Goal: Task Accomplishment & Management: Use online tool/utility

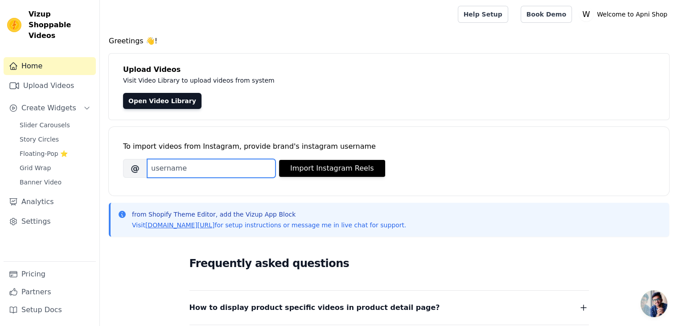
click at [219, 173] on input "Brand's Instagram Username" at bounding box center [211, 168] width 128 height 19
type input "apni_shop_org"
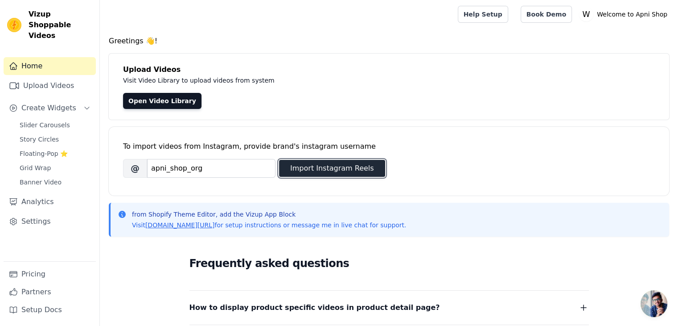
click at [345, 163] on button "Import Instagram Reels" at bounding box center [332, 168] width 106 height 17
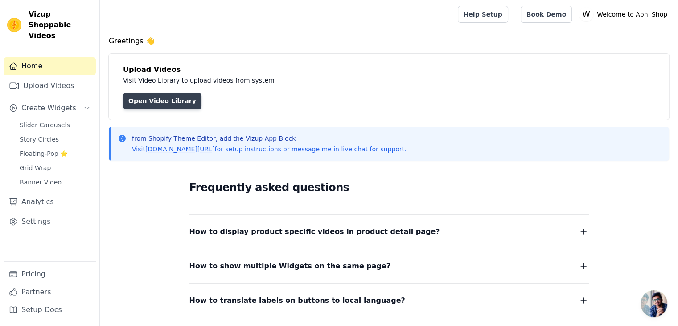
click at [170, 103] on link "Open Video Library" at bounding box center [162, 101] width 78 height 16
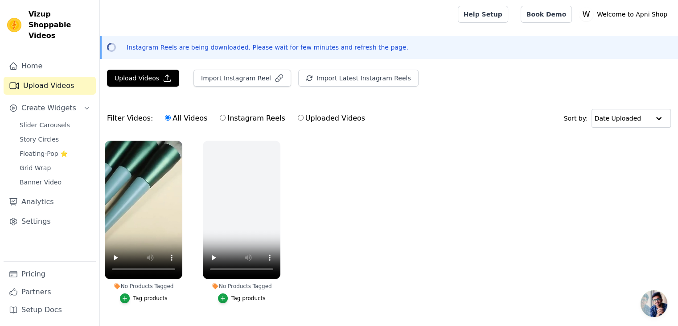
scroll to position [25, 0]
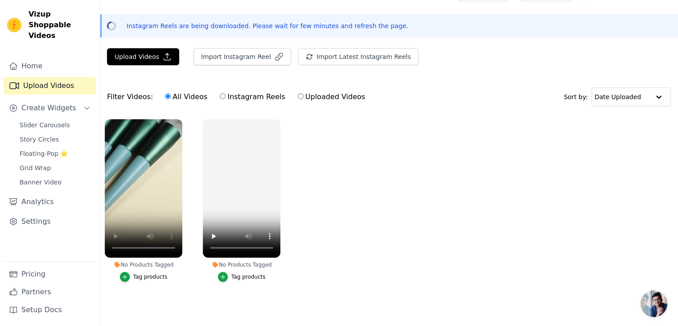
click at [150, 273] on div "Tag products" at bounding box center [150, 276] width 34 height 7
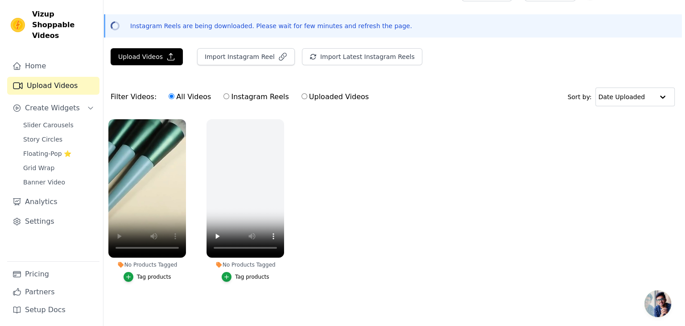
scroll to position [0, 0]
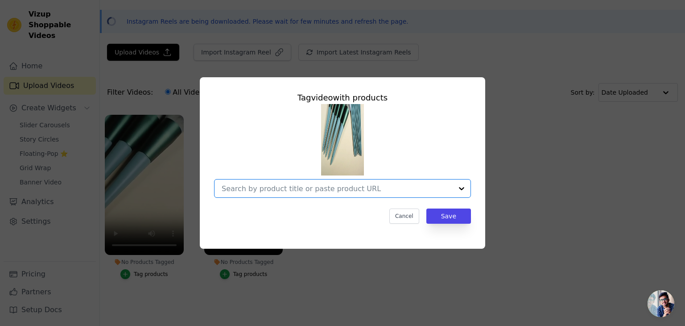
click at [397, 190] on input "No Products Tagged Tag video with products Option undefined, selected. Select i…" at bounding box center [337, 188] width 231 height 8
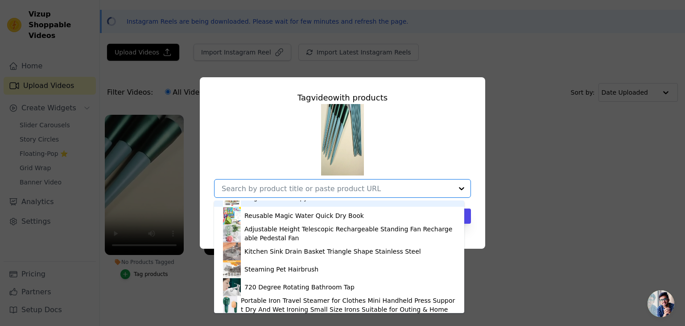
scroll to position [45, 0]
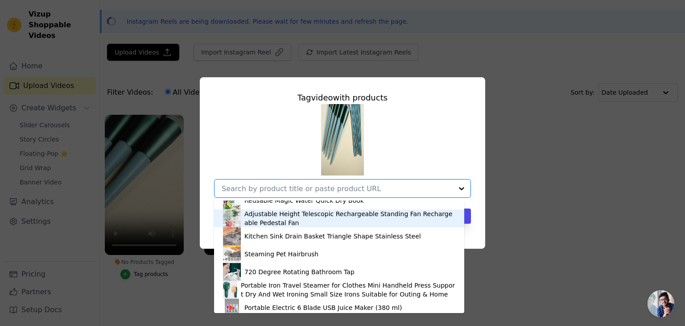
click at [109, 247] on div "Tag video with products Solar Light Outdoor Wall Light Magic Practice Copybook …" at bounding box center [342, 163] width 657 height 200
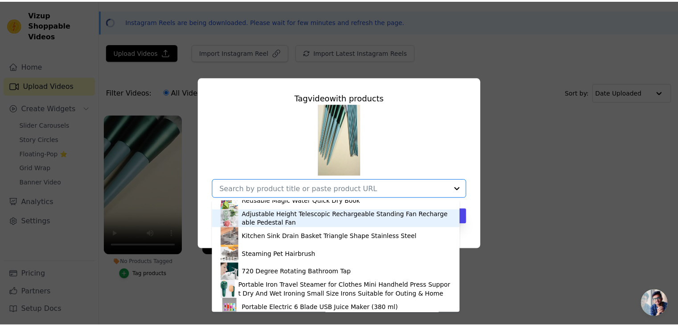
scroll to position [25, 0]
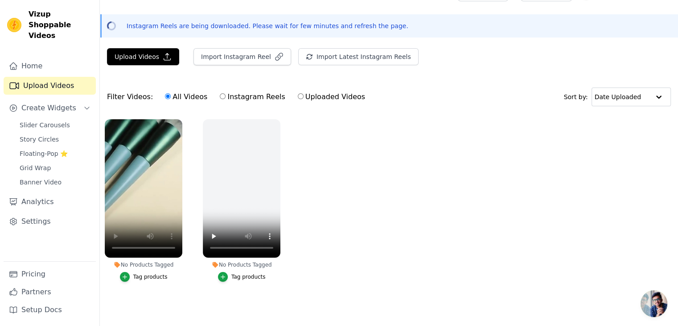
click at [148, 275] on div "Tag products" at bounding box center [150, 276] width 34 height 7
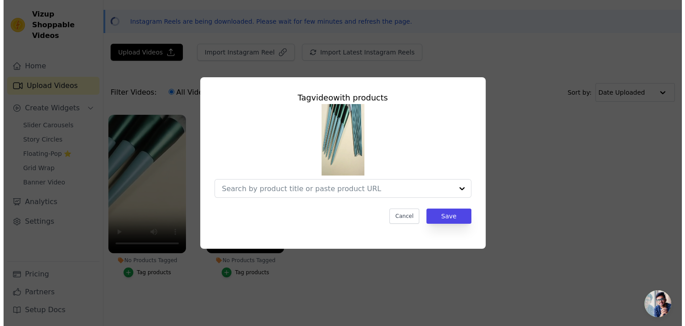
scroll to position [0, 0]
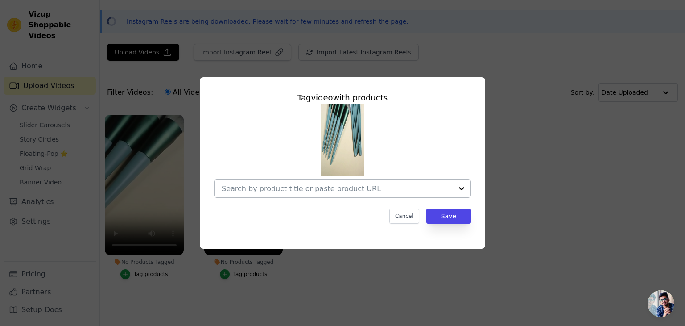
click at [432, 188] on input "No Products Tagged Tag video with products Cancel Save Tag products" at bounding box center [337, 188] width 231 height 8
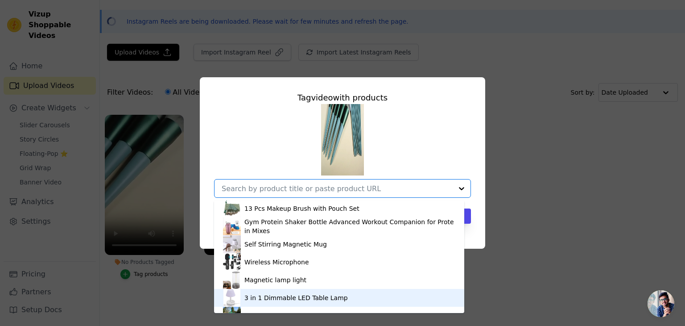
scroll to position [1056, 0]
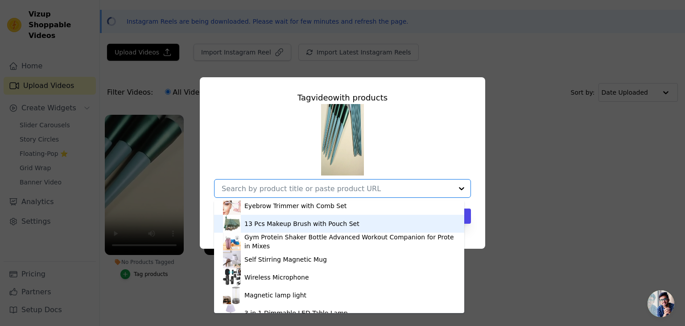
click at [289, 225] on div "13 Pcs Makeup Brush with Pouch Set" at bounding box center [301, 223] width 115 height 9
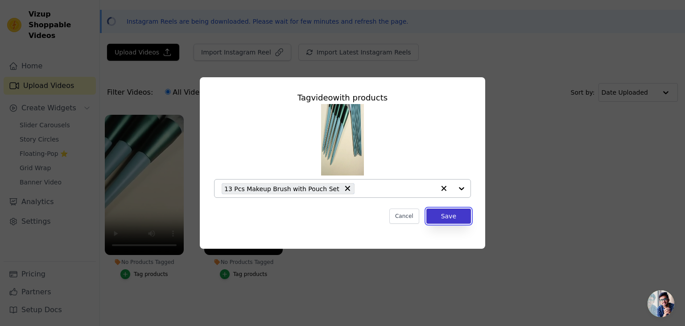
click at [455, 219] on button "Save" at bounding box center [448, 215] width 45 height 15
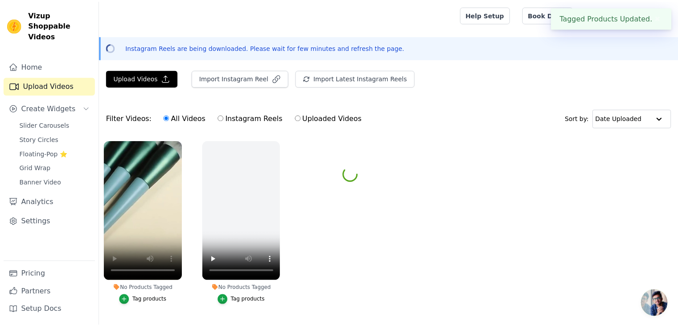
scroll to position [25, 0]
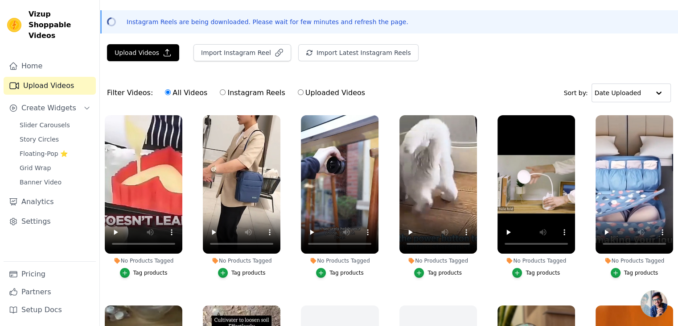
click at [149, 274] on button "Tag products" at bounding box center [144, 273] width 48 height 10
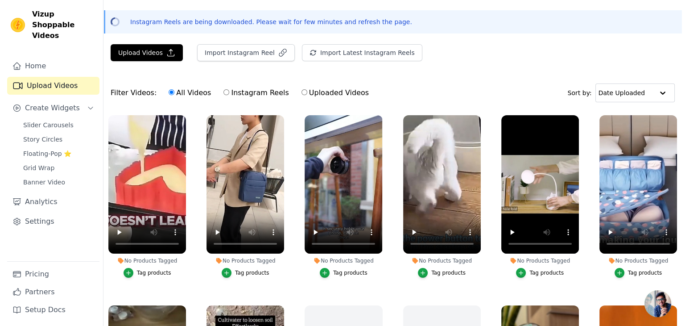
scroll to position [0, 0]
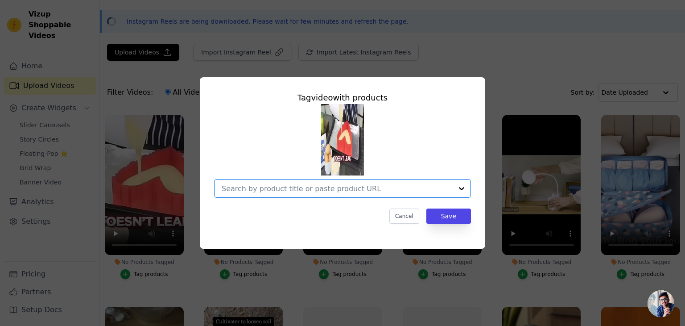
click at [366, 192] on input "No Products Tagged Tag video with products Option undefined, selected. Select i…" at bounding box center [337, 188] width 231 height 8
drag, startPoint x: 238, startPoint y: 188, endPoint x: 215, endPoint y: 188, distance: 22.3
click at [215, 188] on div "No options Option undefined, selected. [GEOGRAPHIC_DATA]" at bounding box center [342, 188] width 257 height 19
type input "mould"
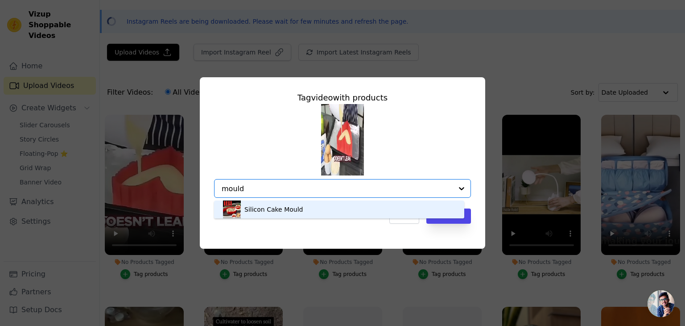
click at [299, 215] on div "Silicon Cake Mould" at bounding box center [339, 209] width 232 height 18
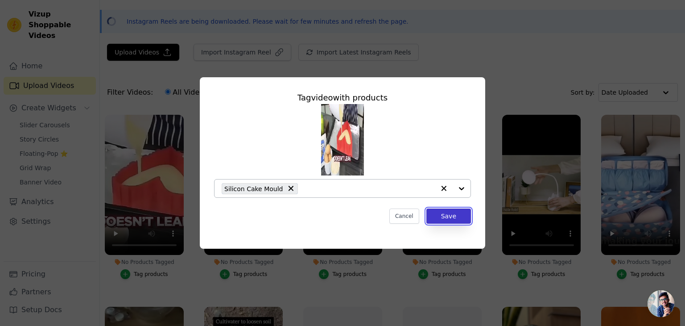
click at [452, 219] on button "Save" at bounding box center [448, 215] width 45 height 15
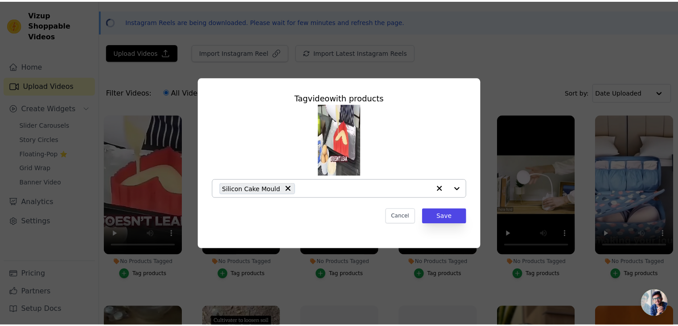
scroll to position [25, 0]
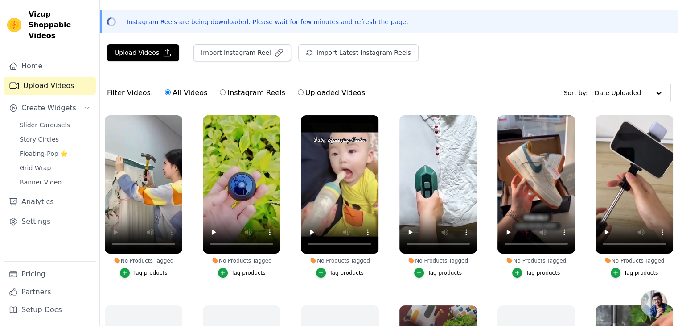
click at [145, 271] on div "Tag products" at bounding box center [150, 272] width 34 height 7
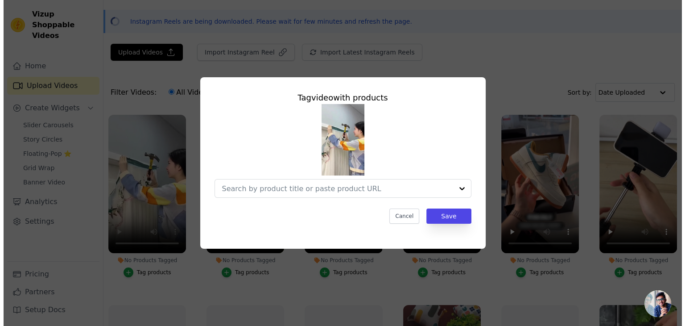
scroll to position [0, 0]
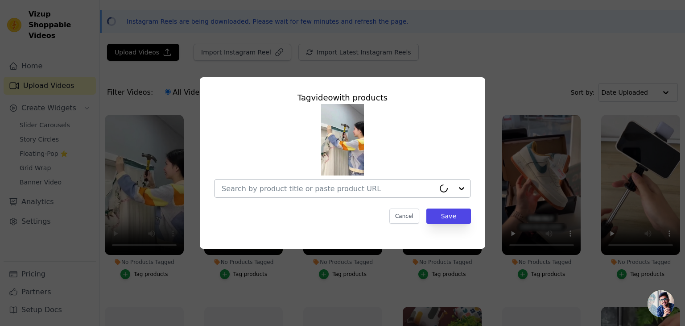
click at [277, 190] on input "No Products Tagged Tag video with products Cancel Save Tag products" at bounding box center [328, 188] width 213 height 8
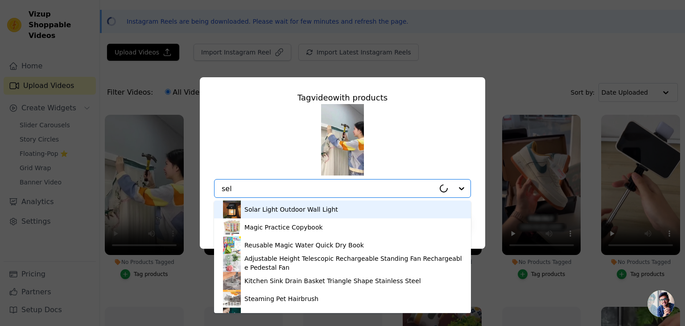
type input "self"
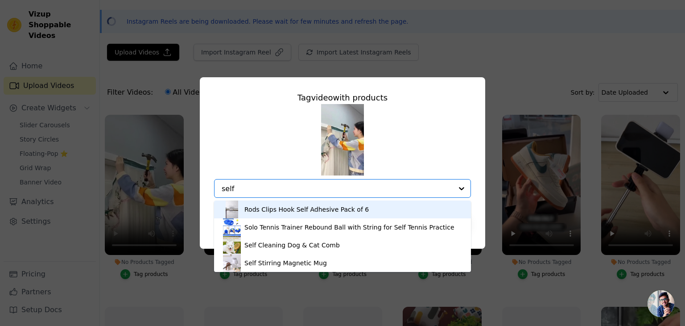
click at [274, 213] on div "Rods Clips Hook Self Adhesive Pack of 6" at bounding box center [306, 209] width 124 height 9
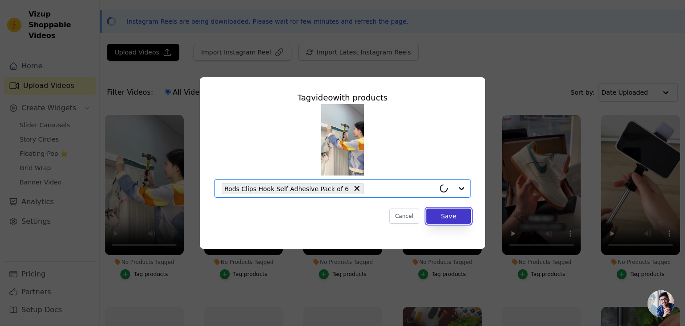
click at [444, 215] on button "Save" at bounding box center [448, 215] width 45 height 15
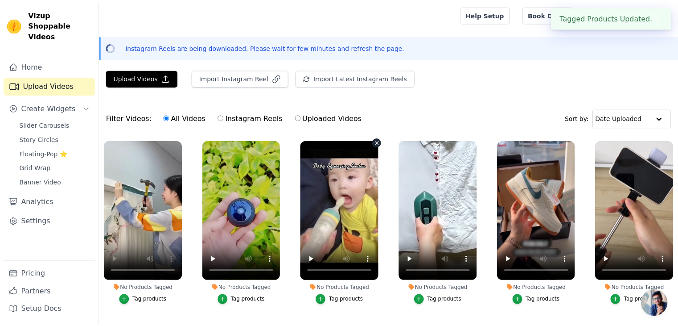
scroll to position [25, 0]
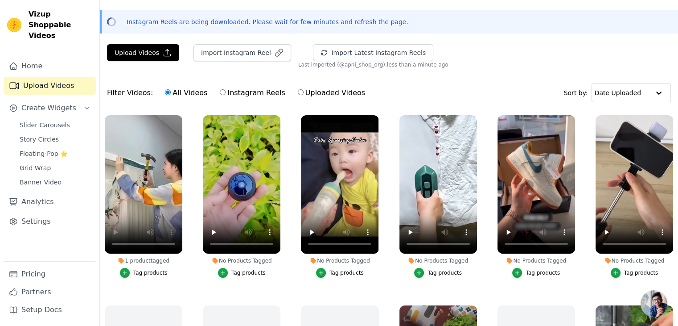
click at [246, 270] on div "Tag products" at bounding box center [248, 272] width 34 height 7
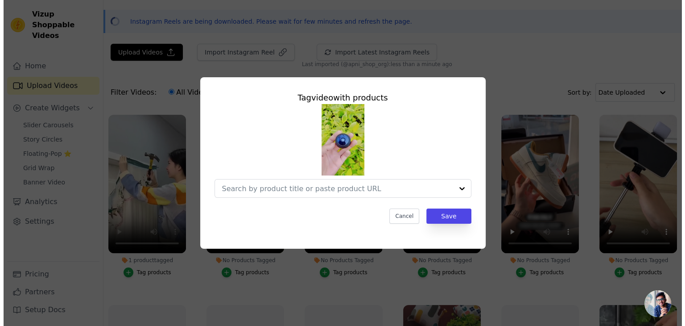
scroll to position [0, 0]
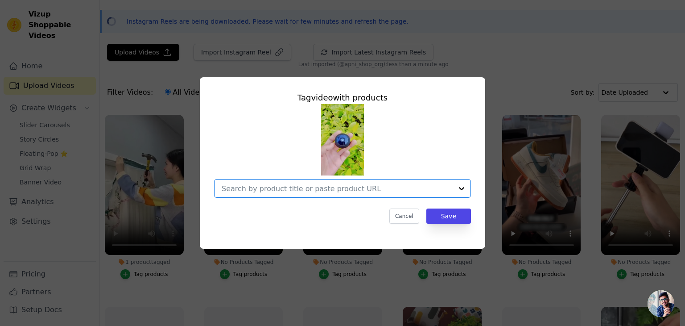
click at [258, 189] on input "No Products Tagged Tag video with products Option undefined, selected. Select i…" at bounding box center [337, 188] width 231 height 8
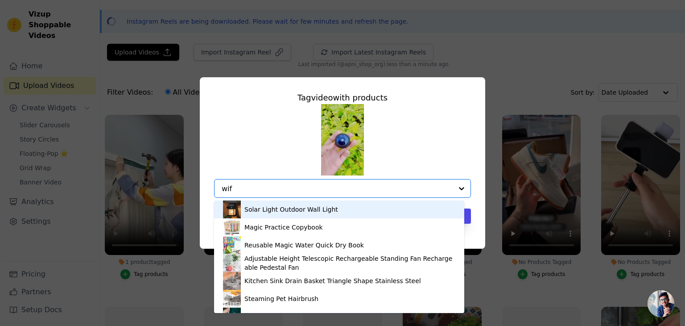
type input "wifi"
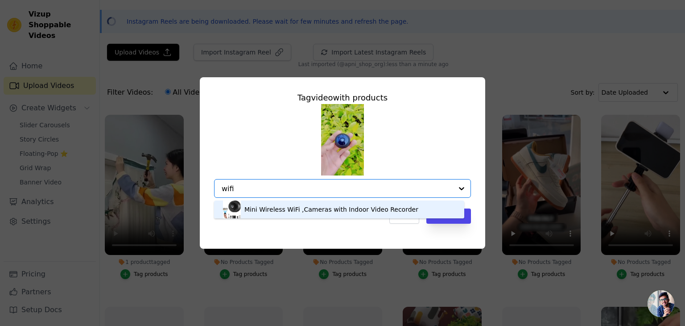
click at [277, 211] on div "Mini Wireless WiFi ,Cameras with Indoor Video Recorder" at bounding box center [331, 209] width 174 height 9
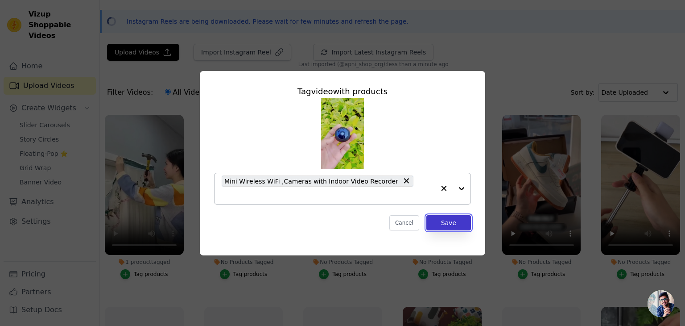
click at [452, 217] on button "Save" at bounding box center [448, 222] width 45 height 15
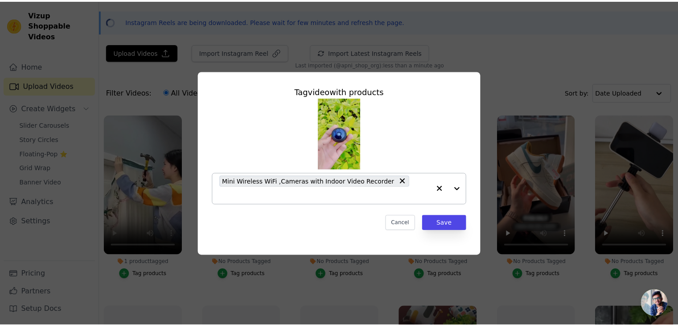
scroll to position [25, 0]
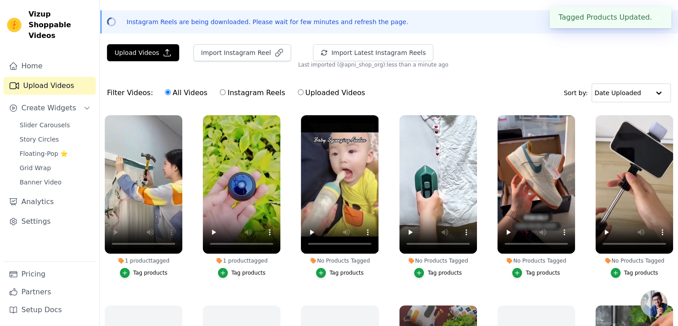
click at [341, 271] on div "Tag products" at bounding box center [347, 272] width 34 height 7
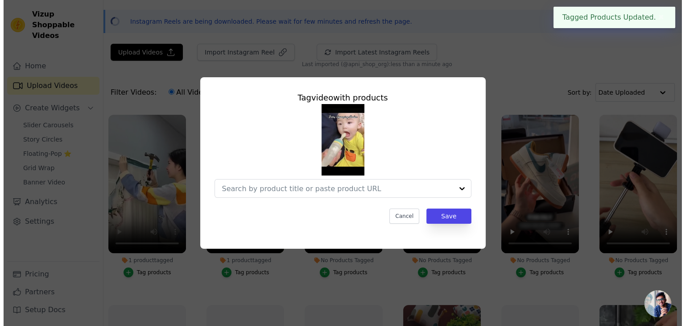
scroll to position [0, 0]
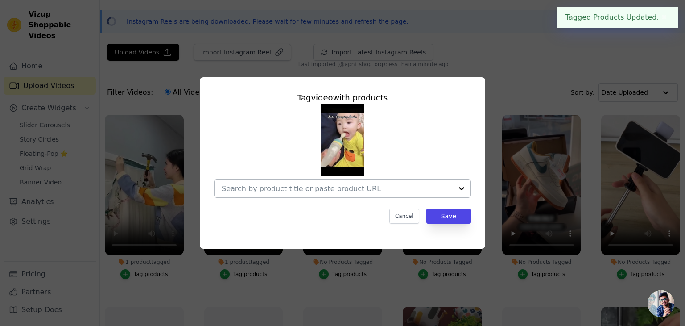
click at [317, 188] on input "No Products Tagged Tag video with products Cancel Save Tag products" at bounding box center [337, 188] width 231 height 8
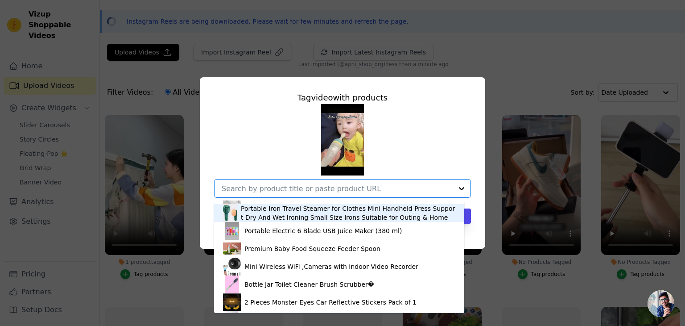
scroll to position [134, 0]
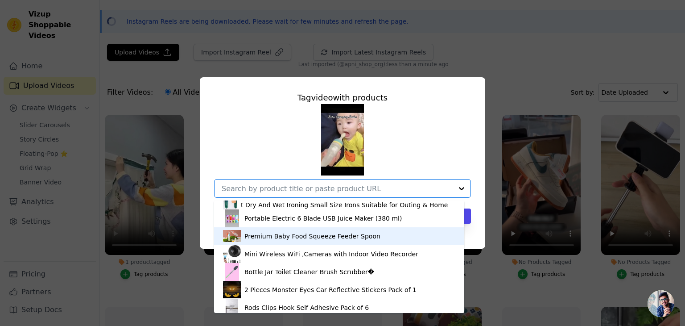
click at [289, 240] on div "Premium Baby Food Squeeze Feeder Spoon" at bounding box center [312, 235] width 136 height 9
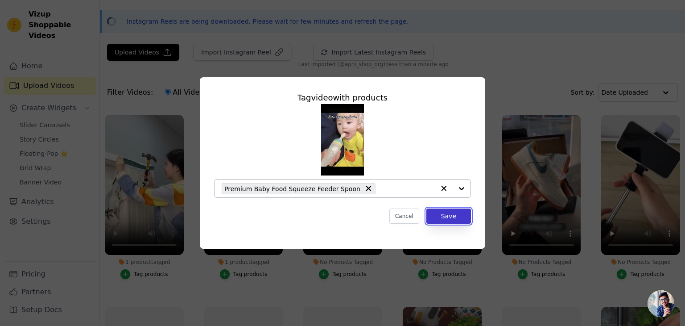
click at [449, 216] on button "Save" at bounding box center [448, 215] width 45 height 15
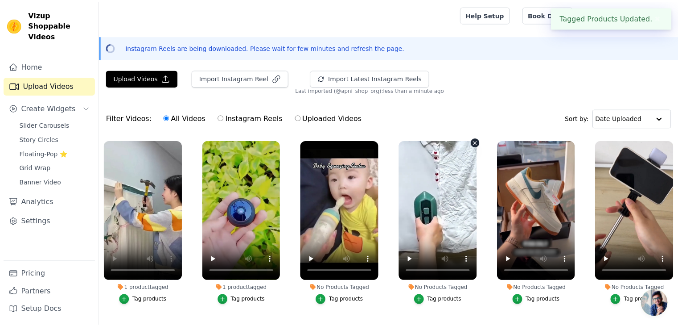
scroll to position [25, 0]
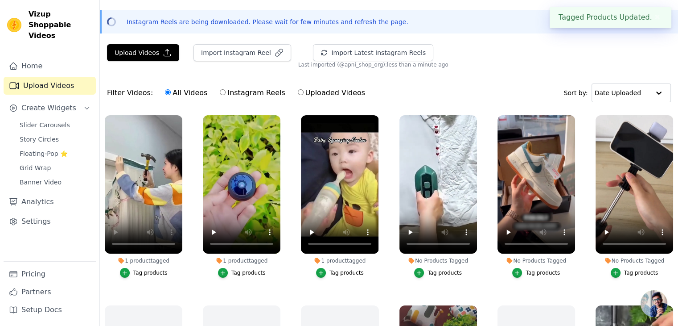
click at [439, 271] on div "Tag products" at bounding box center [445, 272] width 34 height 7
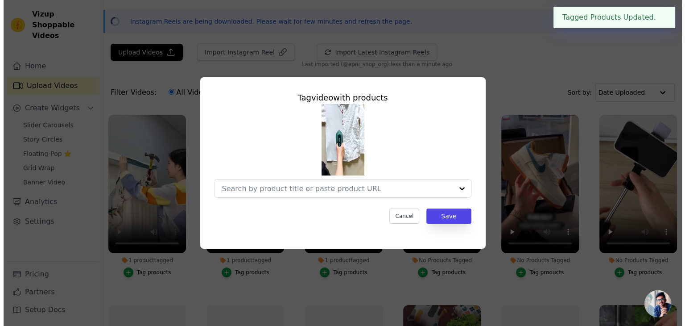
scroll to position [0, 0]
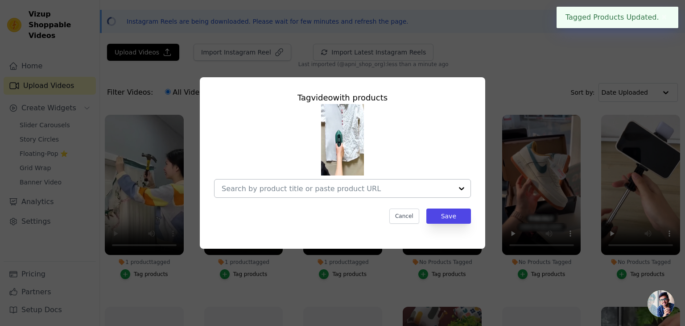
click at [302, 188] on input "No Products Tagged Tag video with products Cancel Save Tag products" at bounding box center [337, 188] width 231 height 8
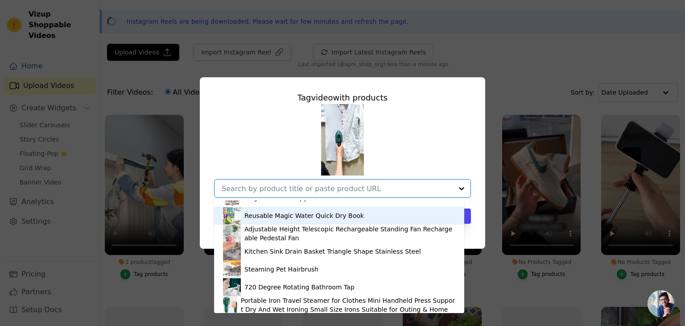
scroll to position [45, 0]
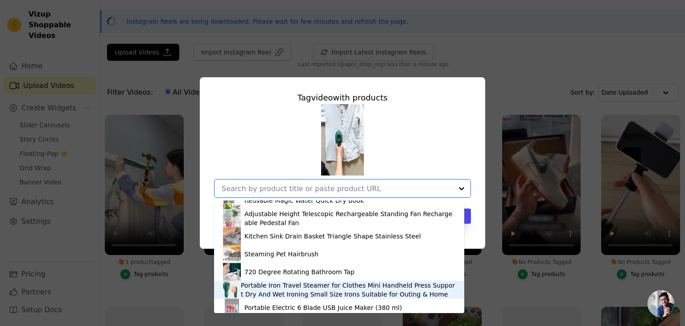
click at [294, 288] on div "Portable Iron Travel Steamer for Clothes Mini Handheld Press Support Dry And We…" at bounding box center [348, 290] width 215 height 18
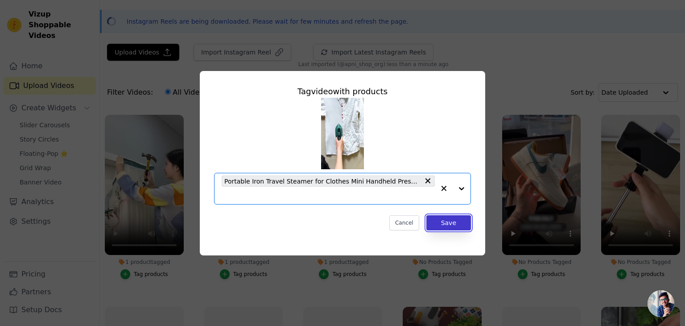
click at [456, 224] on button "Save" at bounding box center [448, 222] width 45 height 15
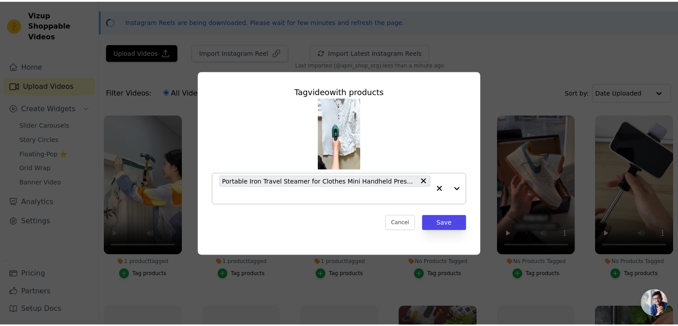
scroll to position [25, 0]
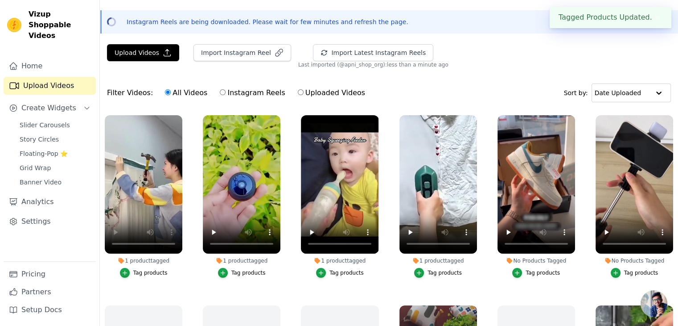
click at [532, 269] on div "Tag products" at bounding box center [543, 272] width 34 height 7
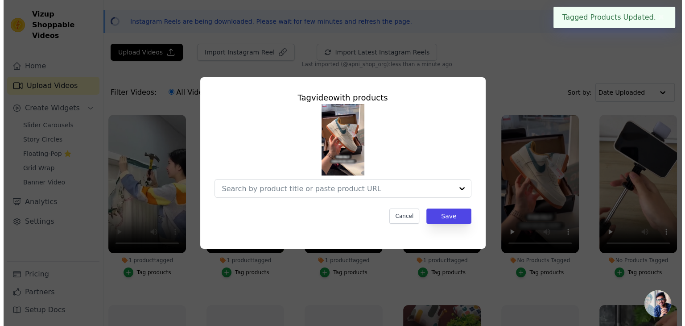
scroll to position [0, 0]
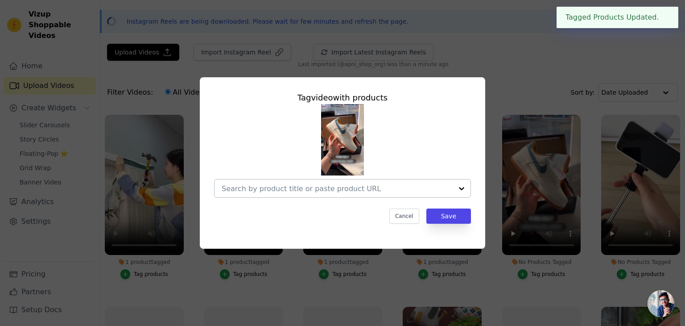
click at [349, 193] on div at bounding box center [337, 188] width 231 height 18
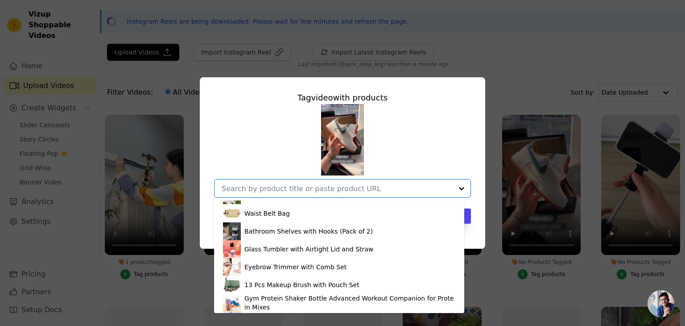
scroll to position [833, 0]
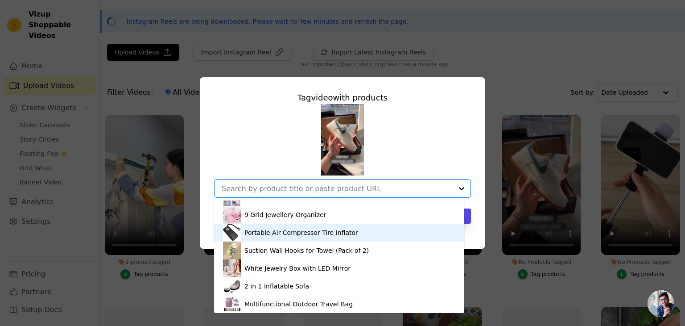
click at [493, 279] on div "Tag video with products Solar Light Outdoor Wall Light Magic Practice Copybook …" at bounding box center [342, 163] width 685 height 326
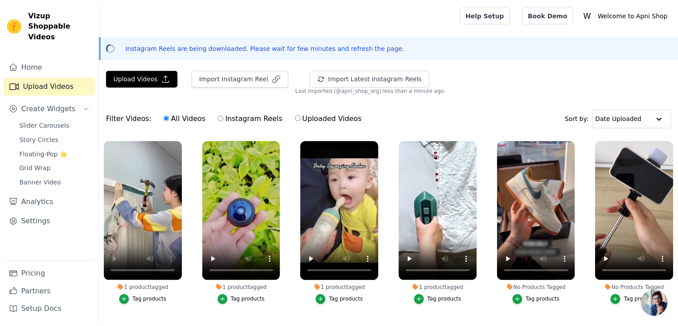
scroll to position [25, 0]
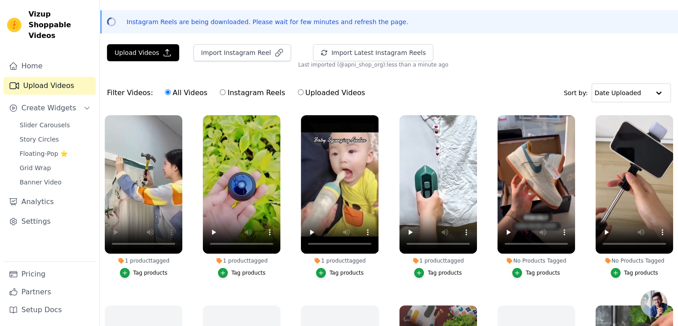
click at [639, 273] on div "Tag products" at bounding box center [641, 272] width 34 height 7
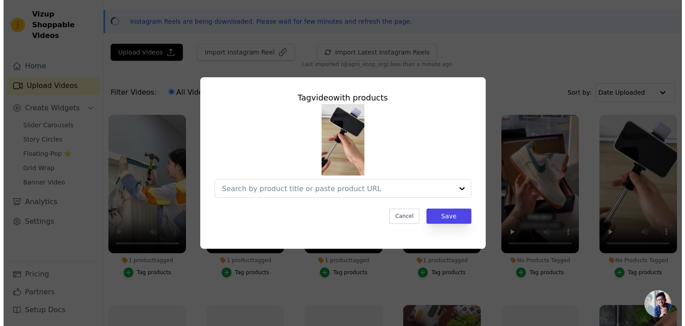
scroll to position [0, 0]
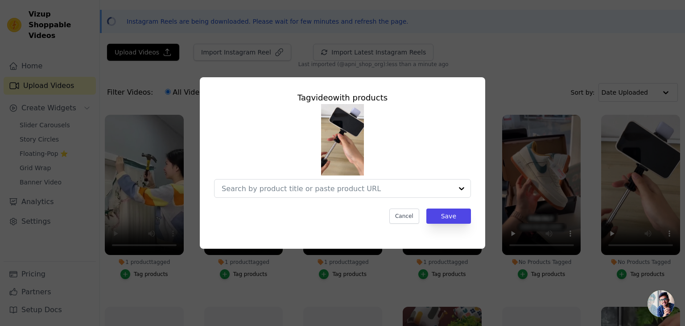
click at [608, 234] on div "Tag video with products Cancel Save" at bounding box center [342, 163] width 657 height 200
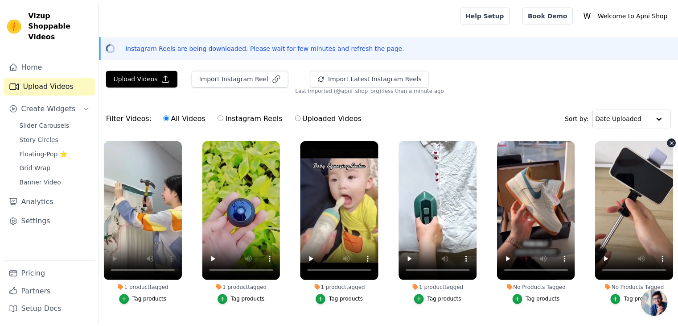
scroll to position [25, 0]
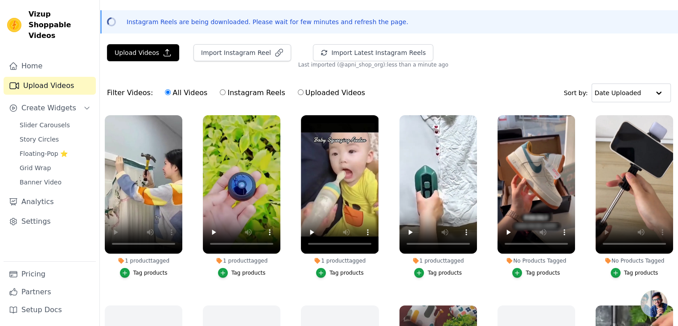
click at [639, 271] on div "Tag products" at bounding box center [641, 272] width 34 height 7
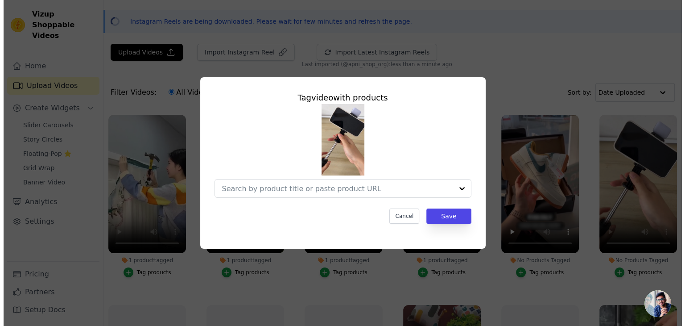
scroll to position [0, 0]
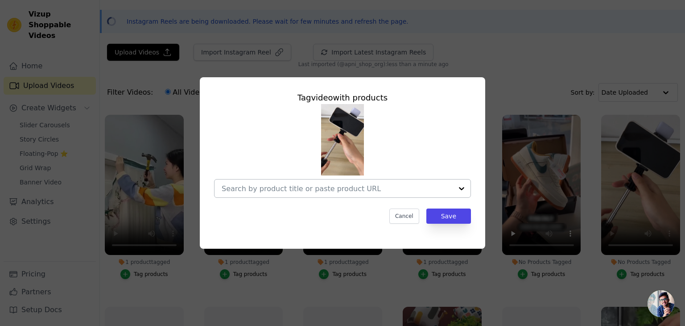
click at [308, 191] on input "No Products Tagged Tag video with products Cancel Save Tag products" at bounding box center [337, 188] width 231 height 8
click at [491, 289] on div "Tag video with products Cancel Save" at bounding box center [342, 163] width 685 height 326
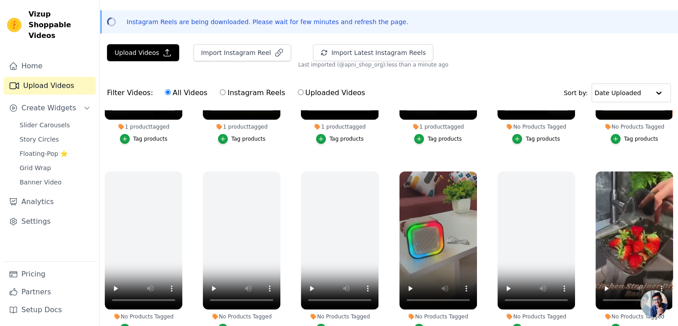
scroll to position [178, 0]
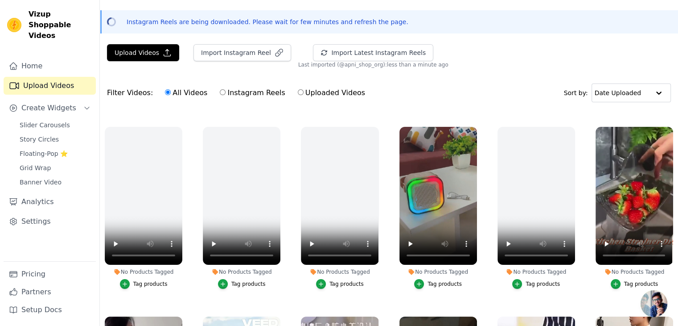
click at [435, 283] on div "Tag products" at bounding box center [445, 283] width 34 height 7
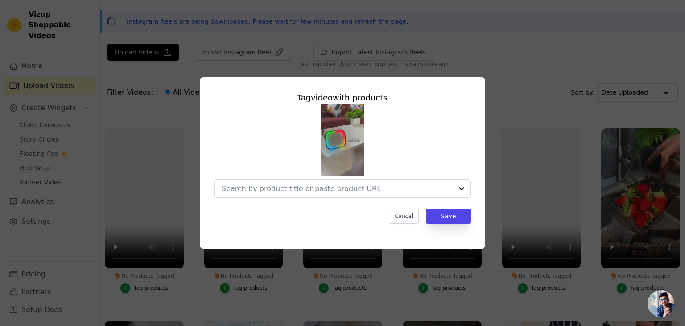
scroll to position [180, 0]
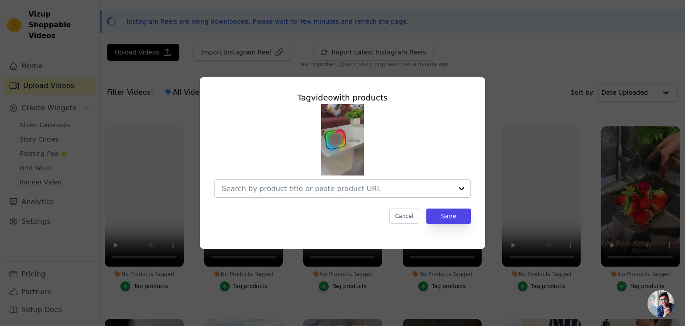
click at [285, 191] on input "No Products Tagged Tag video with products Cancel Save Tag products" at bounding box center [337, 188] width 231 height 8
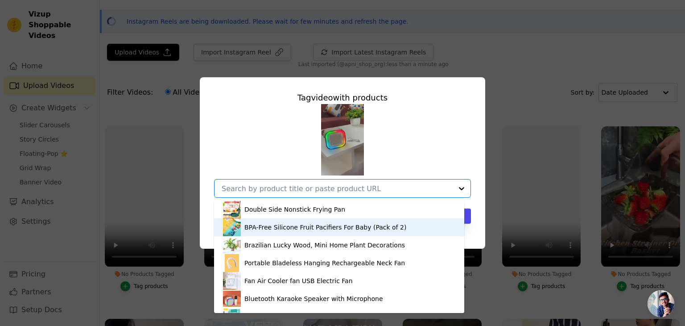
scroll to position [312, 0]
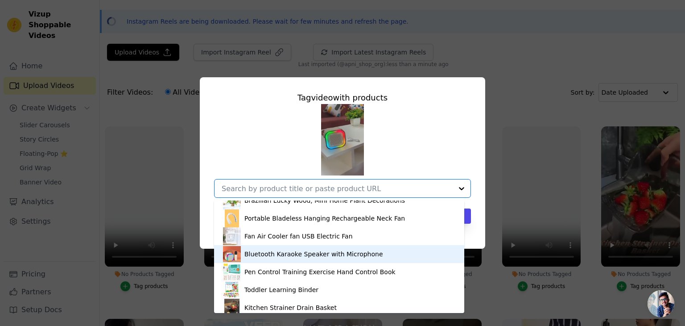
click at [283, 257] on div "Bluetooth Karaoke Speaker with Microphone" at bounding box center [313, 253] width 139 height 9
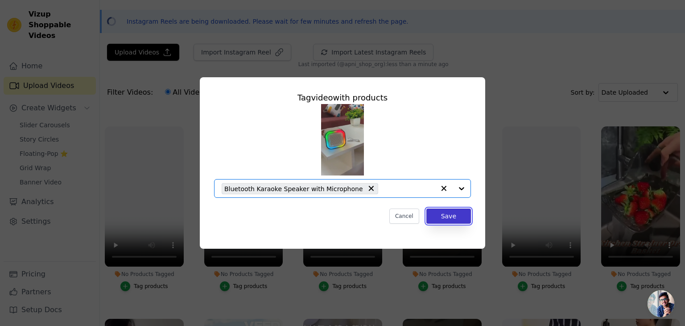
click at [452, 220] on button "Save" at bounding box center [448, 215] width 45 height 15
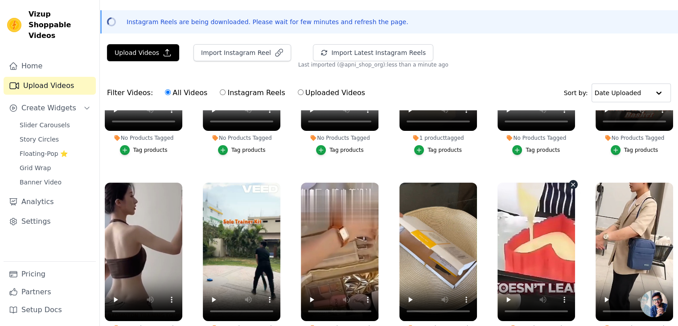
scroll to position [268, 0]
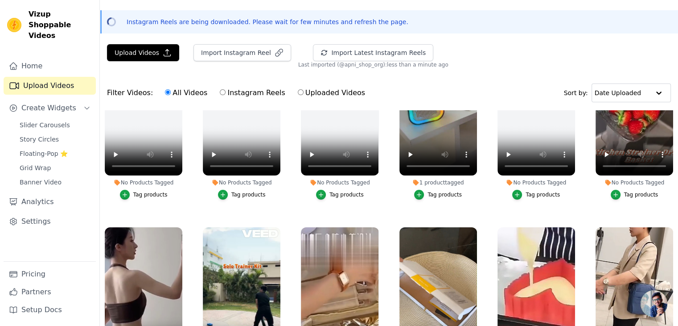
click at [640, 193] on div "Tag products" at bounding box center [641, 194] width 34 height 7
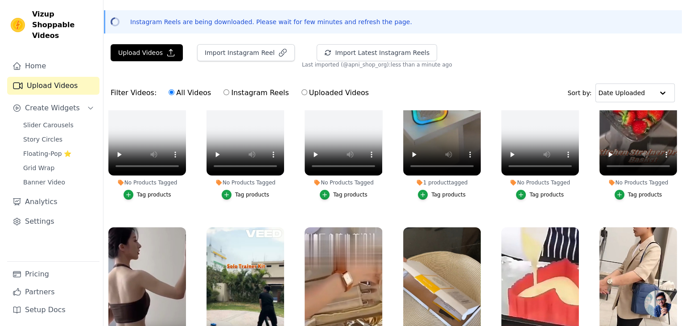
scroll to position [269, 0]
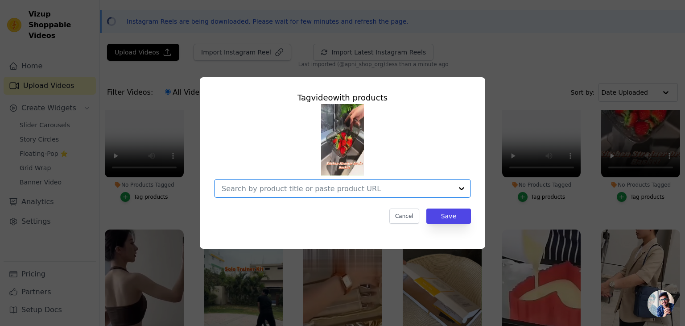
click at [382, 188] on input "No Products Tagged Tag video with products Option undefined, selected. Select i…" at bounding box center [337, 188] width 231 height 8
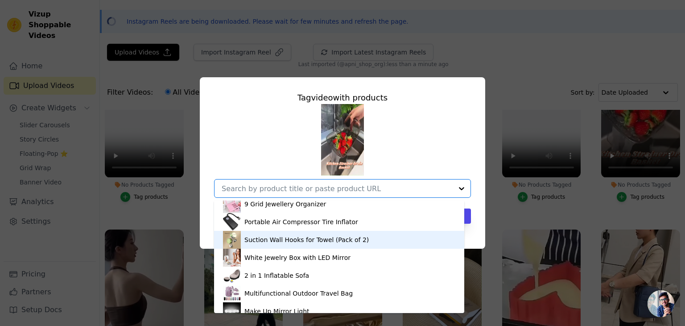
scroll to position [892, 0]
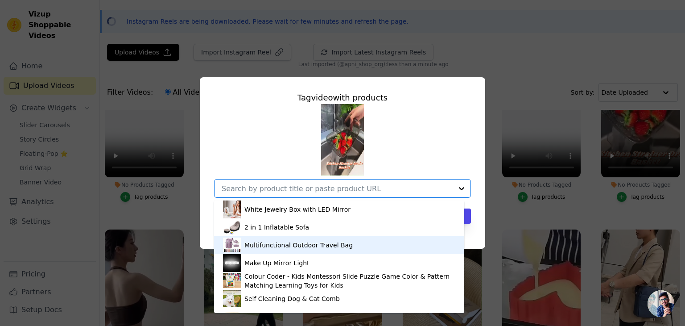
click at [523, 206] on div "Tag video with products Solar Light Outdoor Wall Light Magic Practice Copybook …" at bounding box center [342, 163] width 657 height 200
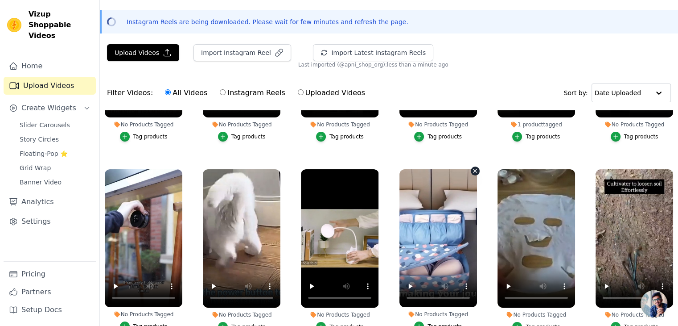
scroll to position [535, 0]
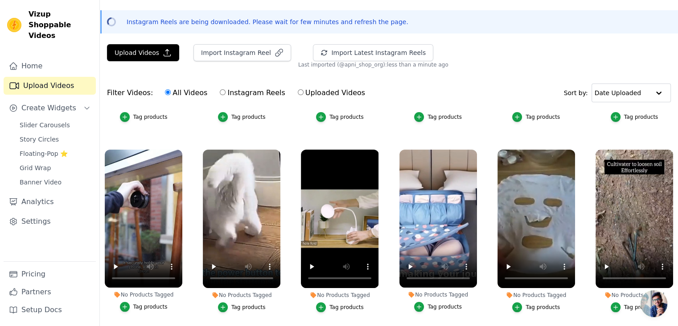
click at [242, 303] on div "Tag products" at bounding box center [248, 306] width 34 height 7
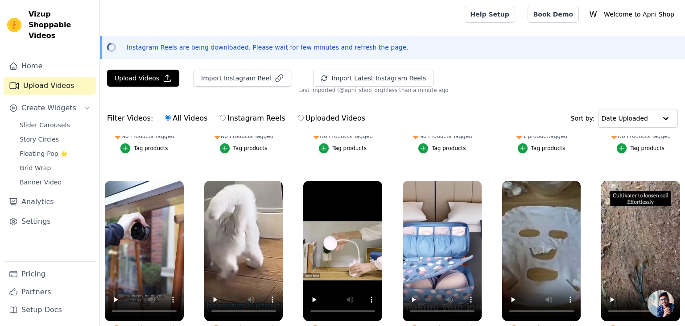
scroll to position [541, 0]
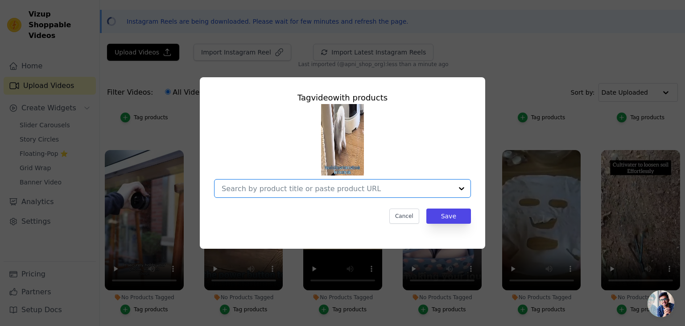
click at [251, 186] on input "No Products Tagged Tag video with products Option undefined, selected. Select i…" at bounding box center [337, 188] width 231 height 8
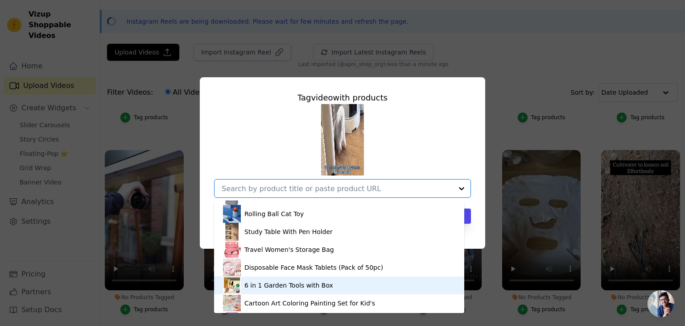
scroll to position [535, 0]
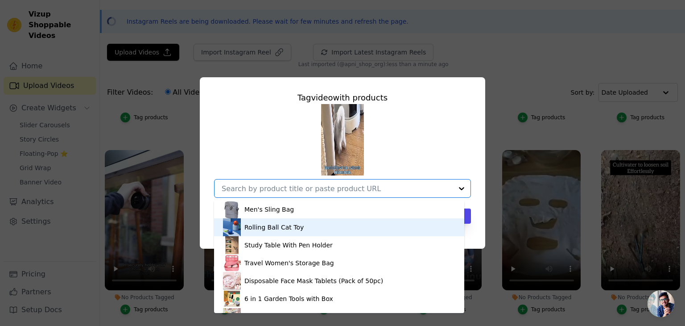
click at [275, 227] on div "Rolling Ball Cat Toy" at bounding box center [273, 227] width 59 height 9
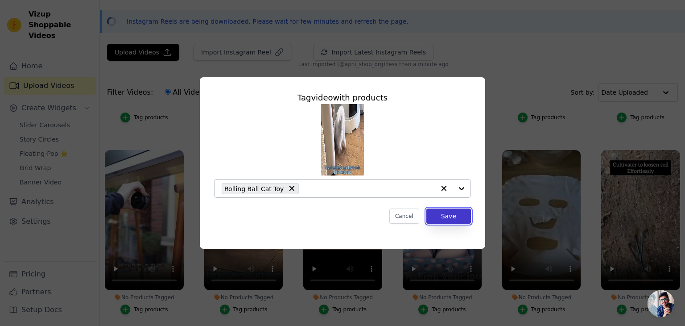
click at [437, 214] on button "Save" at bounding box center [448, 215] width 45 height 15
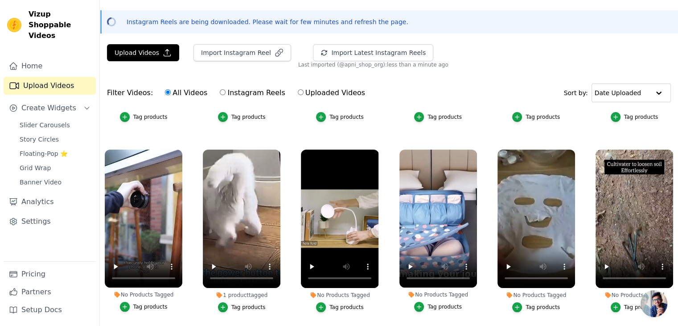
click at [150, 307] on label "No Products Tagged Tag products" at bounding box center [143, 232] width 78 height 167
click at [150, 303] on div "Tag products" at bounding box center [150, 306] width 34 height 7
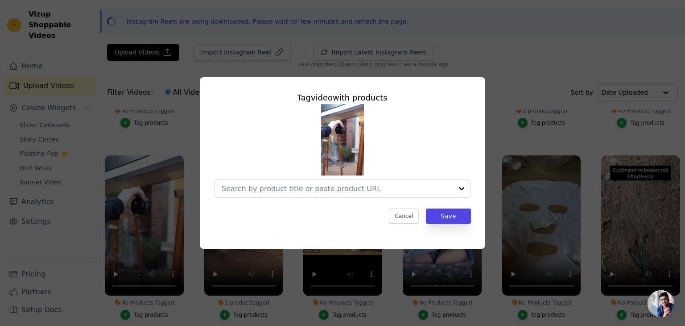
scroll to position [541, 0]
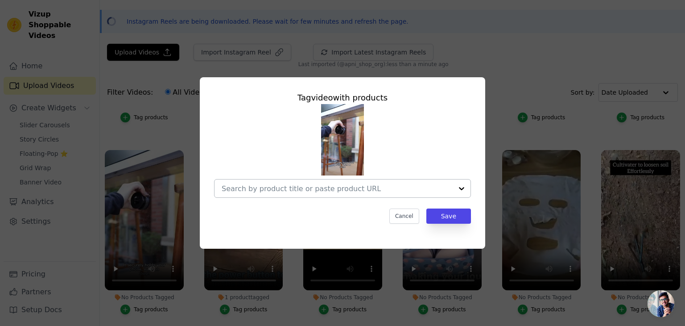
click at [328, 191] on input "No Products Tagged Tag video with products Cancel Save Tag products" at bounding box center [337, 188] width 231 height 8
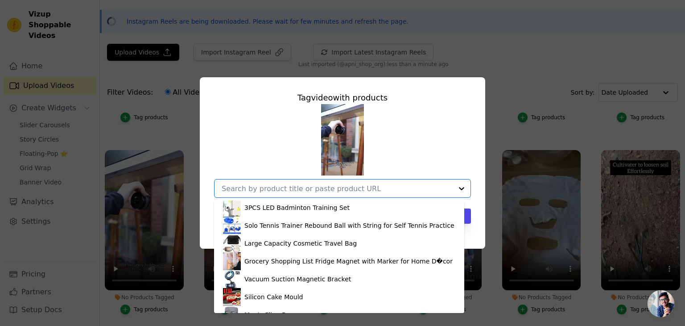
scroll to position [446, 0]
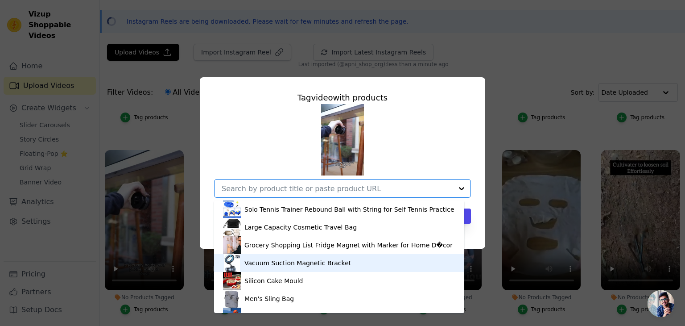
click at [278, 264] on div "Vacuum Suction Magnetic Bracket" at bounding box center [297, 262] width 107 height 9
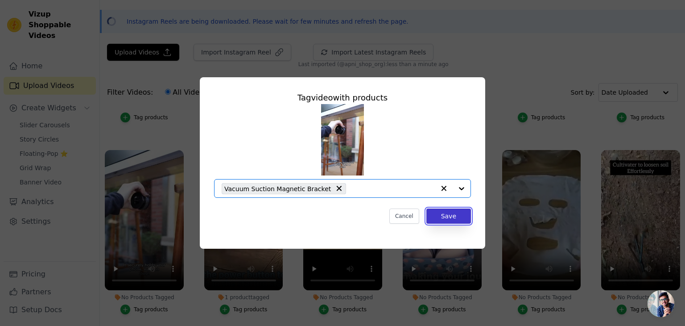
click at [446, 213] on button "Save" at bounding box center [448, 215] width 45 height 15
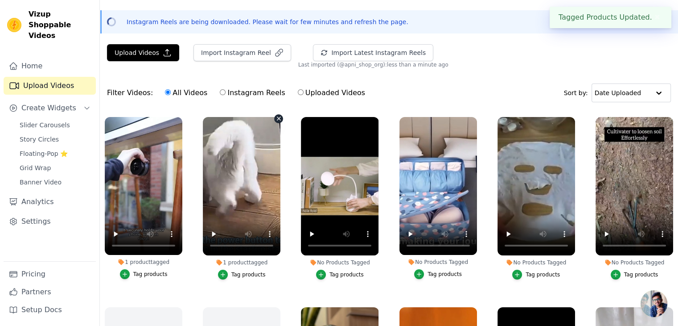
scroll to position [580, 0]
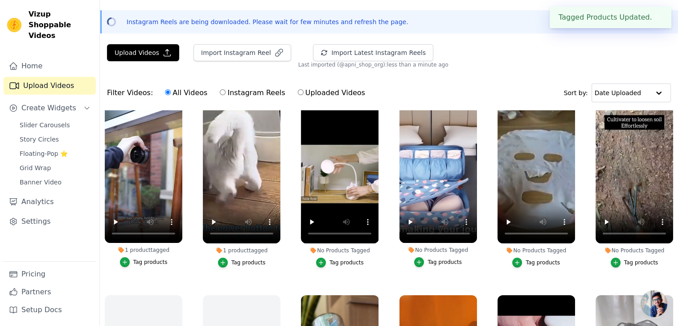
click at [346, 259] on div "Tag products" at bounding box center [347, 262] width 34 height 7
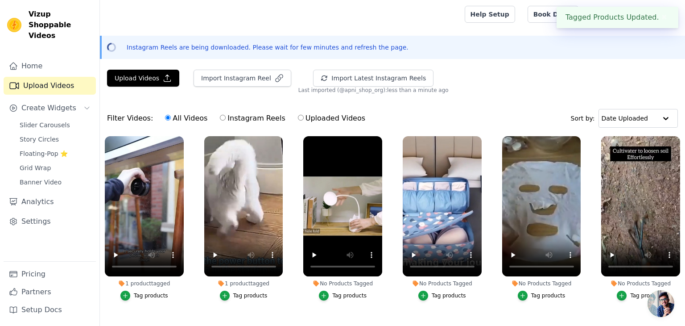
scroll to position [586, 0]
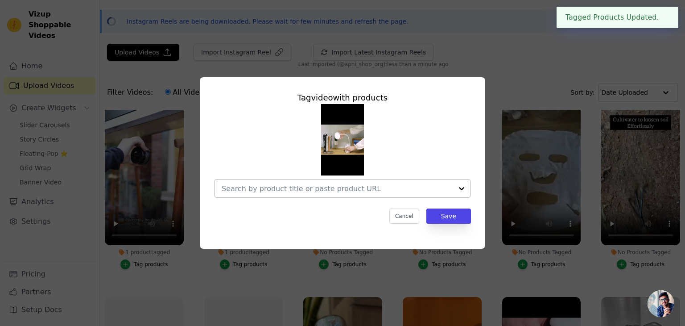
click at [294, 181] on div at bounding box center [337, 188] width 231 height 18
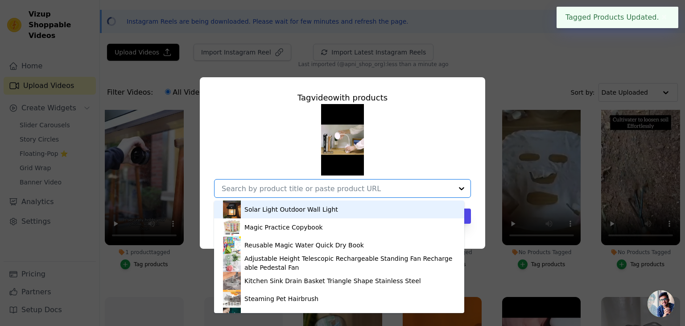
click at [293, 186] on input "No Products Tagged Tag video with products Solar Light Outdoor Wall Light Magic…" at bounding box center [337, 188] width 231 height 8
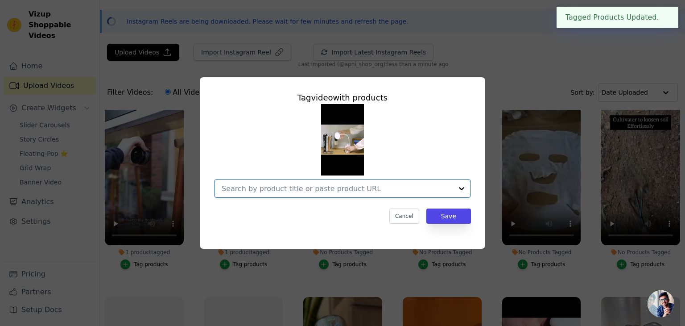
click at [293, 186] on input "No Products Tagged Tag video with products Option undefined, selected. Select i…" at bounding box center [337, 188] width 231 height 8
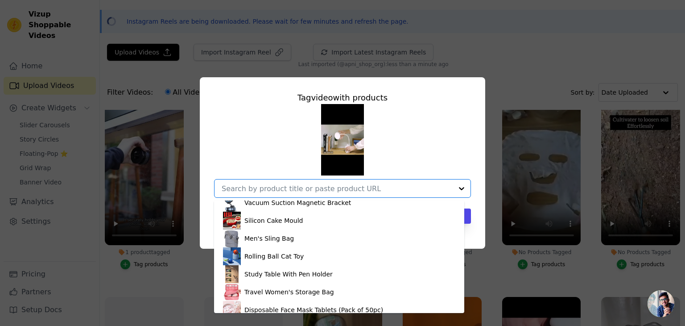
scroll to position [535, 0]
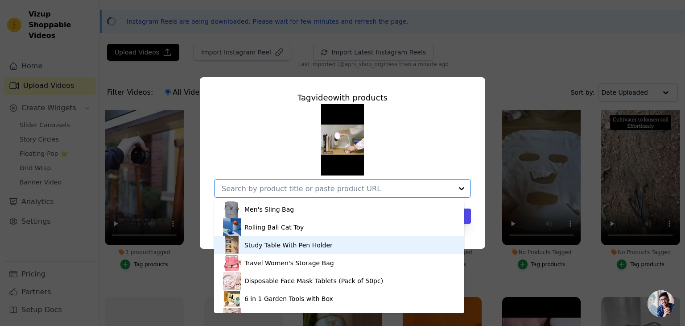
click at [292, 242] on div "Study Table With Pen Holder" at bounding box center [288, 244] width 88 height 9
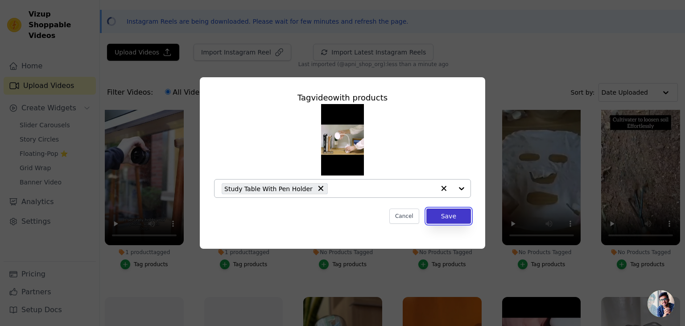
click at [447, 213] on button "Save" at bounding box center [448, 215] width 45 height 15
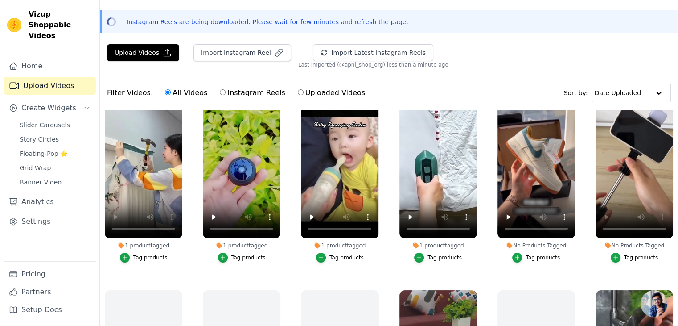
scroll to position [0, 0]
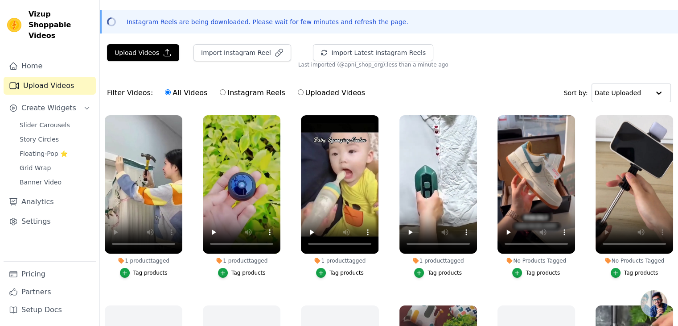
click at [248, 95] on label "Instagram Reels" at bounding box center [252, 93] width 66 height 12
click at [226, 95] on input "Instagram Reels" at bounding box center [223, 92] width 6 height 6
radio input "true"
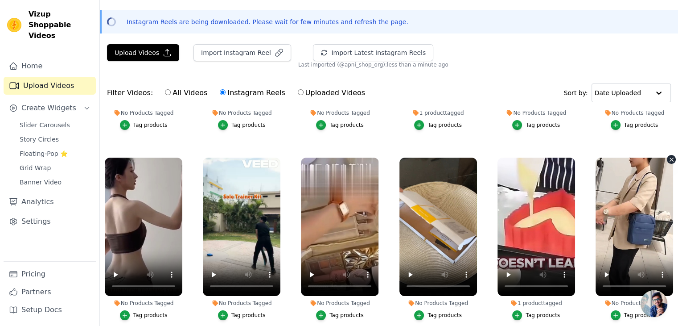
scroll to position [357, 0]
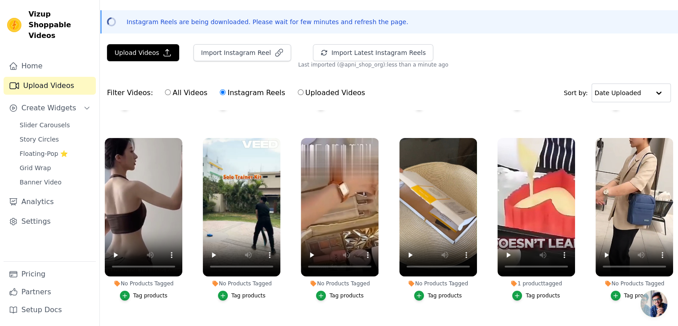
click at [148, 292] on div "Tag products" at bounding box center [150, 295] width 34 height 7
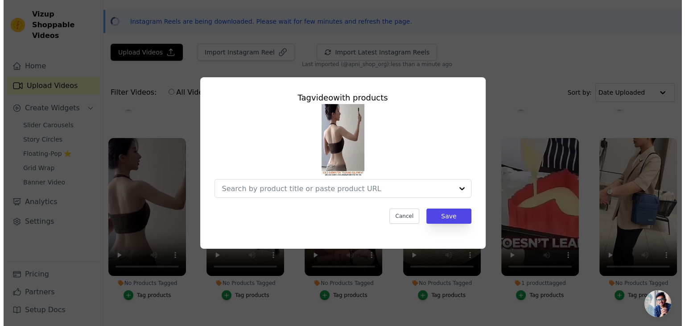
scroll to position [359, 0]
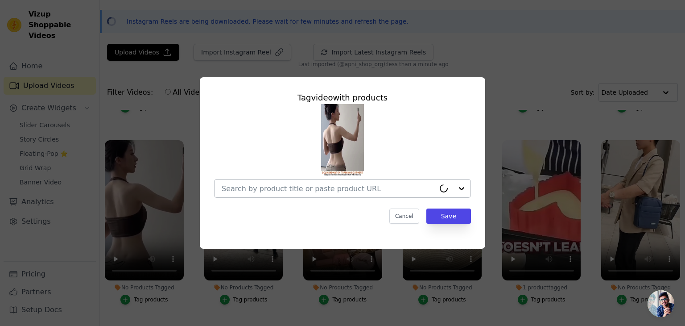
click at [314, 191] on input "No Products Tagged Tag video with products Cancel Save Tag products" at bounding box center [328, 188] width 213 height 8
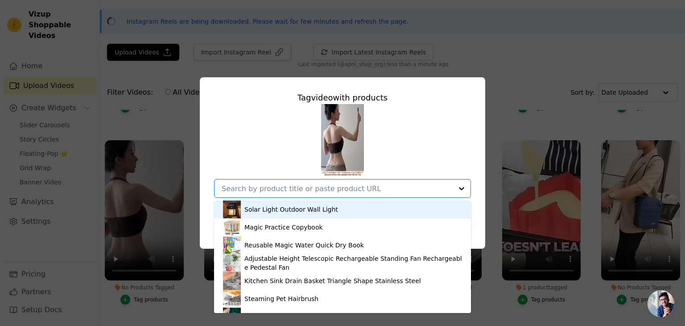
click at [314, 191] on input "No Products Tagged Tag video with products Solar Light Outdoor Wall Light Magic…" at bounding box center [337, 188] width 231 height 8
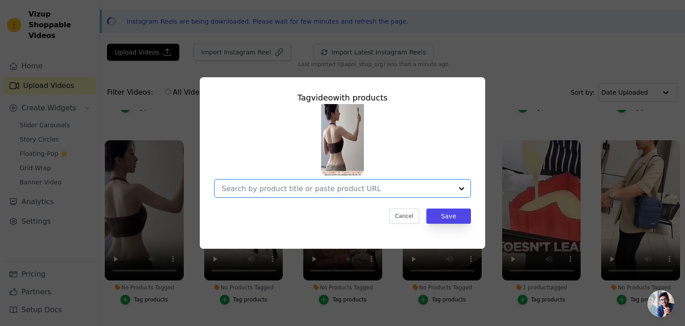
click at [314, 191] on input "No Products Tagged Tag video with products Option undefined, selected. Select i…" at bounding box center [337, 188] width 231 height 8
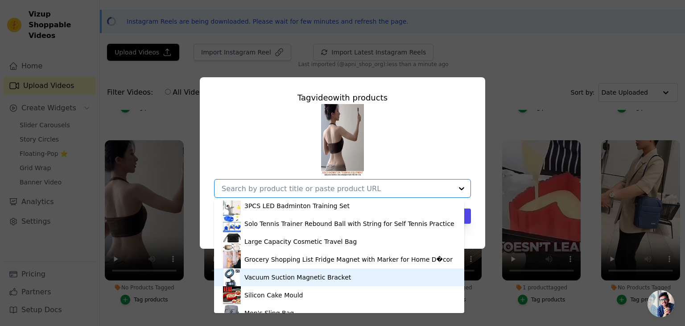
scroll to position [387, 0]
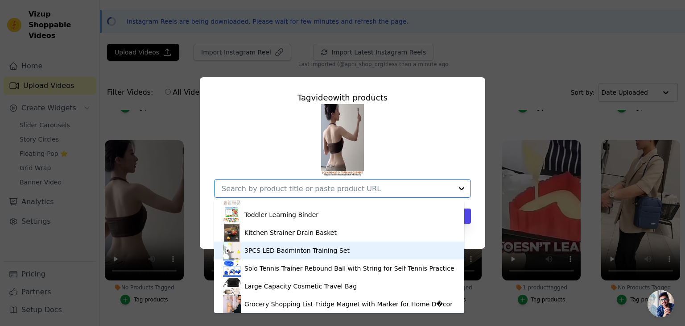
click at [283, 252] on div "3PCS LED Badminton Training Set" at bounding box center [296, 250] width 105 height 9
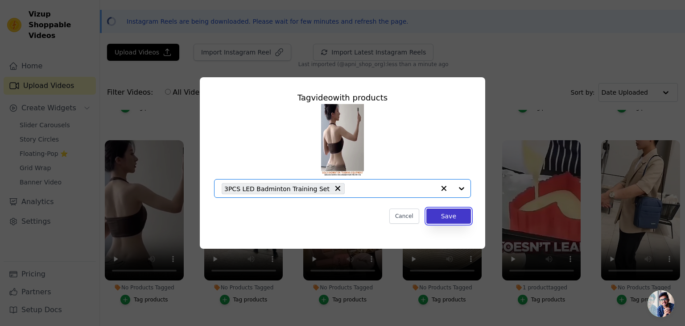
click at [447, 215] on button "Save" at bounding box center [448, 215] width 45 height 15
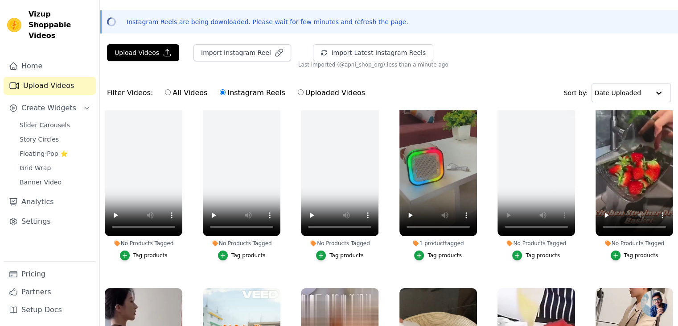
scroll to position [223, 0]
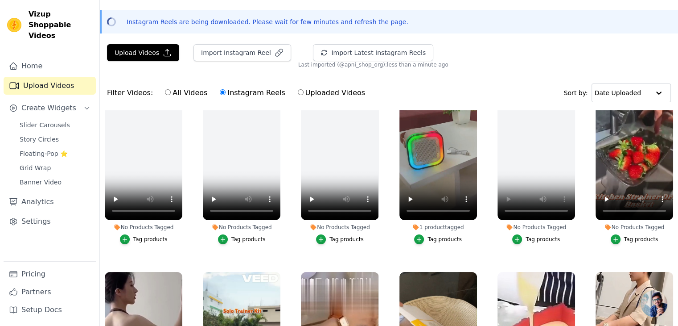
click at [652, 235] on div "Tag products" at bounding box center [641, 238] width 34 height 7
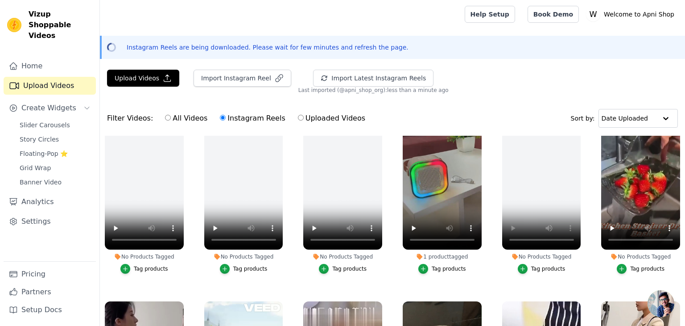
scroll to position [225, 0]
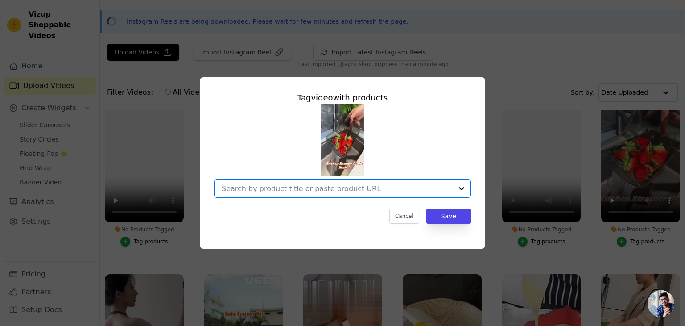
click at [336, 191] on input "No Products Tagged Tag video with products Option undefined, selected. Select i…" at bounding box center [337, 188] width 231 height 8
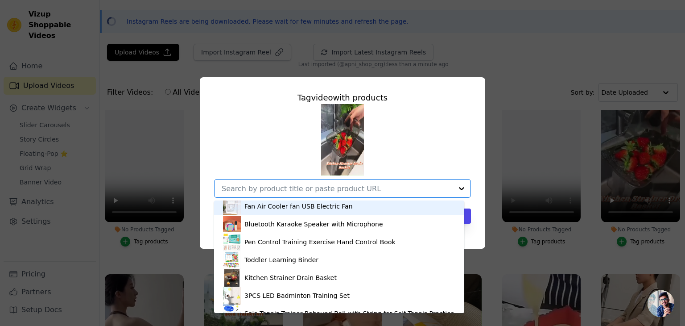
scroll to position [357, 0]
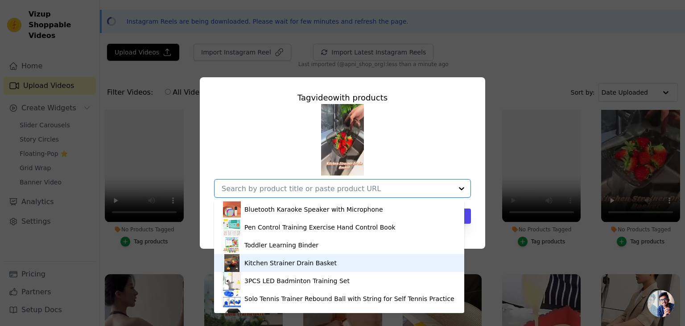
click at [298, 263] on div "Kitchen Strainer Drain Basket" at bounding box center [290, 262] width 92 height 9
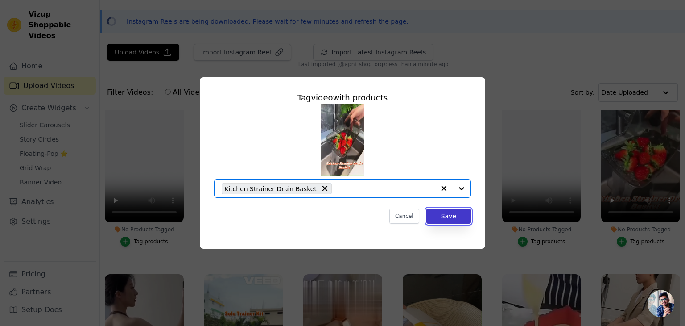
click at [467, 219] on button "Save" at bounding box center [448, 215] width 45 height 15
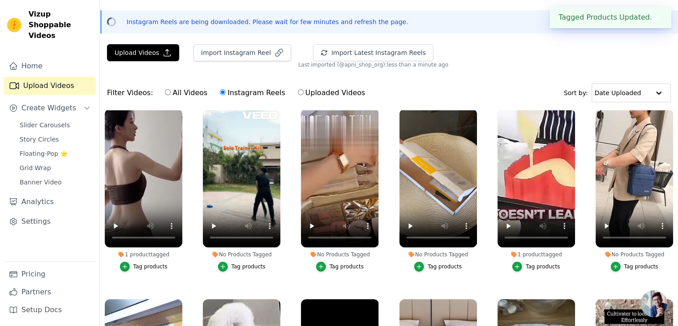
scroll to position [401, 0]
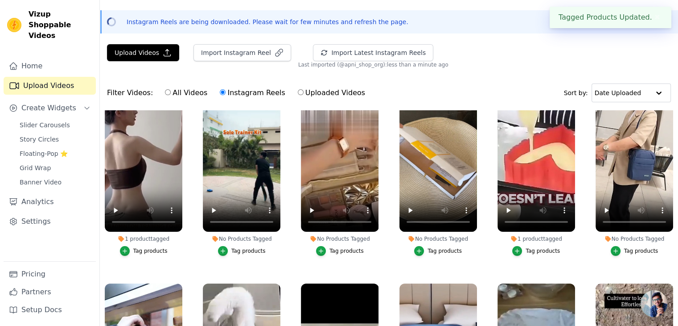
click at [246, 247] on div "Tag products" at bounding box center [248, 250] width 34 height 7
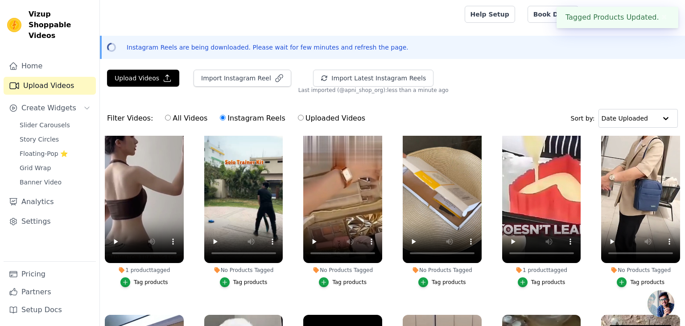
scroll to position [405, 0]
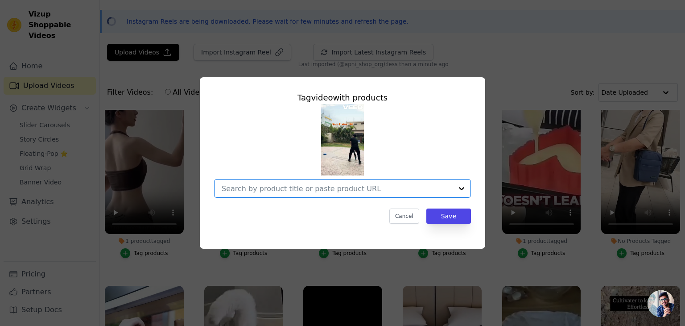
click at [290, 190] on input "No Products Tagged Tag video with products Option undefined, selected. Select i…" at bounding box center [337, 188] width 231 height 8
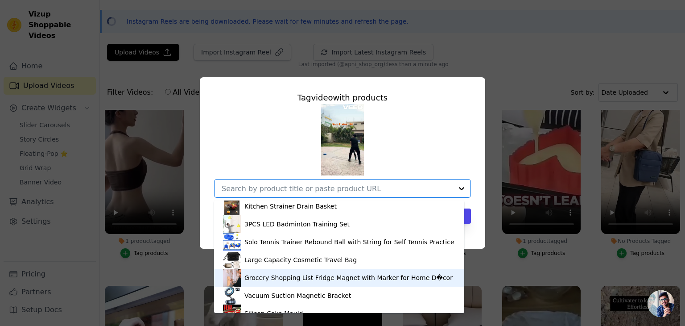
scroll to position [401, 0]
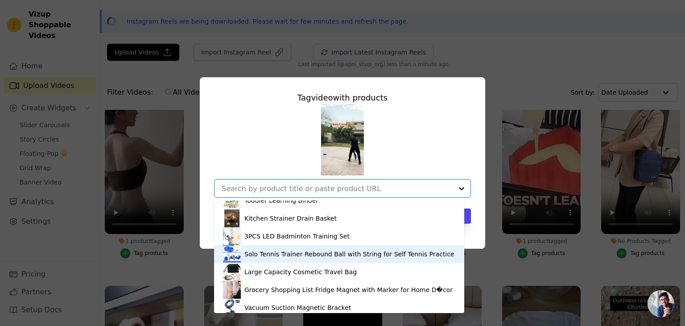
click at [282, 255] on div "Solo Tennis Trainer Rebound Ball with String for Self Tennis Practice" at bounding box center [349, 253] width 210 height 9
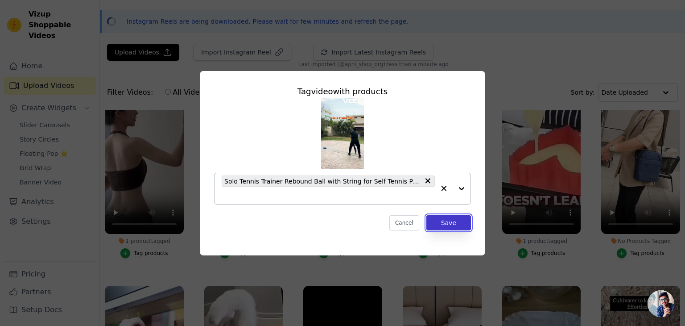
click at [449, 225] on button "Save" at bounding box center [448, 222] width 45 height 15
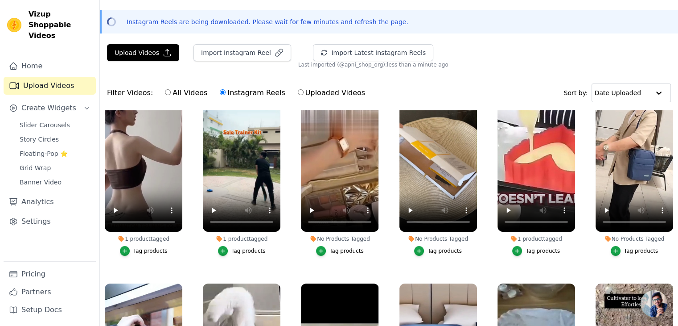
click at [335, 248] on div "Tag products" at bounding box center [347, 250] width 34 height 7
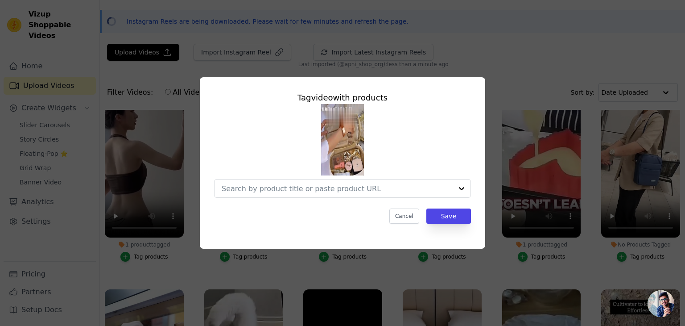
scroll to position [405, 0]
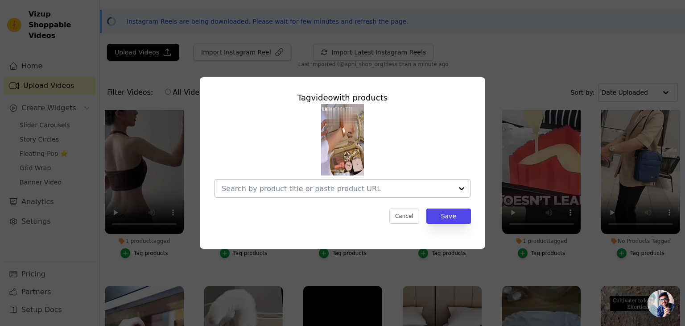
click at [297, 196] on div at bounding box center [337, 188] width 231 height 18
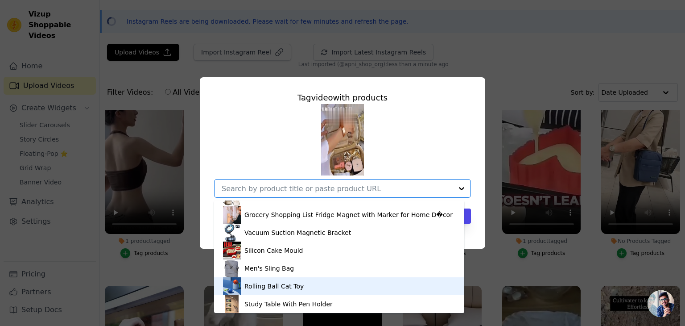
scroll to position [432, 0]
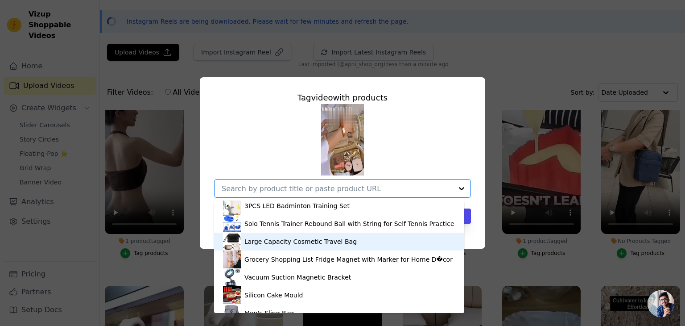
click at [298, 243] on div "Large Capacity Cosmetic Travel Bag" at bounding box center [300, 241] width 112 height 9
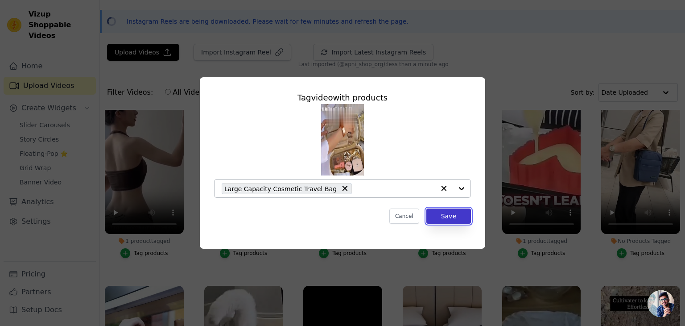
click at [450, 218] on button "Save" at bounding box center [448, 215] width 45 height 15
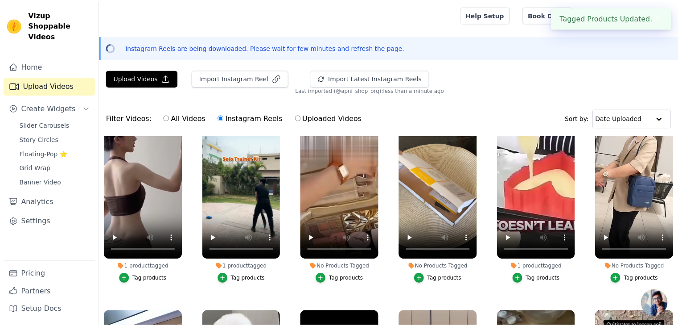
scroll to position [401, 0]
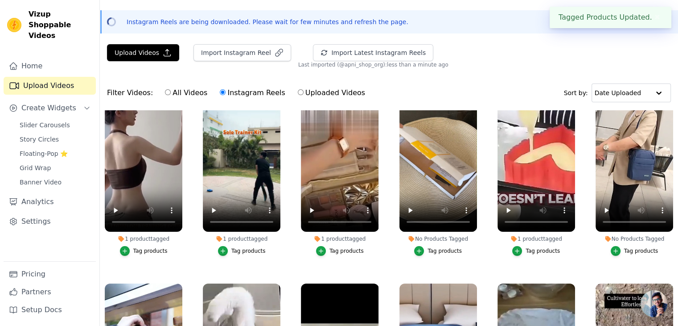
click at [448, 247] on div "Tag products" at bounding box center [445, 250] width 34 height 7
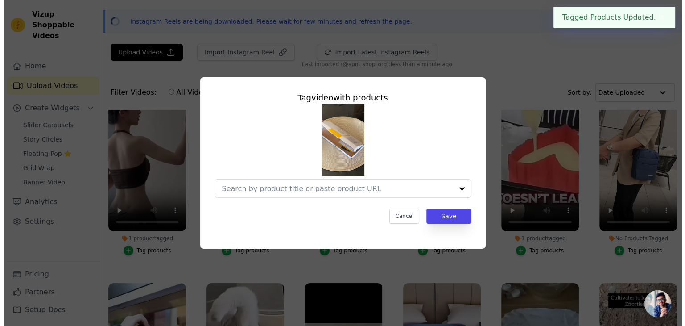
scroll to position [405, 0]
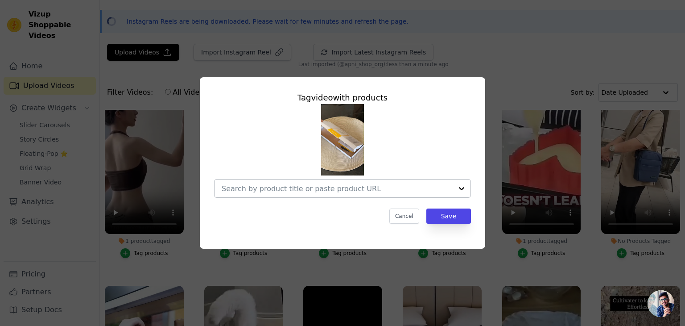
click at [368, 194] on div at bounding box center [337, 188] width 231 height 18
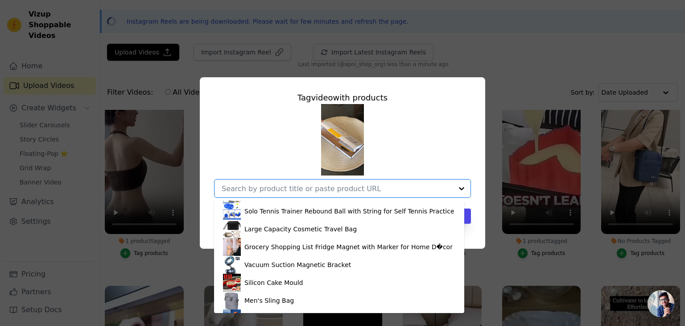
scroll to position [446, 0]
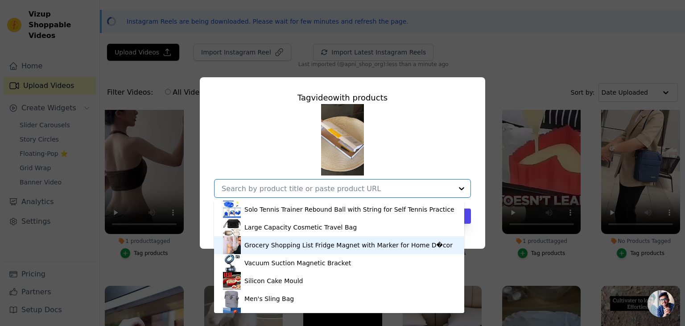
click at [339, 247] on div "Grocery Shopping List Fridge Magnet with Marker for Home D�cor" at bounding box center [348, 244] width 208 height 9
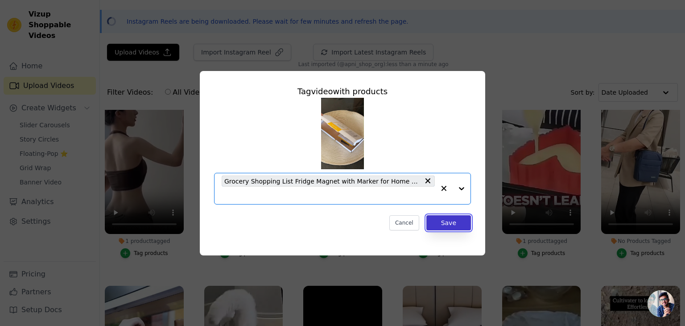
click at [442, 229] on button "Save" at bounding box center [448, 222] width 45 height 15
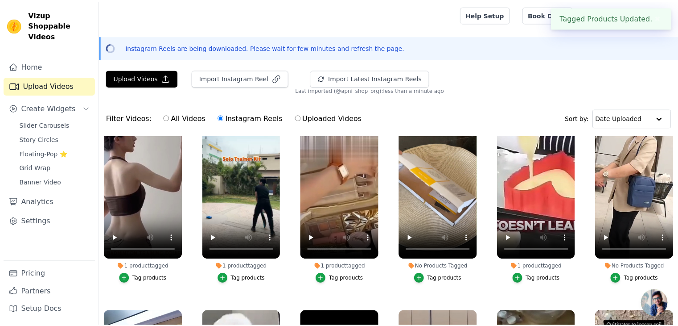
scroll to position [401, 0]
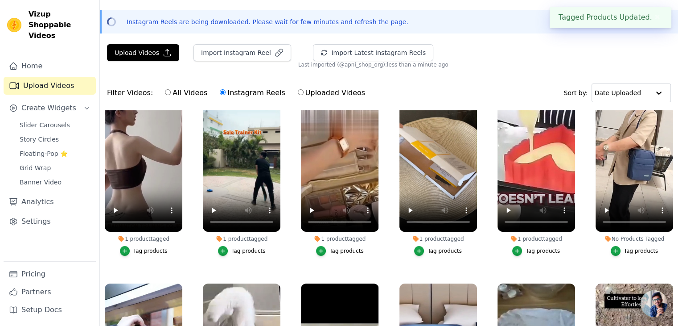
click at [635, 247] on div "Tag products" at bounding box center [641, 250] width 34 height 7
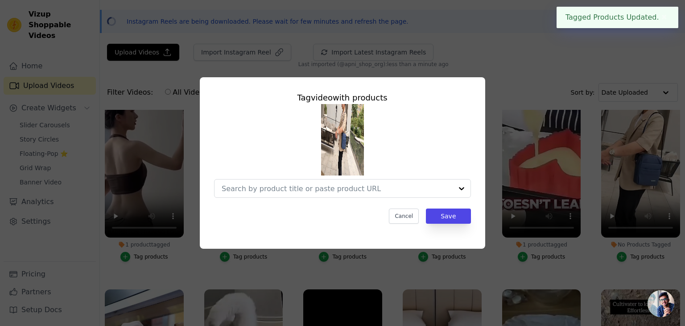
scroll to position [405, 0]
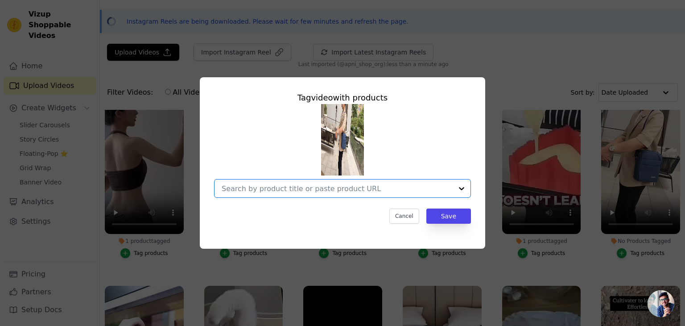
click at [348, 190] on input "No Products Tagged Tag video with products Option undefined, selected. Select i…" at bounding box center [337, 188] width 231 height 8
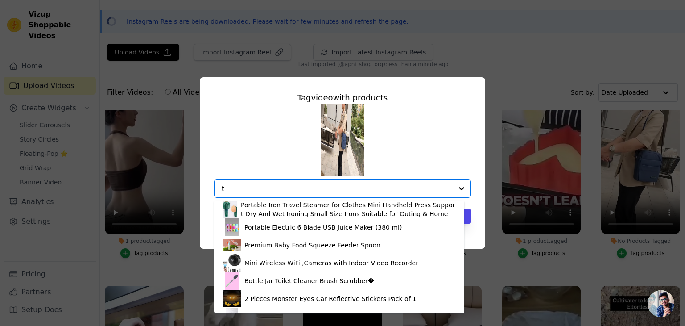
scroll to position [0, 0]
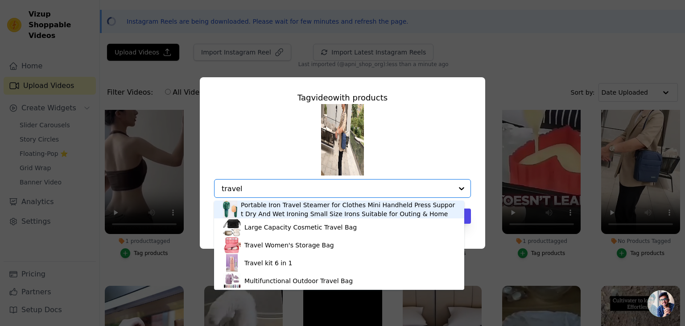
click at [330, 188] on input "travel" at bounding box center [337, 188] width 231 height 8
type input "t"
type input "bag"
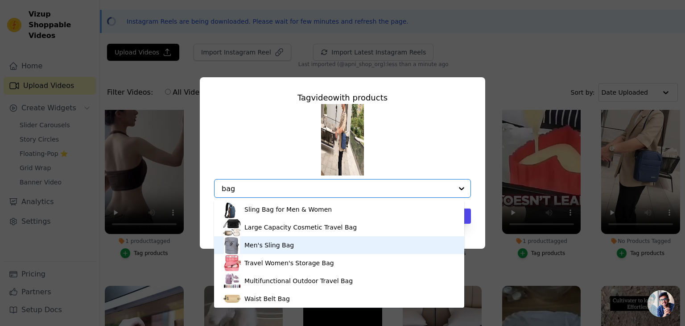
click at [285, 244] on div "Men's Sling Bag" at bounding box center [269, 244] width 50 height 9
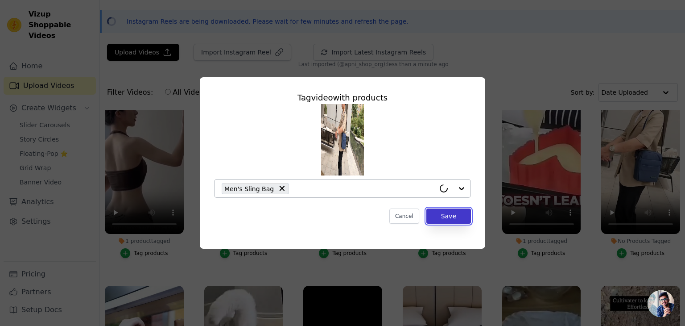
click at [451, 217] on button "Save" at bounding box center [448, 215] width 45 height 15
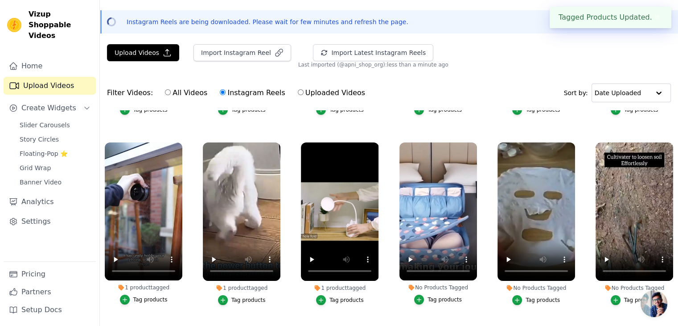
scroll to position [580, 0]
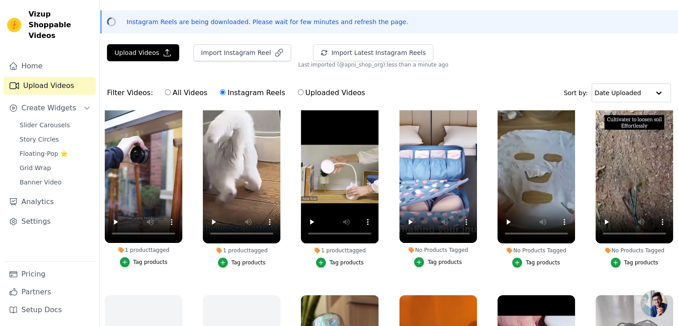
click at [442, 258] on div "Tag products" at bounding box center [445, 261] width 34 height 7
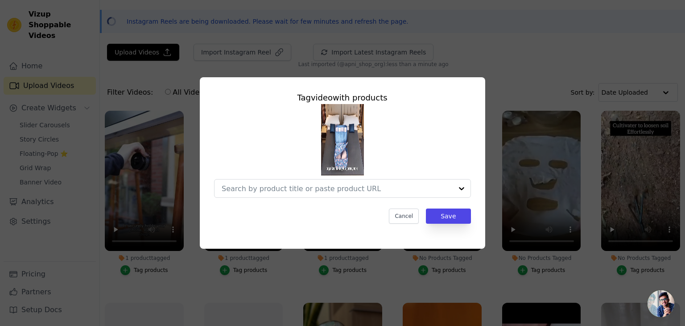
scroll to position [586, 0]
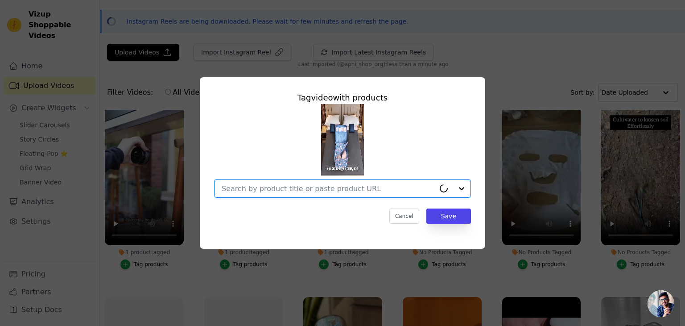
click at [336, 192] on input "No Products Tagged Tag video with products Option undefined, selected. Cancel S…" at bounding box center [328, 188] width 213 height 8
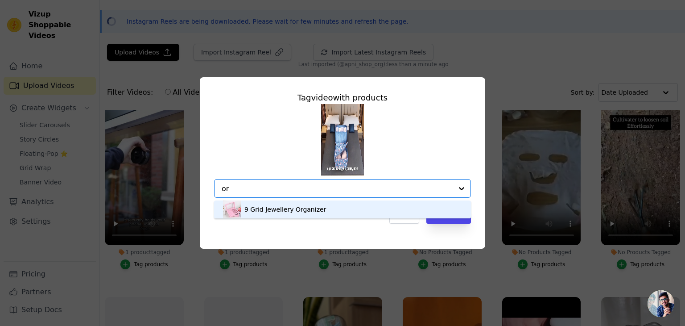
type input "o"
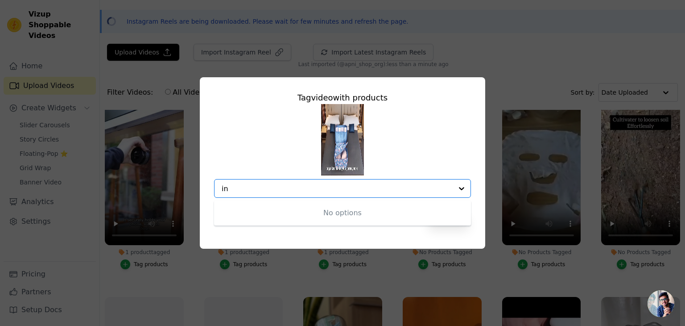
type input "i"
type input "women"
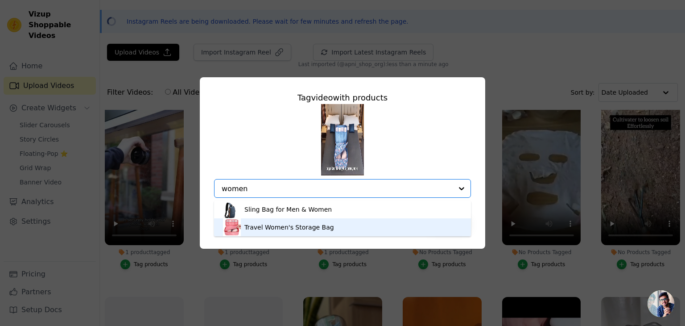
click at [313, 229] on div "Travel Women's Storage Bag" at bounding box center [289, 227] width 90 height 9
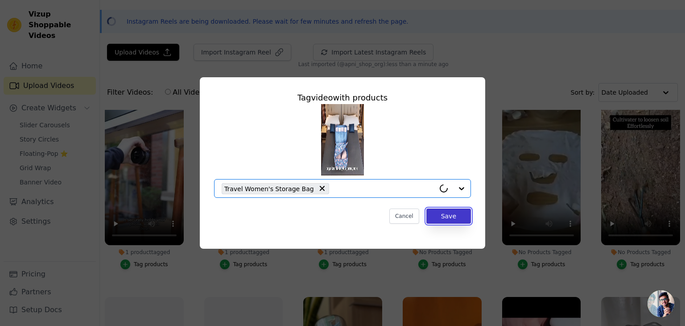
click at [458, 218] on button "Save" at bounding box center [448, 215] width 45 height 15
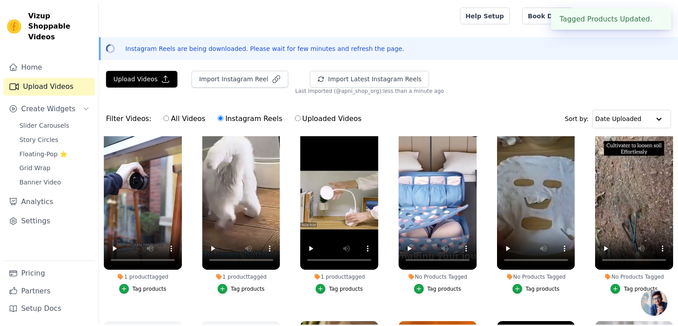
scroll to position [580, 0]
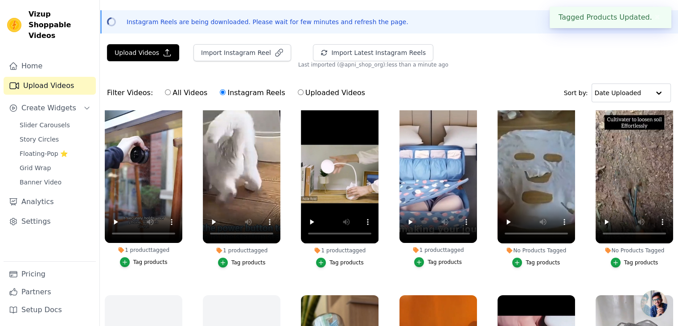
click at [538, 259] on div "Tag products" at bounding box center [543, 262] width 34 height 7
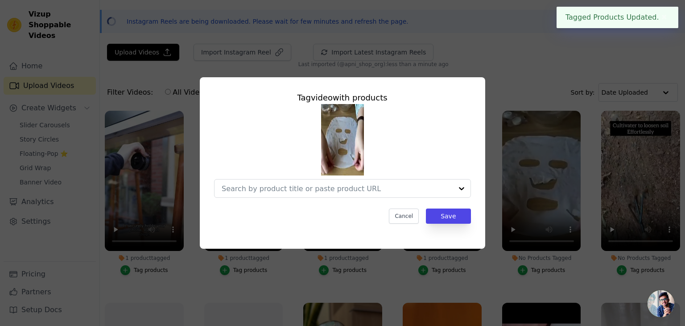
scroll to position [586, 0]
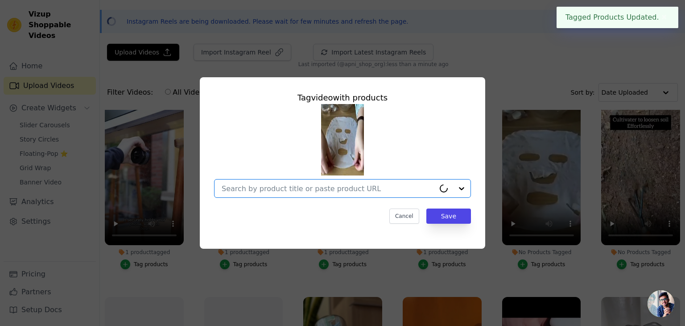
click at [295, 193] on input "No Products Tagged Tag video with products Option undefined, selected. Select i…" at bounding box center [328, 188] width 213 height 8
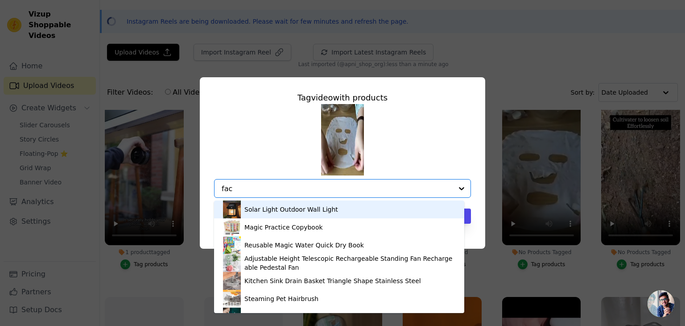
type input "face"
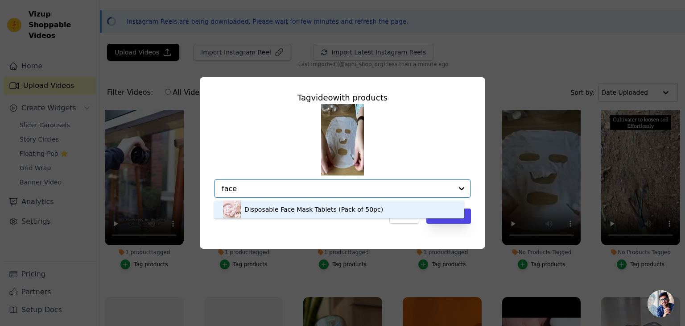
click at [293, 213] on div "Disposable Face Mask Tablets (Pack of 50pc)" at bounding box center [339, 209] width 232 height 18
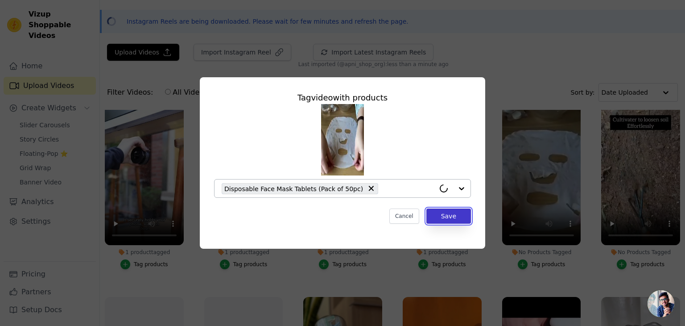
click at [451, 215] on button "Save" at bounding box center [448, 215] width 45 height 15
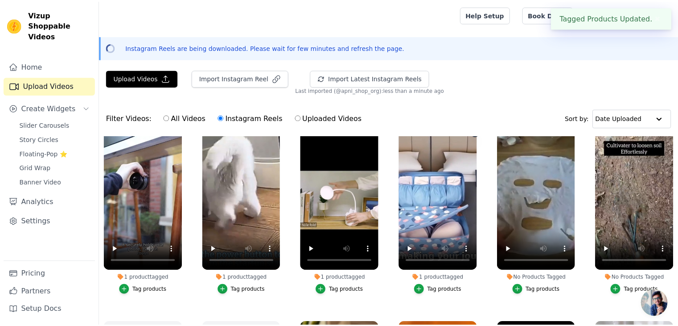
scroll to position [580, 0]
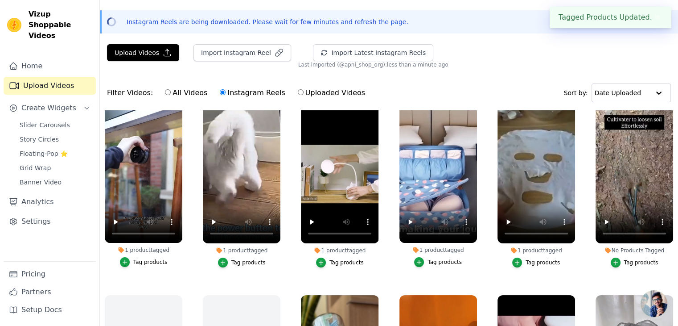
click at [636, 259] on div "Tag products" at bounding box center [641, 262] width 34 height 7
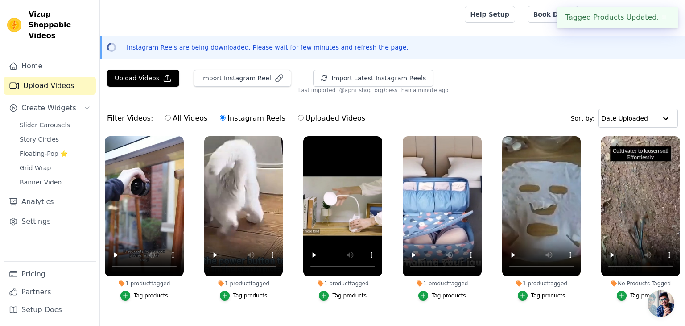
scroll to position [586, 0]
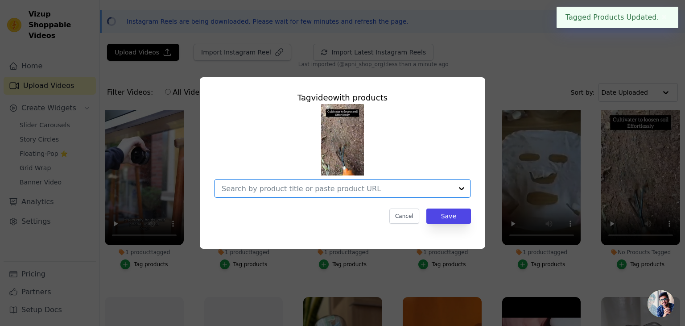
click at [366, 190] on input "No Products Tagged Tag video with products Option undefined, selected. Select i…" at bounding box center [337, 188] width 231 height 8
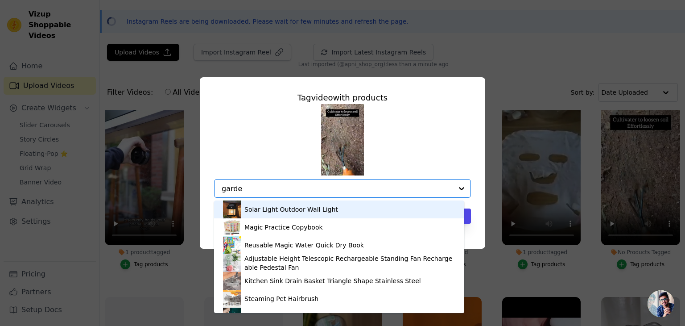
type input "garden"
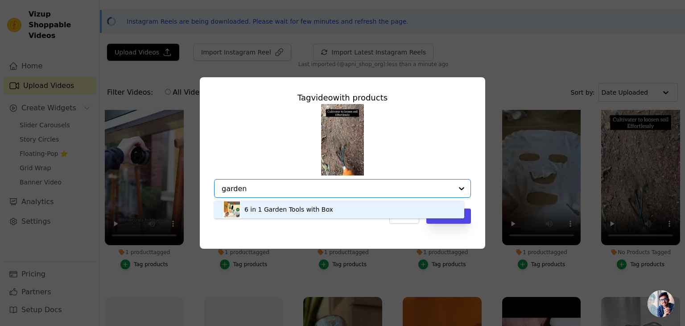
click at [294, 211] on div "6 in 1 Garden Tools with Box" at bounding box center [288, 209] width 89 height 9
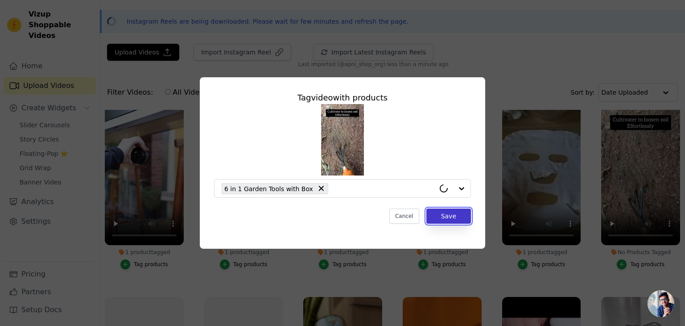
click at [446, 217] on button "Save" at bounding box center [448, 215] width 45 height 15
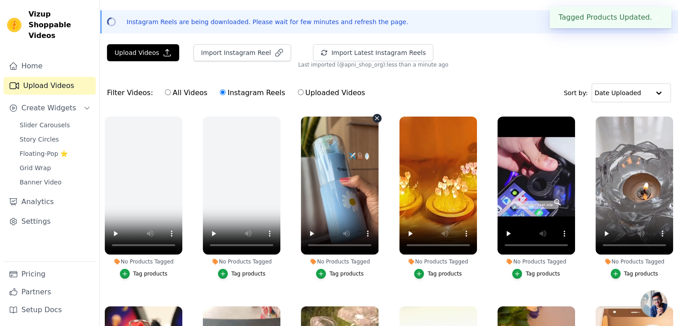
scroll to position [803, 0]
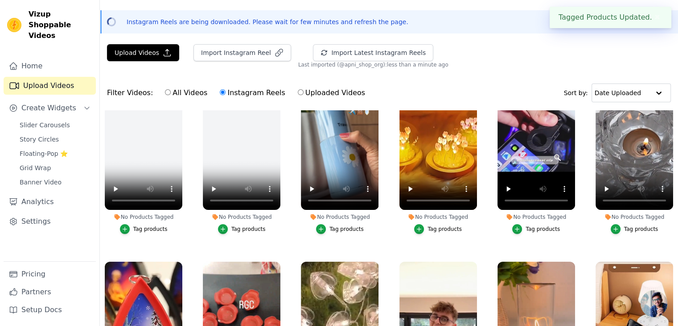
click at [352, 225] on div "Tag products" at bounding box center [347, 228] width 34 height 7
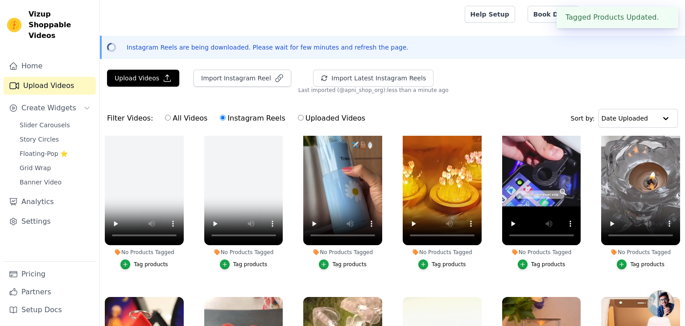
scroll to position [810, 0]
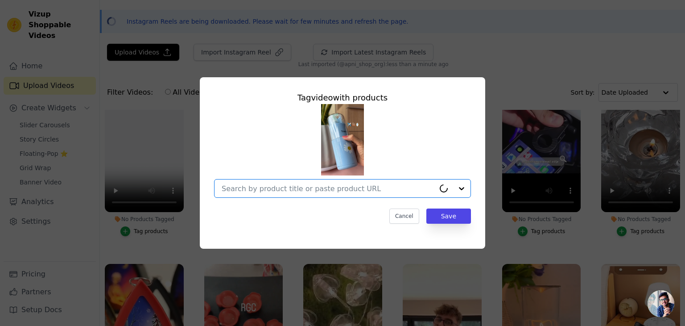
click at [303, 191] on input "No Products Tagged Tag video with products Option undefined, selected. Select i…" at bounding box center [328, 188] width 213 height 8
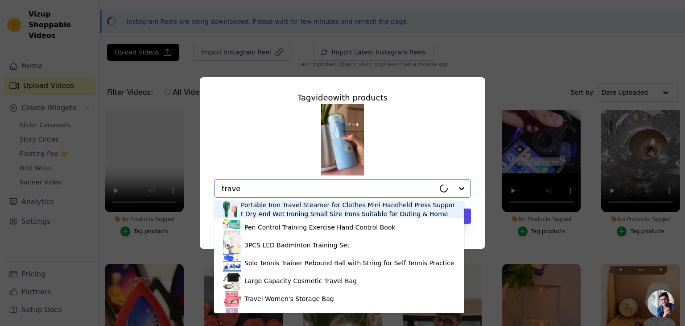
type input "travel"
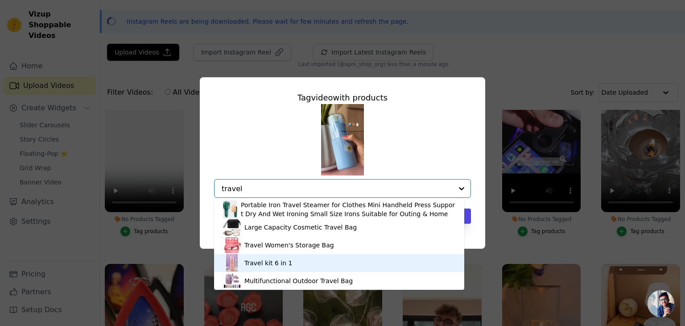
click at [273, 267] on div "Travel kit 6 in 1" at bounding box center [339, 263] width 232 height 18
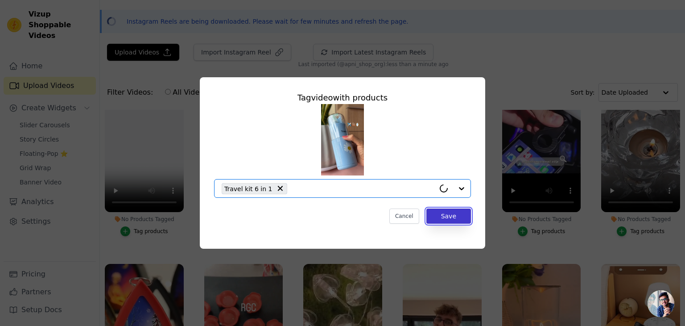
click at [446, 220] on button "Save" at bounding box center [448, 215] width 45 height 15
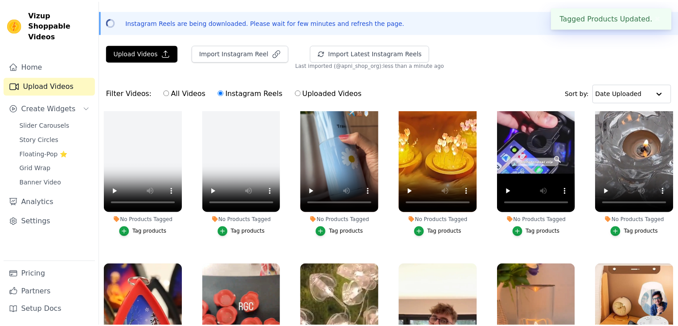
scroll to position [803, 0]
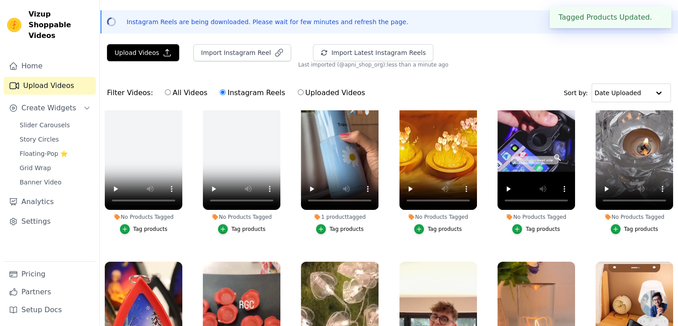
click at [442, 225] on div "Tag products" at bounding box center [445, 228] width 34 height 7
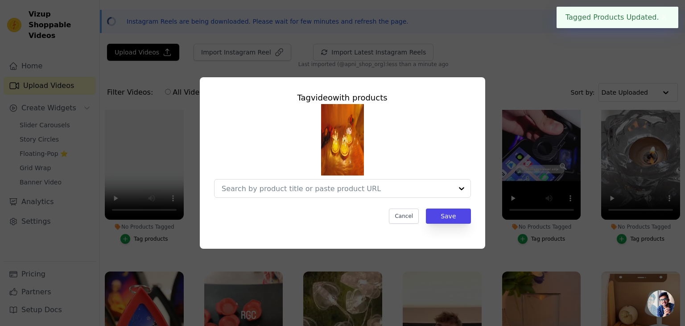
scroll to position [810, 0]
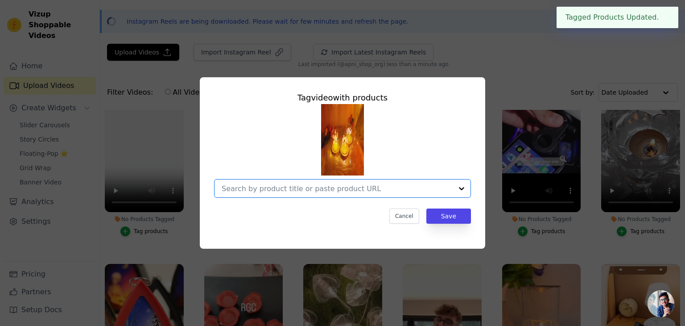
click at [356, 190] on input "No Products Tagged Tag video with products Option undefined, selected. Select i…" at bounding box center [337, 188] width 231 height 8
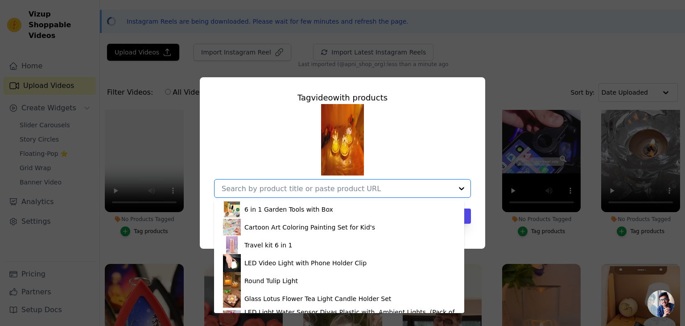
scroll to position [669, 0]
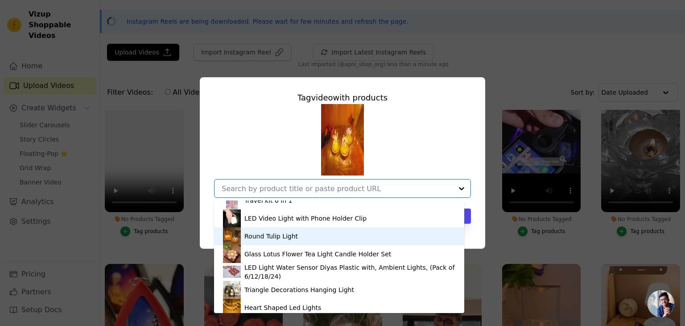
click at [270, 234] on div "Round Tulip Light" at bounding box center [271, 235] width 54 height 9
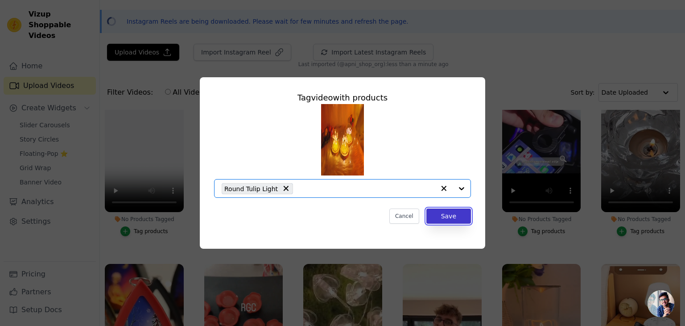
click at [459, 213] on button "Save" at bounding box center [448, 215] width 45 height 15
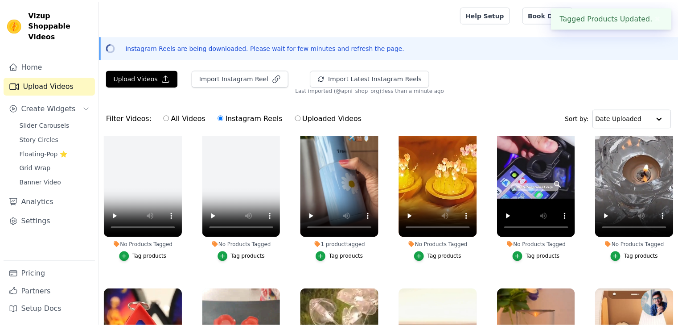
scroll to position [803, 0]
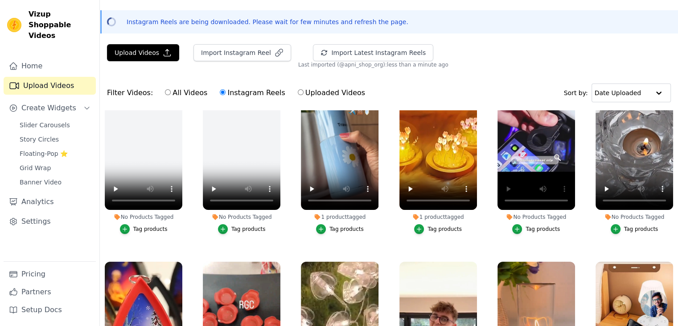
click at [537, 225] on div "Tag products" at bounding box center [543, 228] width 34 height 7
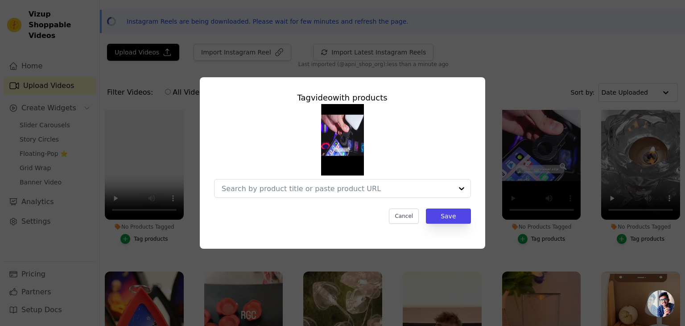
scroll to position [810, 0]
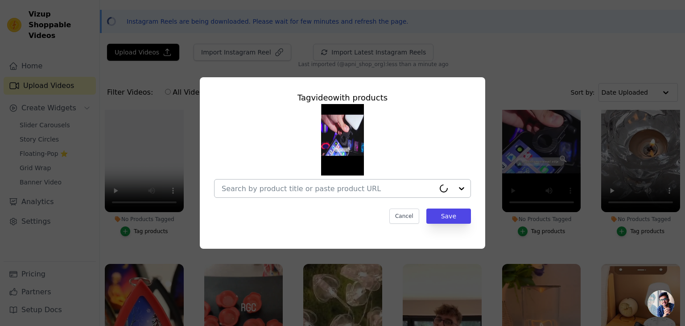
click at [269, 186] on input "No Products Tagged Tag video with products Cancel Save Tag products" at bounding box center [328, 188] width 213 height 8
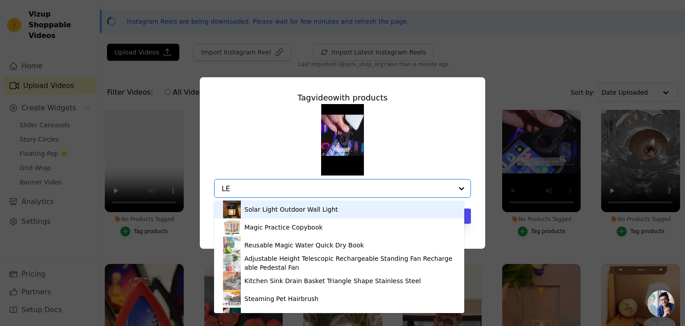
type input "LED"
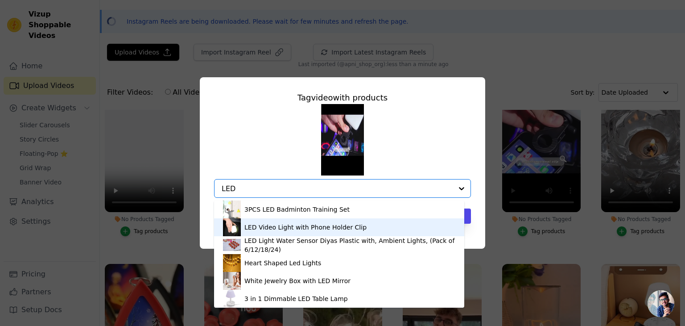
click at [280, 224] on div "LED Video Light with Phone Holder Clip" at bounding box center [305, 227] width 122 height 9
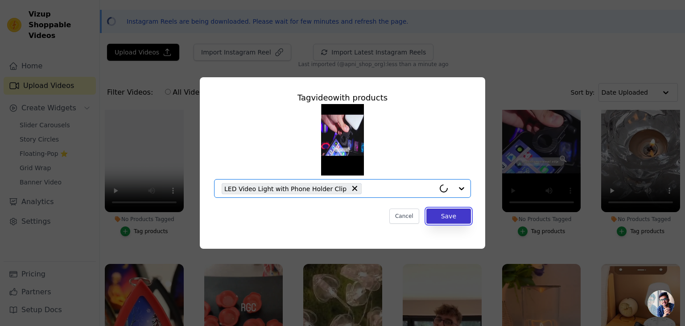
click at [446, 218] on button "Save" at bounding box center [448, 215] width 45 height 15
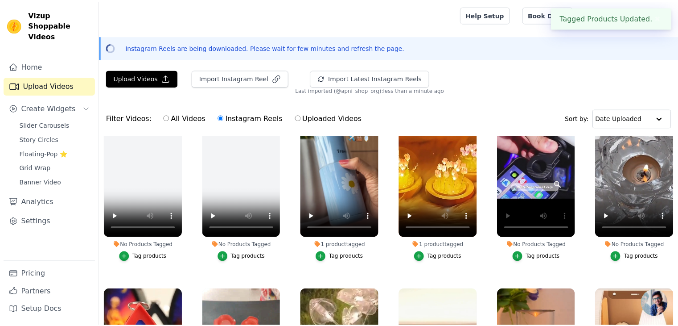
scroll to position [803, 0]
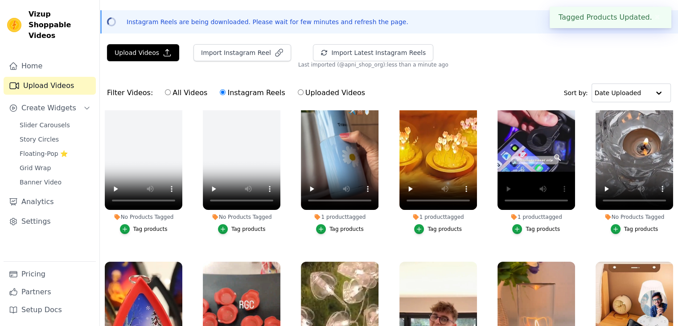
click at [639, 225] on div "Tag products" at bounding box center [641, 228] width 34 height 7
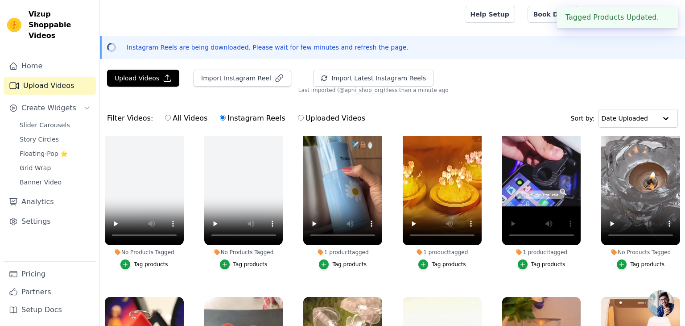
scroll to position [810, 0]
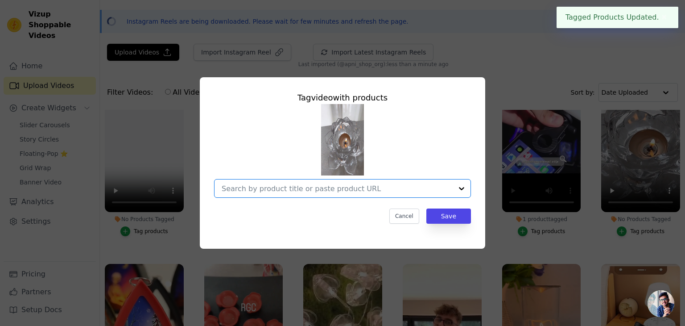
click at [316, 187] on input "No Products Tagged Tag video with products Option undefined, selected. Select i…" at bounding box center [337, 188] width 231 height 8
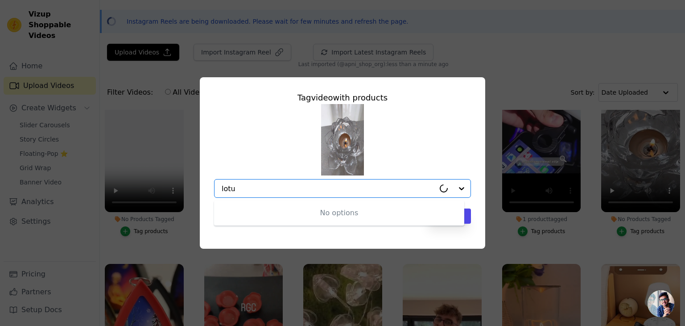
type input "lotus"
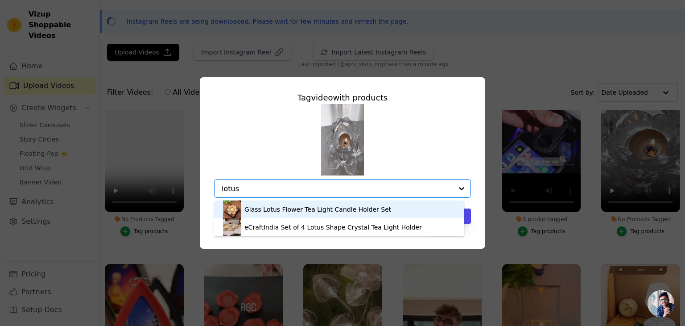
click at [308, 209] on div "Glass Lotus Flower Tea Light Candle Holder Set" at bounding box center [317, 209] width 147 height 9
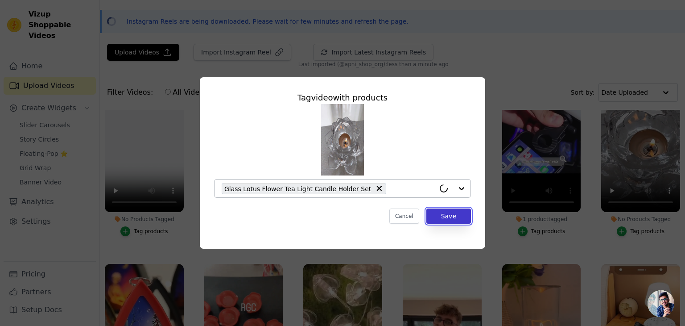
click at [458, 215] on button "Save" at bounding box center [448, 215] width 45 height 15
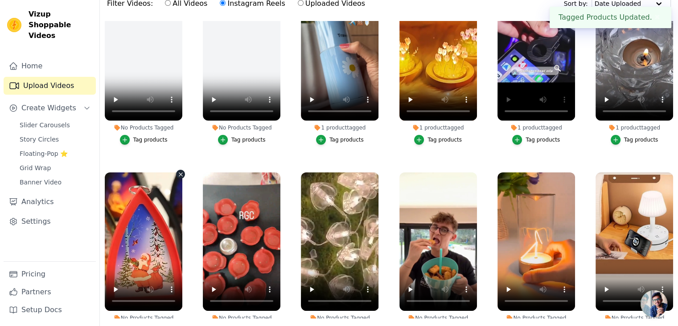
scroll to position [892, 0]
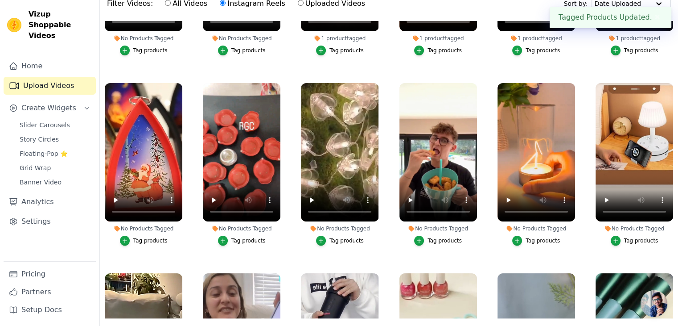
click at [153, 235] on button "Tag products" at bounding box center [144, 240] width 48 height 10
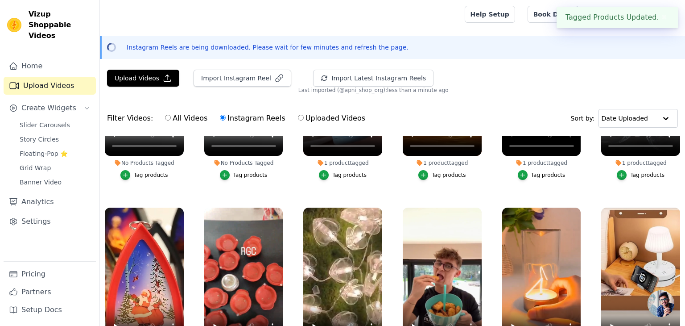
scroll to position [900, 0]
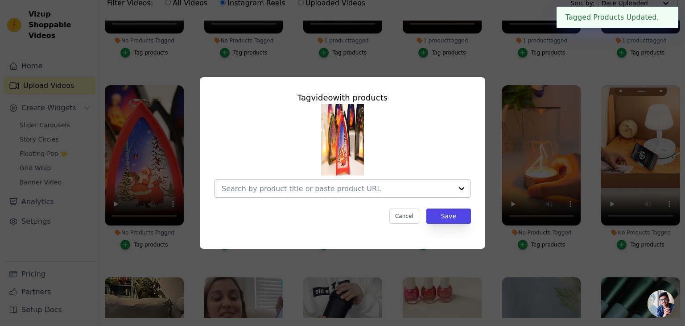
click at [274, 190] on input "No Products Tagged Tag video with products Cancel Save Tag products" at bounding box center [337, 188] width 231 height 8
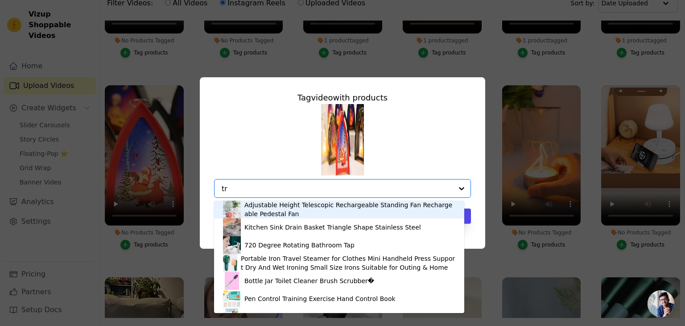
type input "tri"
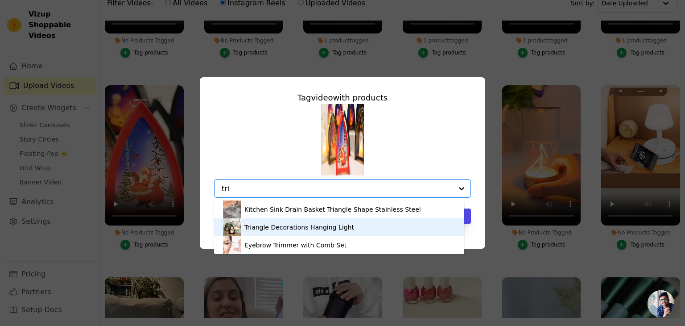
click at [288, 227] on div "Triangle Decorations Hanging Light" at bounding box center [299, 227] width 110 height 9
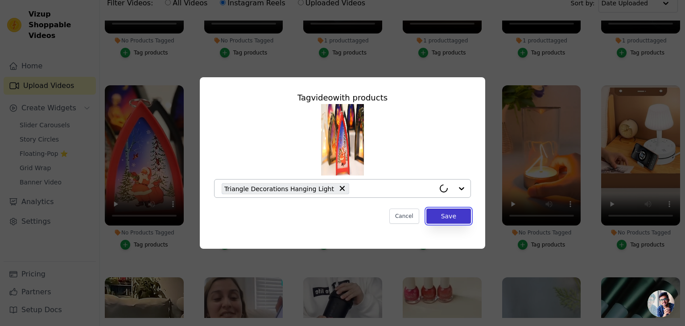
click at [458, 219] on button "Save" at bounding box center [448, 215] width 45 height 15
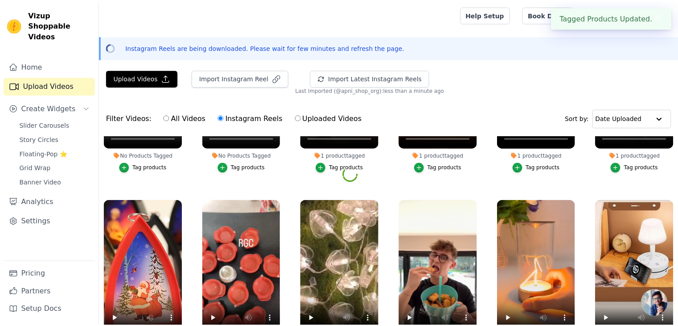
scroll to position [892, 0]
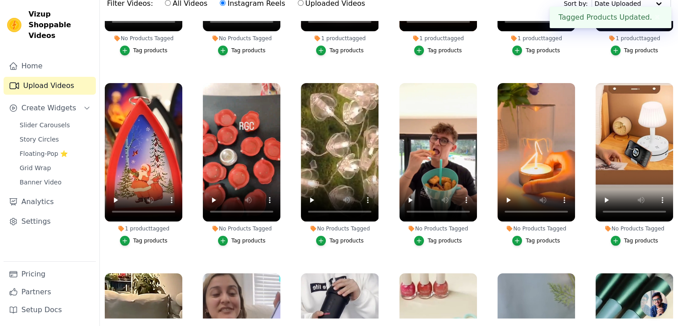
click at [252, 237] on div "Tag products" at bounding box center [248, 240] width 34 height 7
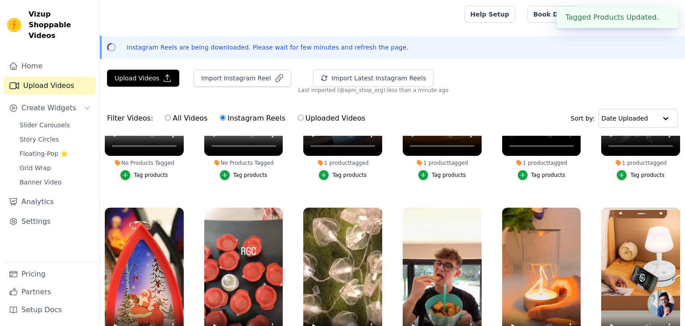
scroll to position [900, 0]
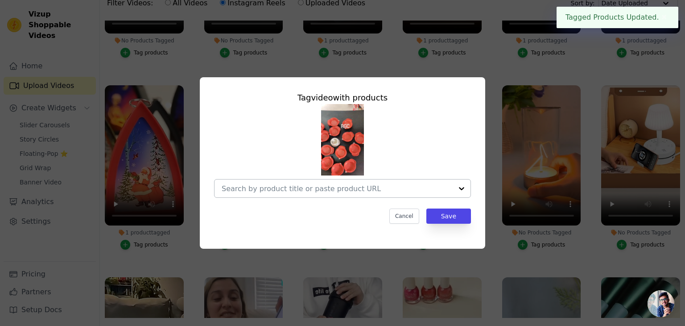
click at [265, 187] on input "No Products Tagged Tag video with products Cancel Save Tag products" at bounding box center [337, 188] width 231 height 8
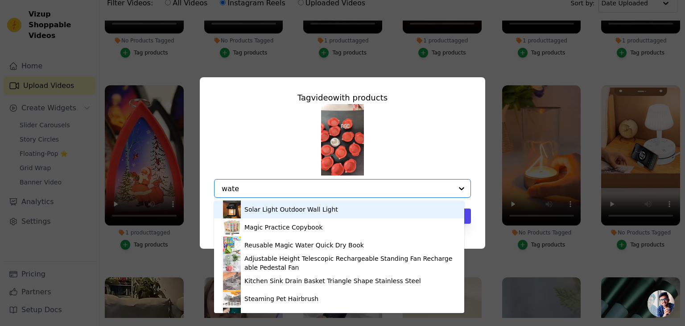
type input "water"
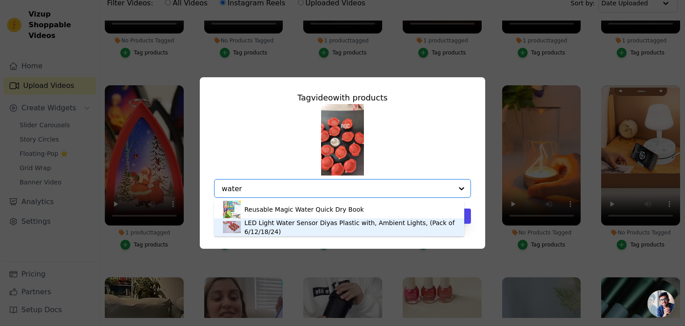
click at [268, 224] on div "LED Light Water Sensor Diyas Plastic with, Ambient Lights, (Pack of 6/12/18/24)" at bounding box center [349, 227] width 211 height 18
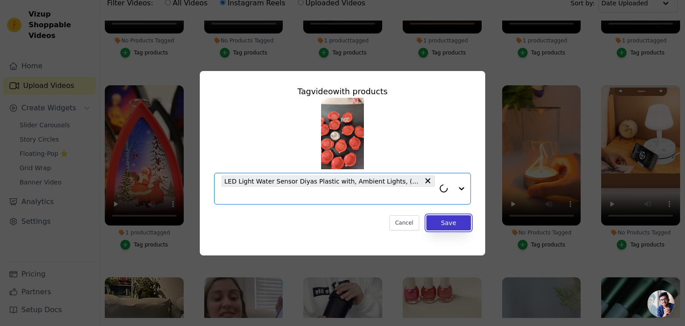
click at [456, 219] on button "Save" at bounding box center [448, 222] width 45 height 15
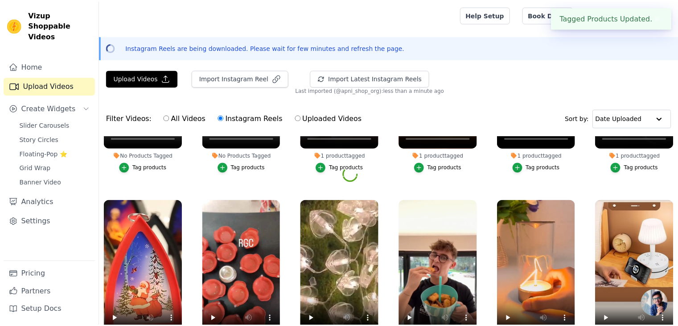
scroll to position [892, 0]
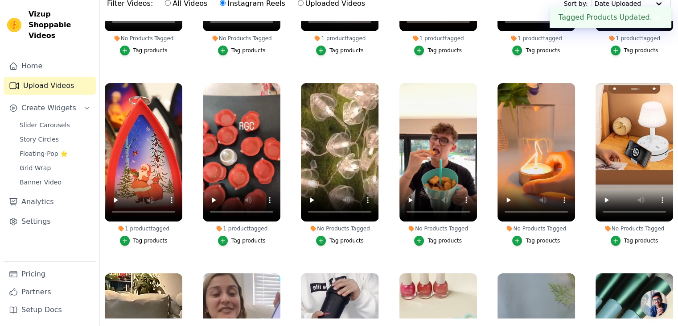
click at [347, 237] on div "Tag products" at bounding box center [347, 240] width 34 height 7
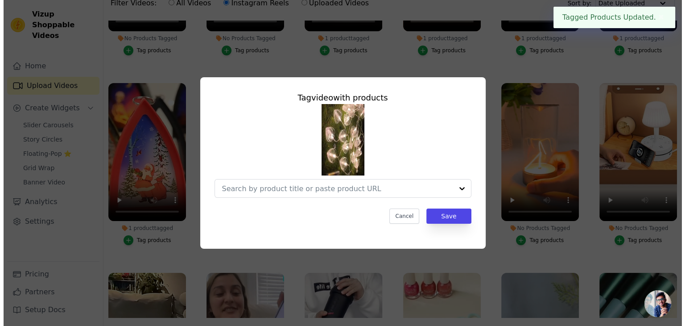
scroll to position [900, 0]
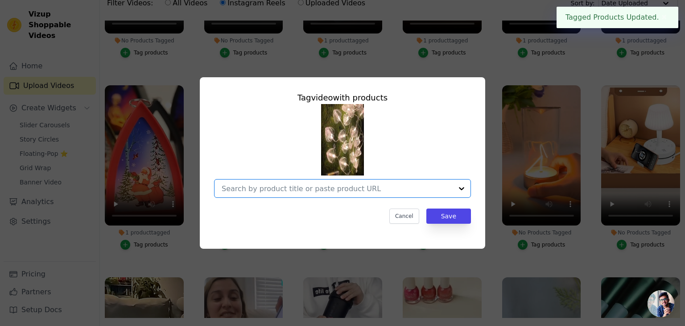
click at [321, 191] on input "No Products Tagged Tag video with products Option undefined, selected. Select i…" at bounding box center [337, 188] width 231 height 8
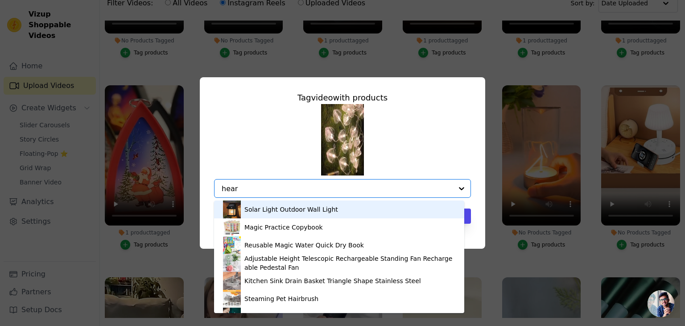
type input "heart"
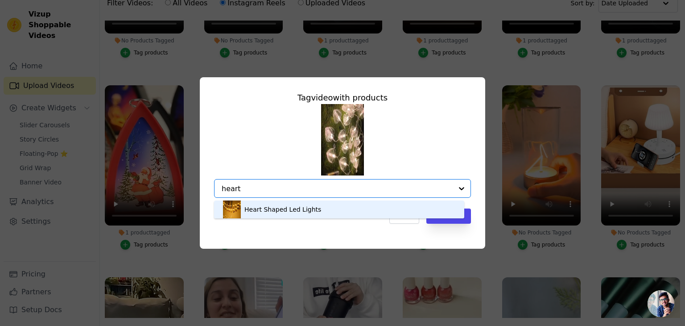
click at [305, 211] on div "Heart Shaped Led Lights" at bounding box center [282, 209] width 77 height 9
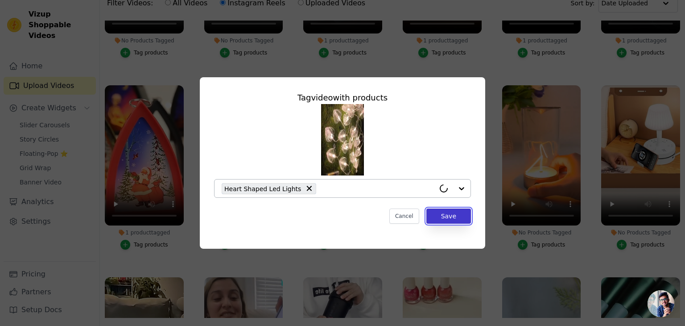
click at [444, 216] on button "Save" at bounding box center [448, 215] width 45 height 15
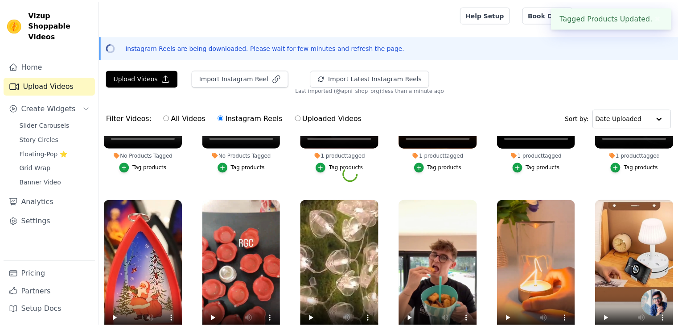
scroll to position [892, 0]
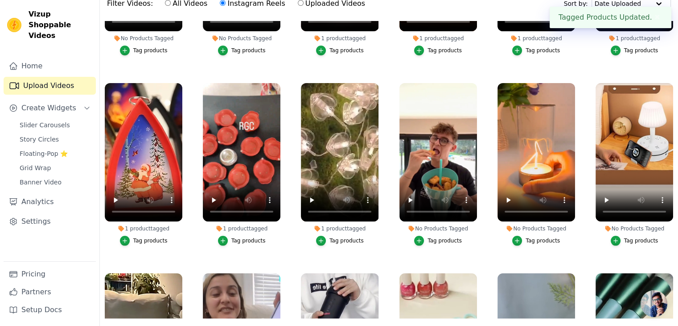
click at [437, 237] on div "Tag products" at bounding box center [445, 240] width 34 height 7
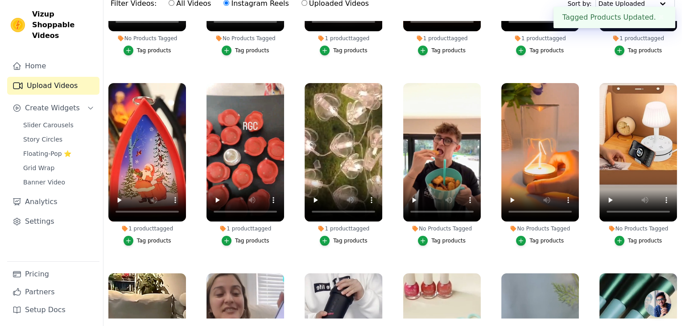
scroll to position [900, 0]
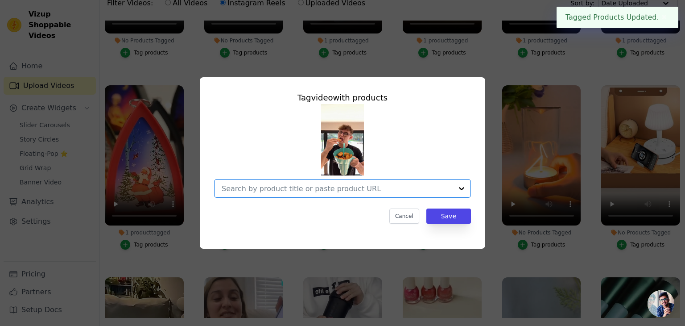
click at [318, 192] on input "No Products Tagged Tag video with products Option undefined, selected. Select i…" at bounding box center [337, 188] width 231 height 8
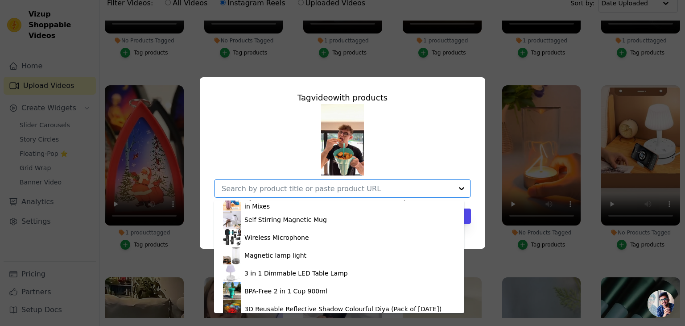
scroll to position [1101, 0]
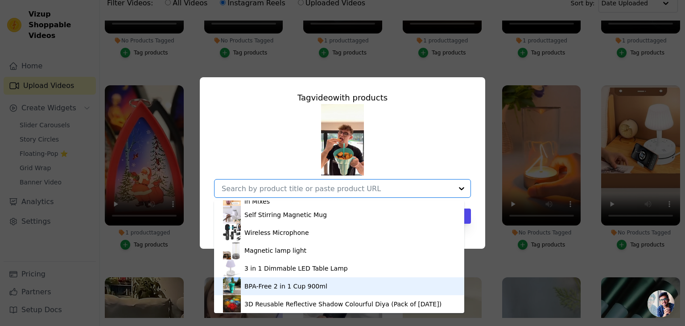
click at [283, 285] on div "BPA-Free 2 in 1 Cup 900ml" at bounding box center [285, 285] width 83 height 9
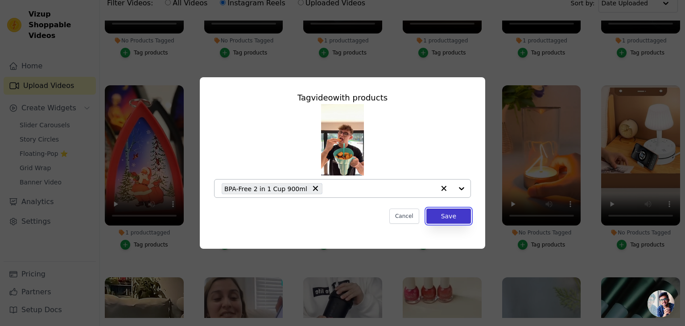
click at [446, 218] on button "Save" at bounding box center [448, 215] width 45 height 15
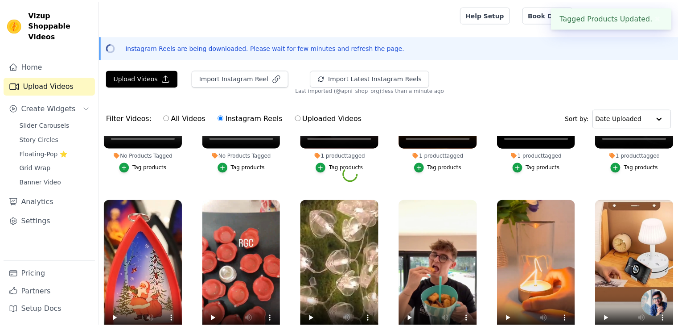
scroll to position [892, 0]
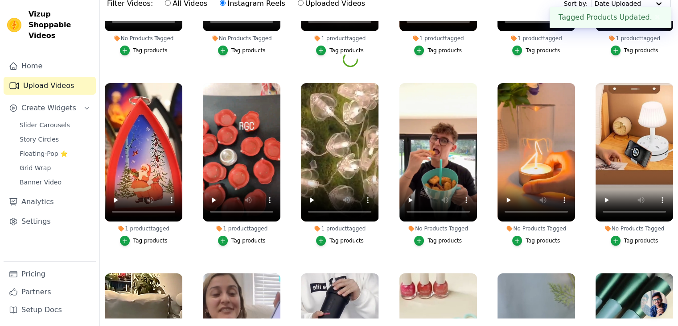
click at [535, 237] on div "Tag products" at bounding box center [543, 240] width 34 height 7
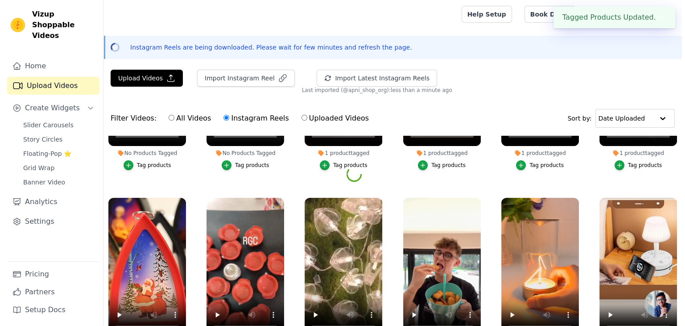
scroll to position [900, 0]
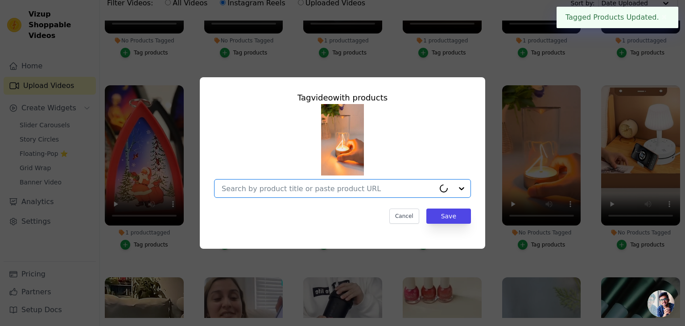
click at [337, 189] on input "No Products Tagged Tag video with products Option undefined, selected. Select i…" at bounding box center [328, 188] width 213 height 8
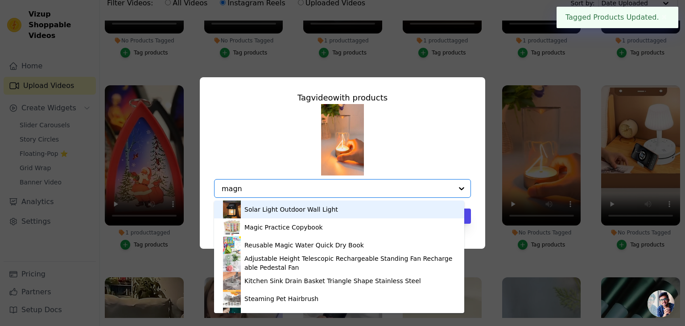
type input "magne"
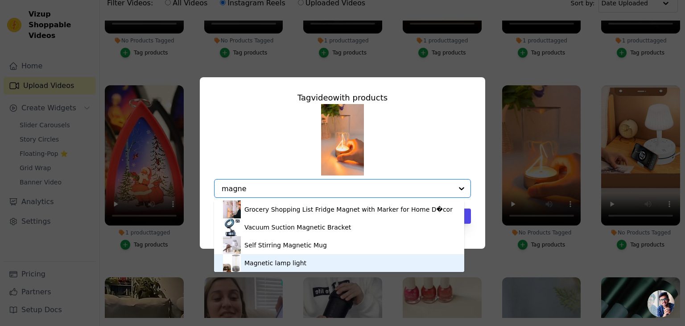
click at [289, 261] on div "Magnetic lamp light" at bounding box center [275, 262] width 62 height 9
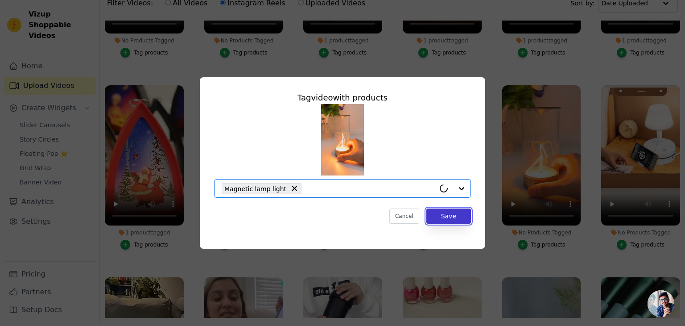
click at [453, 213] on button "Save" at bounding box center [448, 215] width 45 height 15
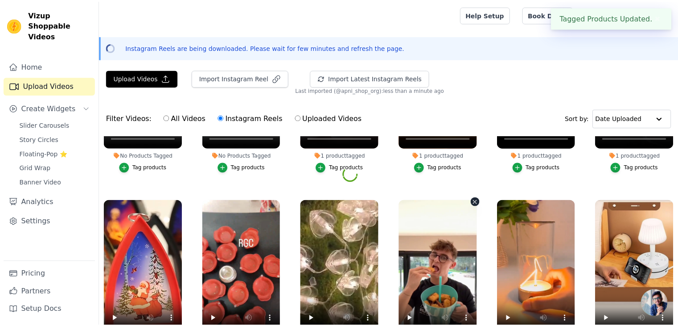
scroll to position [892, 0]
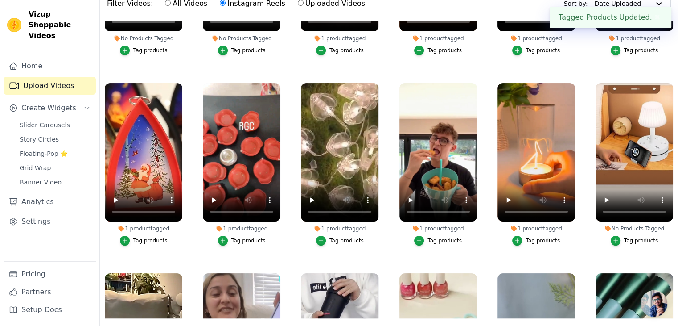
click at [629, 237] on div "Tag products" at bounding box center [641, 240] width 34 height 7
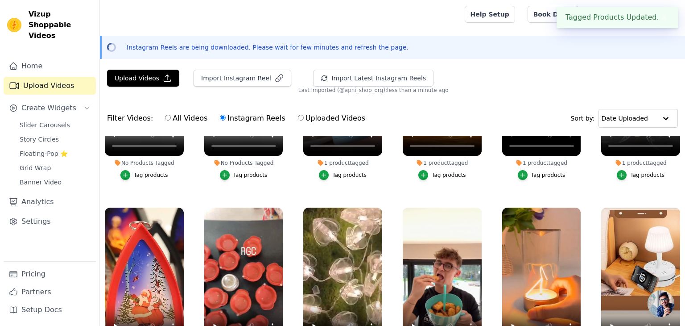
scroll to position [900, 0]
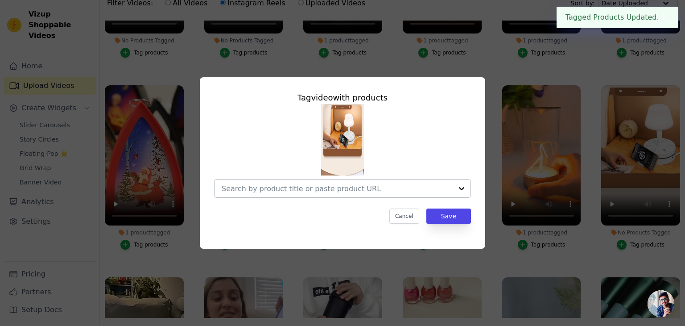
click at [316, 189] on input "No Products Tagged Tag video with products Cancel Save Tag products" at bounding box center [337, 188] width 231 height 8
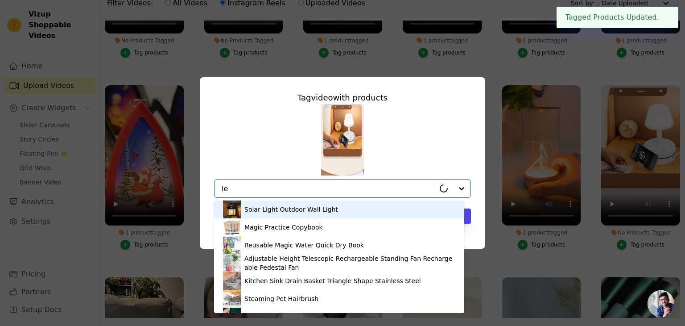
type input "led"
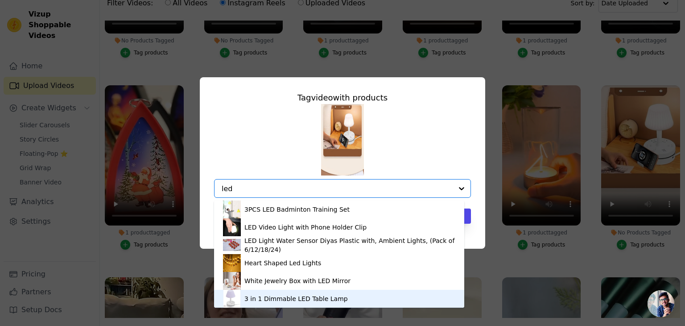
click at [298, 298] on div "3 in 1 Dimmable LED Table Lamp" at bounding box center [295, 298] width 103 height 9
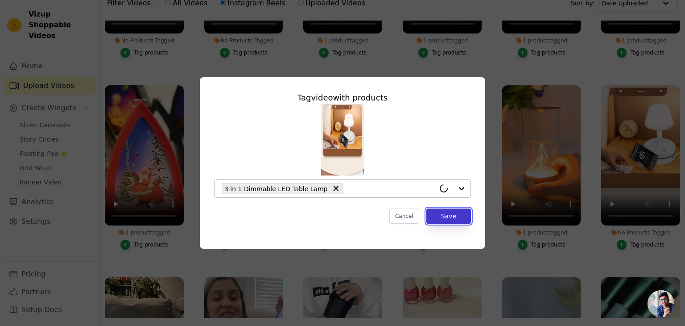
click at [448, 218] on button "Save" at bounding box center [448, 215] width 45 height 15
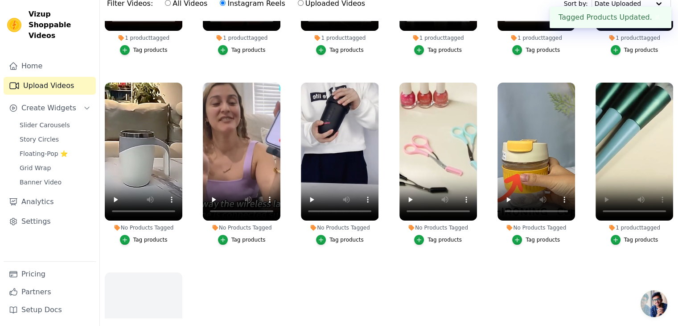
scroll to position [1115, 0]
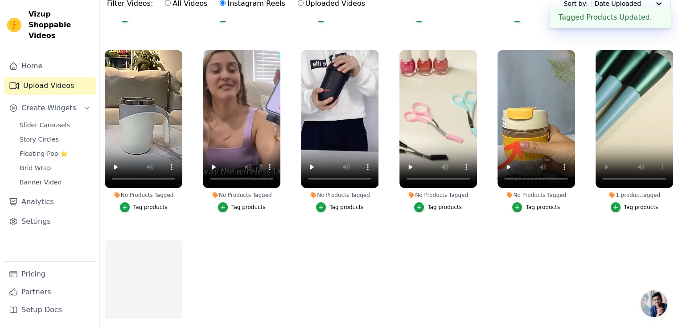
click at [144, 203] on div "Tag products" at bounding box center [150, 206] width 34 height 7
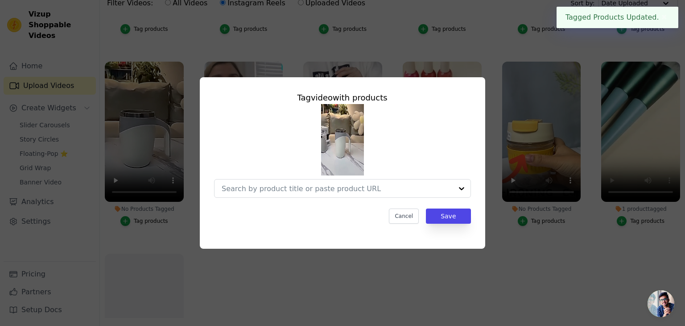
scroll to position [1125, 0]
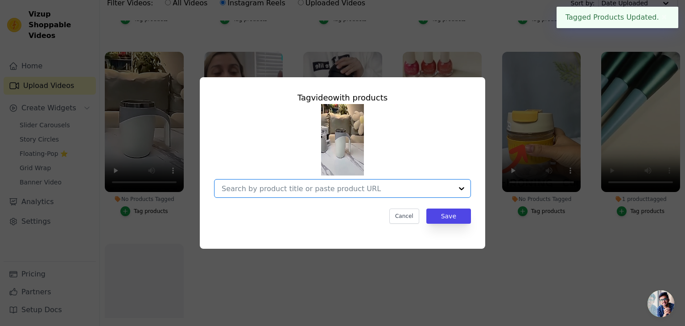
click at [287, 186] on input "No Products Tagged Tag video with products Option undefined, selected. Select i…" at bounding box center [337, 188] width 231 height 8
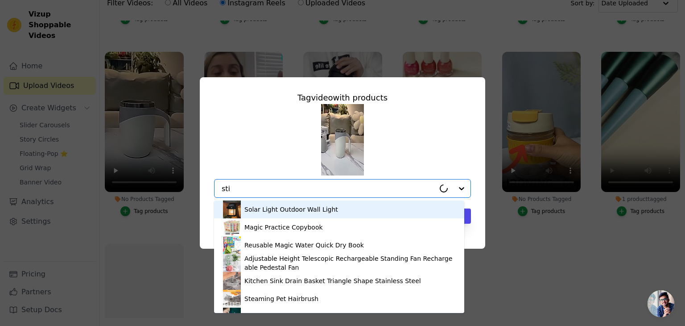
type input "stir"
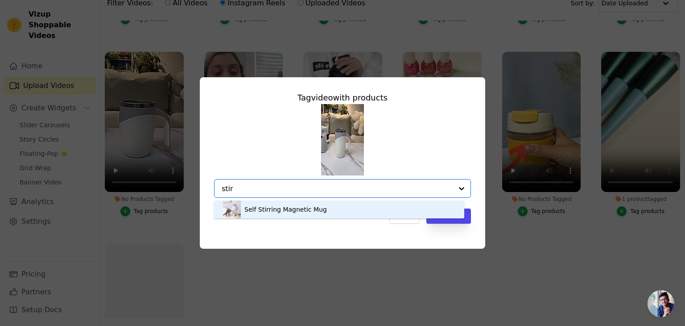
click at [282, 207] on div "Self Stirring Magnetic Mug" at bounding box center [285, 209] width 83 height 9
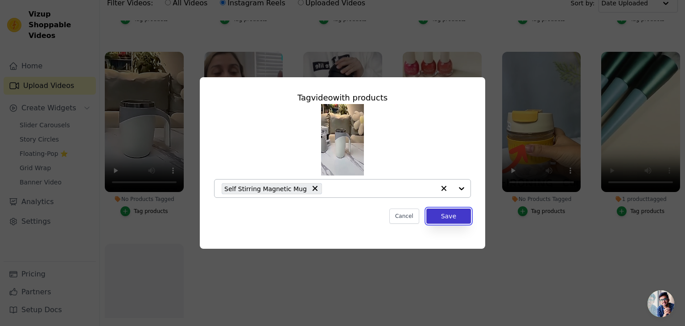
click at [451, 219] on button "Save" at bounding box center [448, 215] width 45 height 15
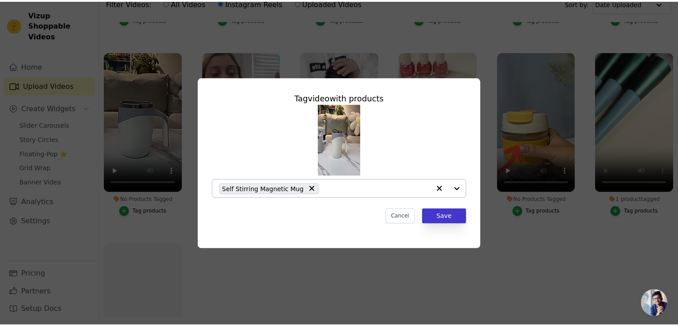
scroll to position [1115, 0]
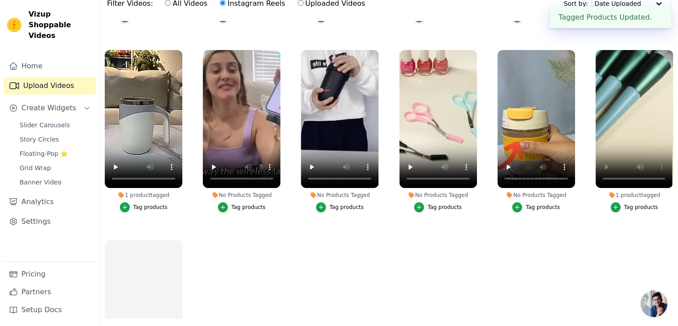
click at [243, 203] on div "Tag products" at bounding box center [248, 206] width 34 height 7
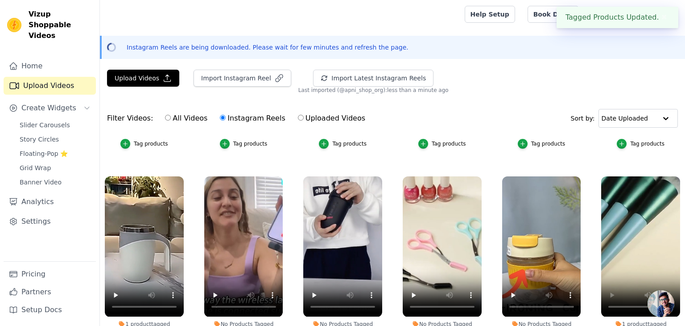
scroll to position [1125, 0]
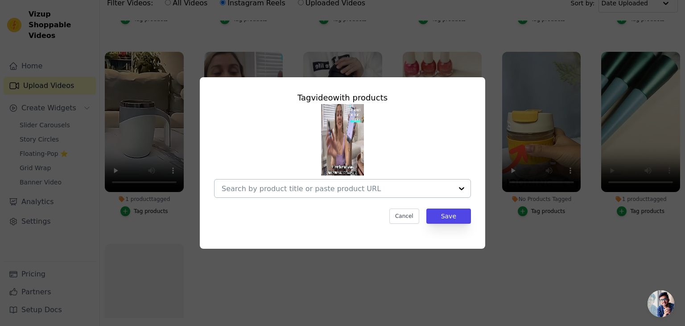
click at [248, 193] on div at bounding box center [337, 188] width 231 height 18
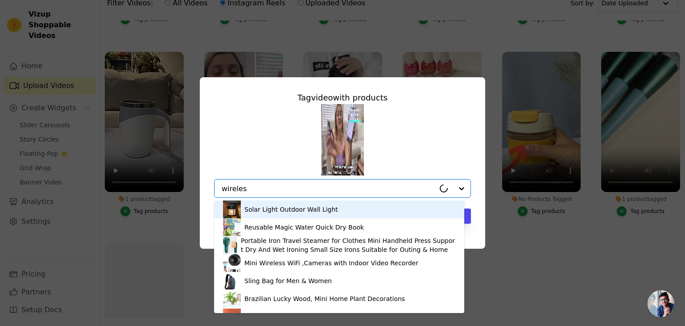
type input "wireless"
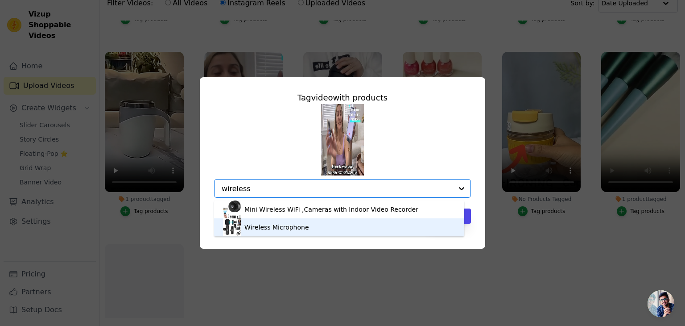
click at [278, 234] on div "Wireless Microphone" at bounding box center [339, 227] width 232 height 18
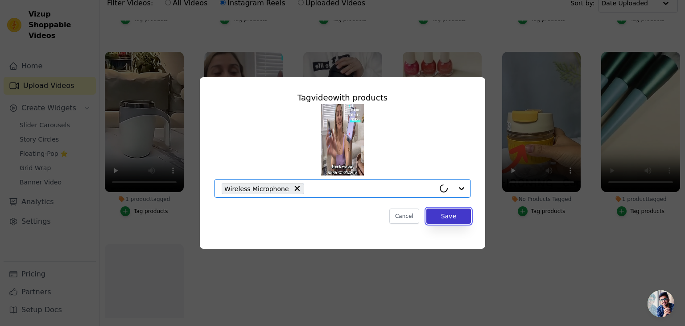
click at [449, 218] on button "Save" at bounding box center [448, 215] width 45 height 15
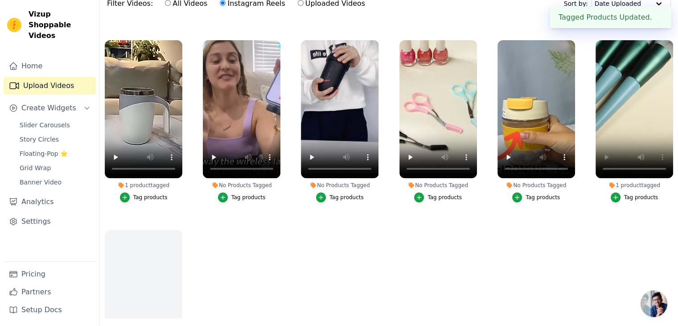
scroll to position [1115, 0]
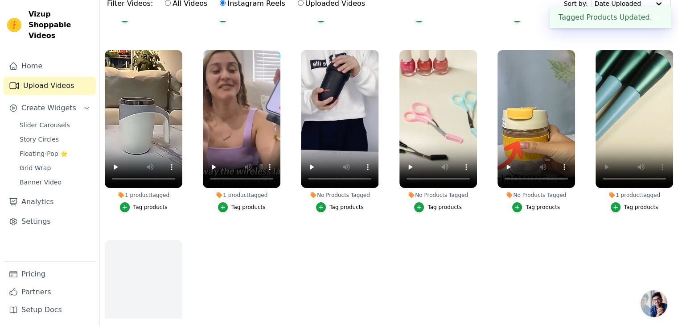
click at [344, 203] on div "Tag products" at bounding box center [347, 206] width 34 height 7
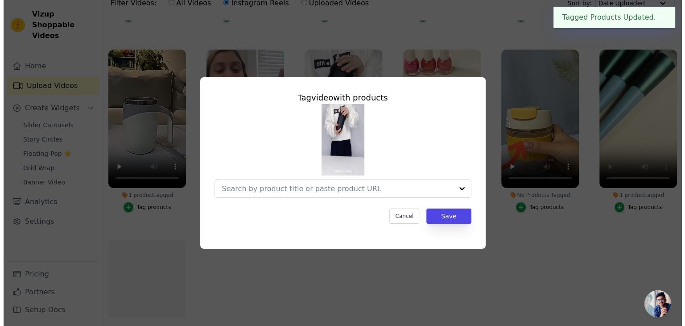
scroll to position [1125, 0]
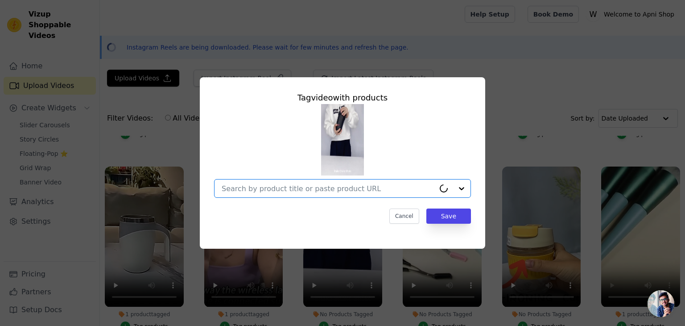
click at [344, 184] on input "No Products Tagged Tag video with products Option undefined, selected. Cancel S…" at bounding box center [328, 188] width 213 height 8
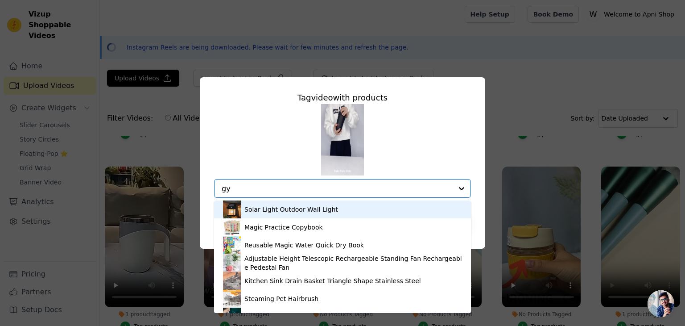
type input "gym"
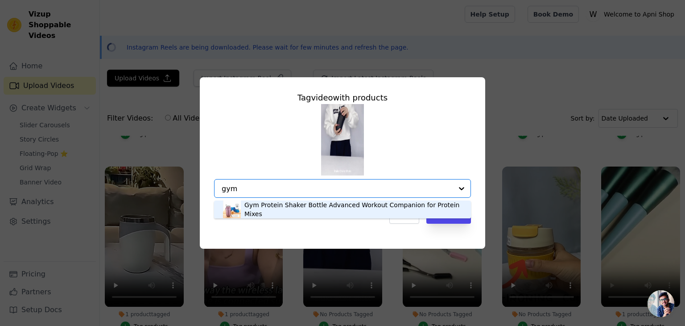
click at [333, 211] on div "Gym Protein Shaker Bottle Advanced Workout Companion for Protein Mixes" at bounding box center [353, 209] width 218 height 18
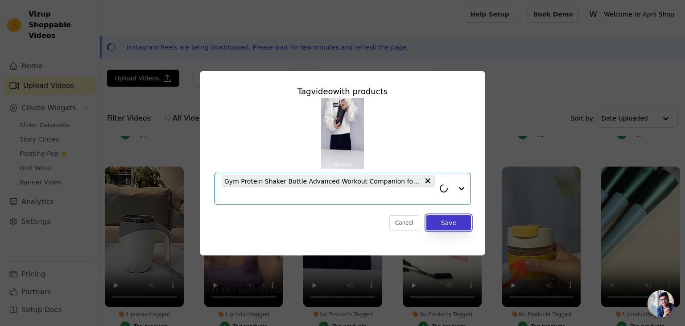
click at [448, 224] on button "Save" at bounding box center [448, 222] width 45 height 15
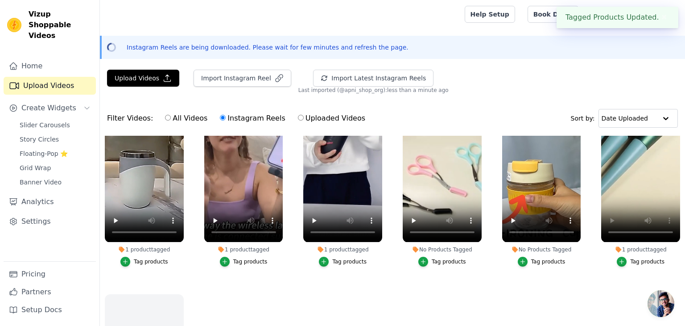
scroll to position [1214, 0]
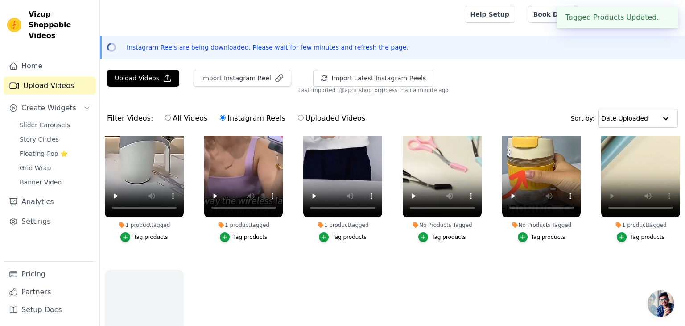
click at [450, 233] on div "Tag products" at bounding box center [449, 236] width 34 height 7
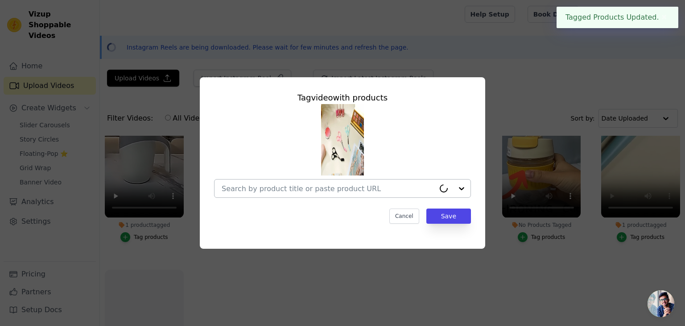
click at [315, 189] on input "No Products Tagged Tag video with products Cancel Save Tag products" at bounding box center [328, 188] width 213 height 8
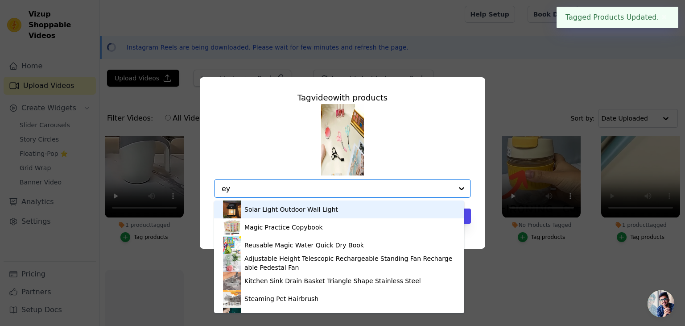
type input "eye"
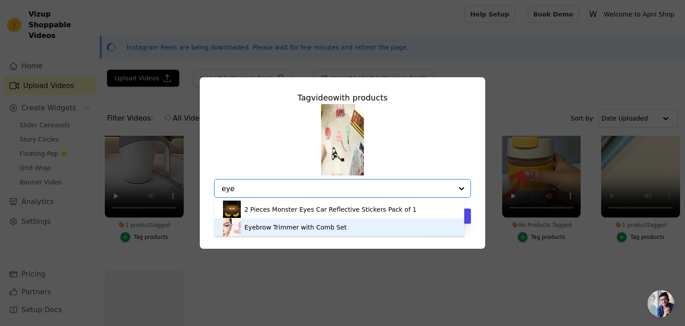
click at [306, 228] on div "Eyebrow Trimmer with Comb Set" at bounding box center [295, 227] width 102 height 9
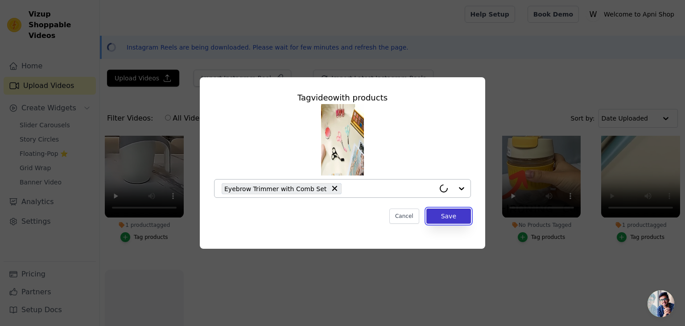
click at [440, 220] on button "Save" at bounding box center [448, 215] width 45 height 15
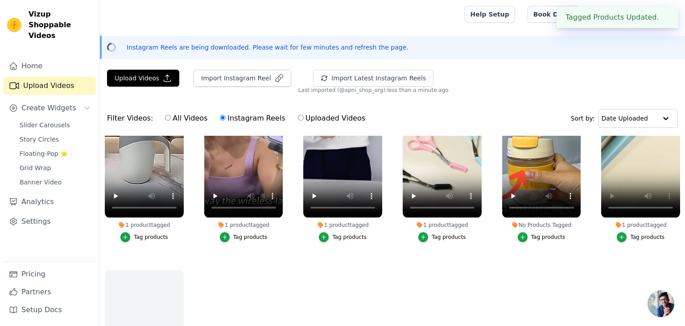
click at [539, 233] on div "Tag products" at bounding box center [548, 236] width 34 height 7
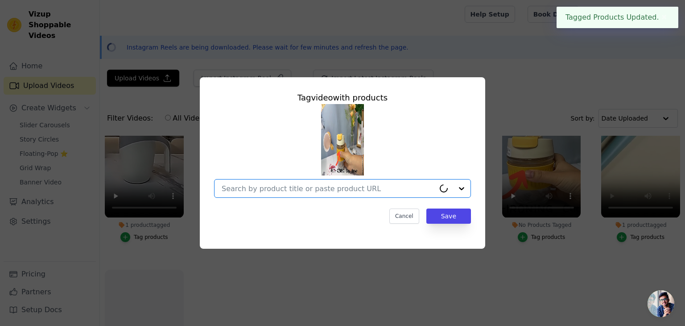
click at [339, 188] on input "No Products Tagged Tag video with products Option undefined, selected. Select i…" at bounding box center [328, 188] width 213 height 8
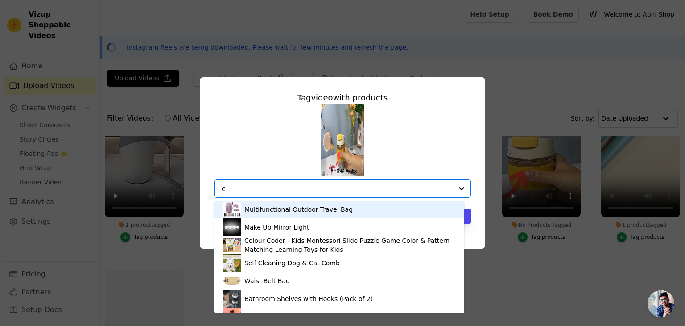
scroll to position [0, 0]
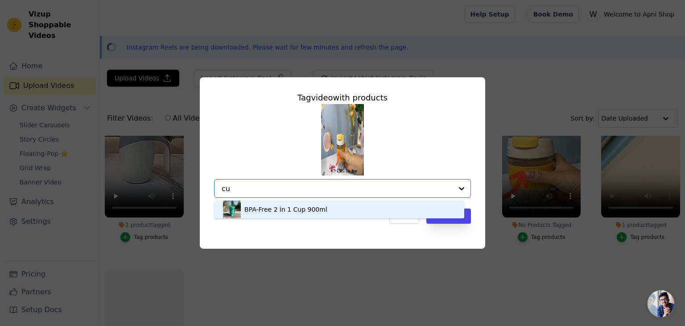
type input "c"
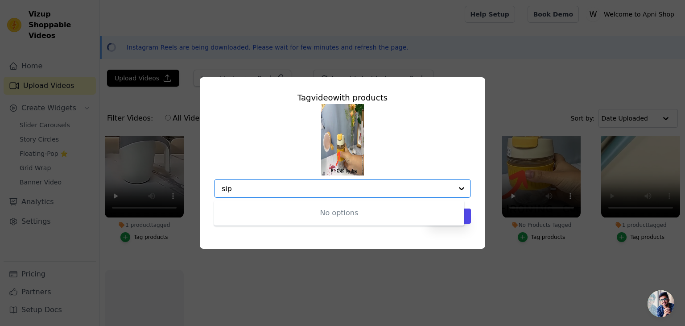
type input "sip"
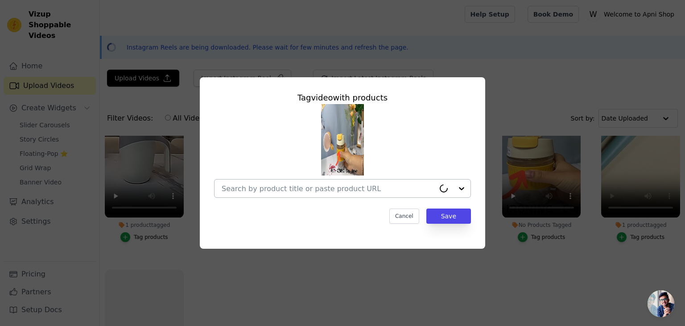
drag, startPoint x: 291, startPoint y: 182, endPoint x: 278, endPoint y: 183, distance: 13.1
click at [278, 183] on div at bounding box center [328, 188] width 213 height 18
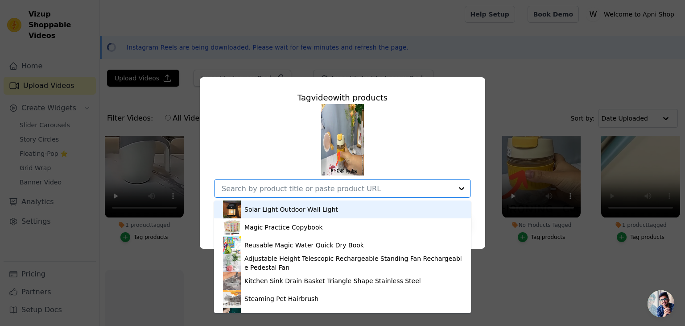
type input "h"
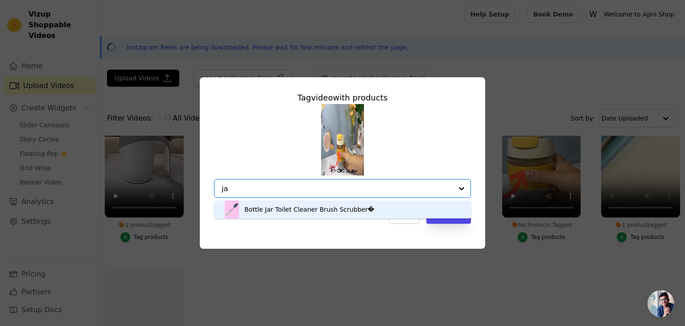
type input "j"
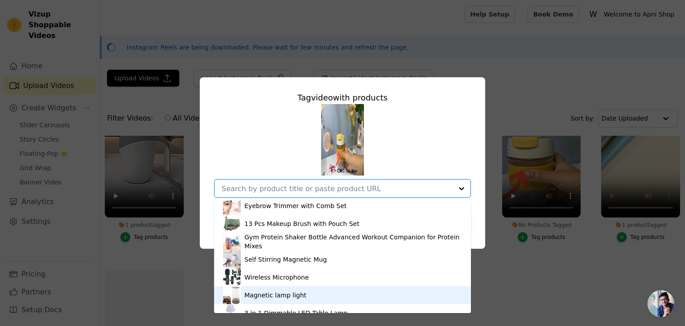
scroll to position [1012, 0]
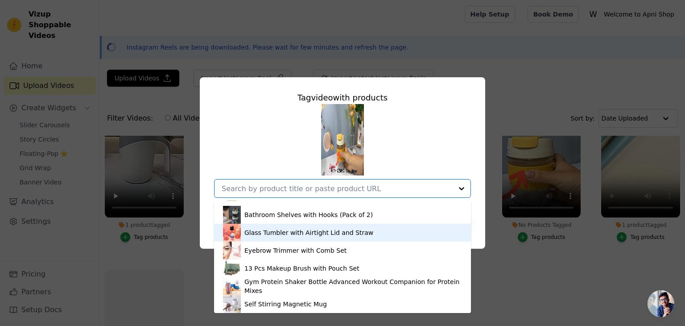
click at [303, 234] on div "Glass Tumbler with Airtight Lid and Straw" at bounding box center [308, 232] width 129 height 9
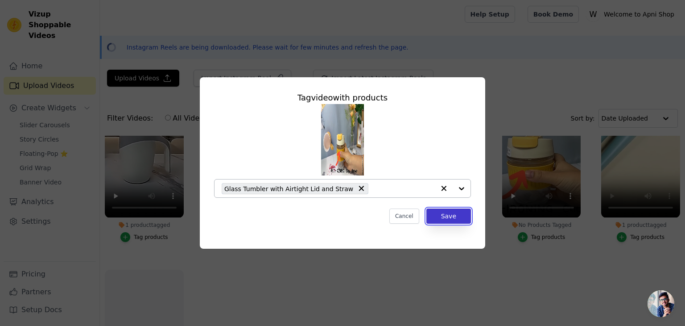
click at [457, 215] on button "Save" at bounding box center [448, 215] width 45 height 15
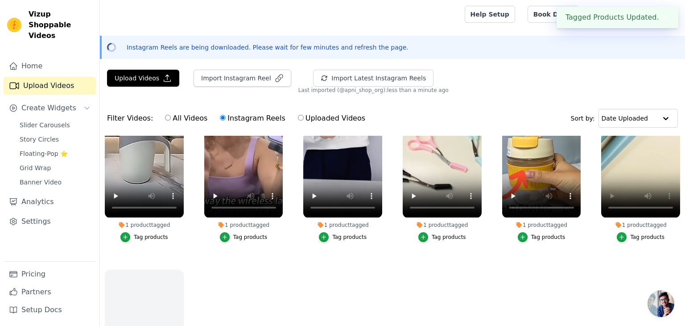
click at [646, 233] on div "Tag products" at bounding box center [647, 236] width 34 height 7
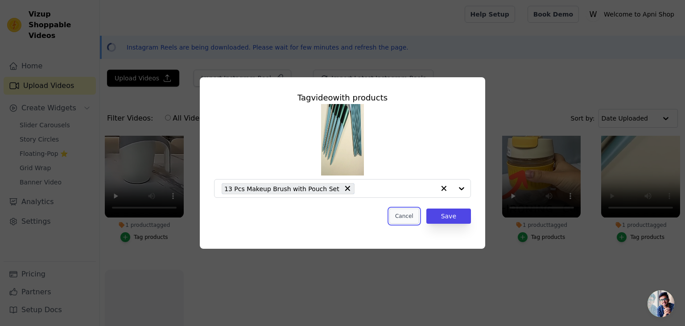
click at [408, 215] on button "Cancel" at bounding box center [404, 215] width 30 height 15
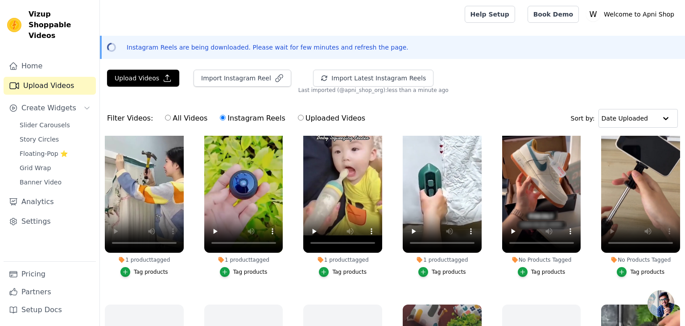
scroll to position [0, 0]
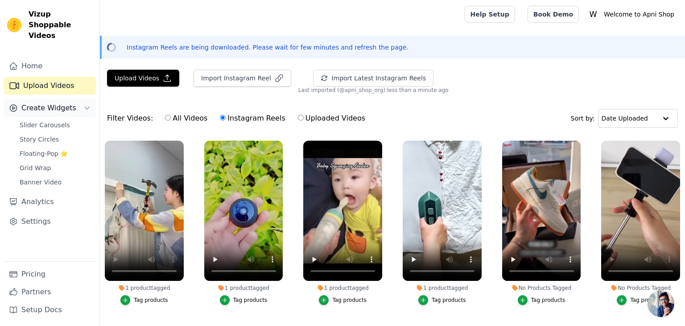
click at [90, 104] on icon "Sidebar" at bounding box center [86, 107] width 7 height 7
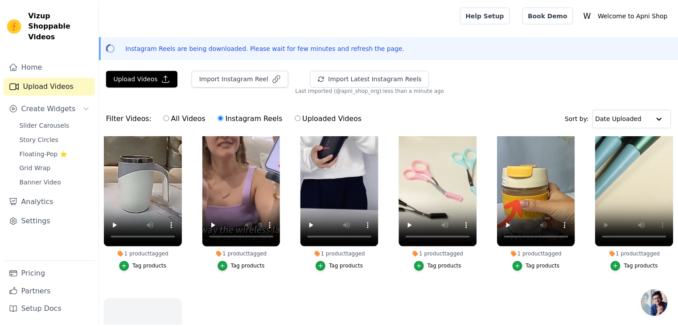
scroll to position [1232, 0]
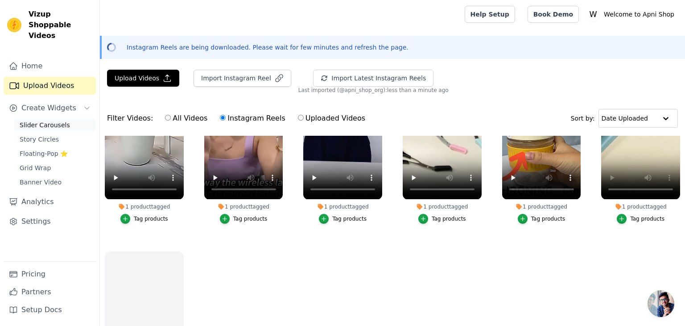
click at [50, 120] on span "Slider Carousels" at bounding box center [45, 124] width 50 height 9
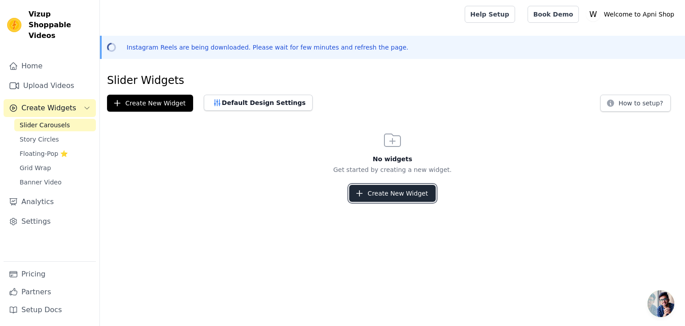
click at [376, 195] on button "Create New Widget" at bounding box center [392, 193] width 86 height 17
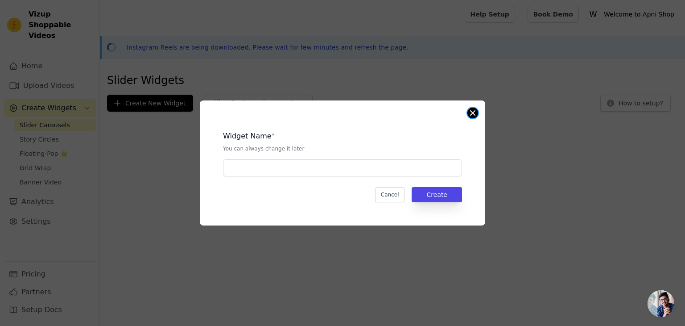
click at [473, 115] on button "Close modal" at bounding box center [472, 112] width 11 height 11
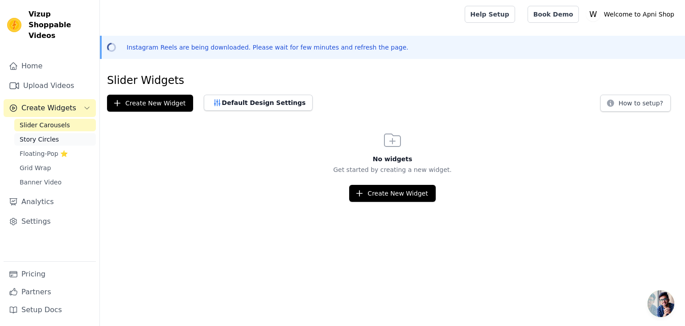
click at [32, 135] on span "Story Circles" at bounding box center [39, 139] width 39 height 9
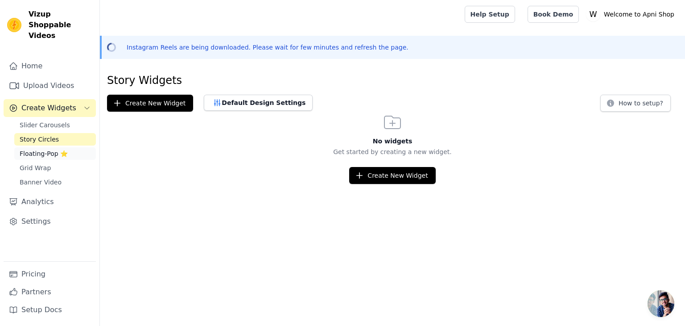
click at [33, 147] on link "Floating-Pop ⭐" at bounding box center [55, 153] width 82 height 12
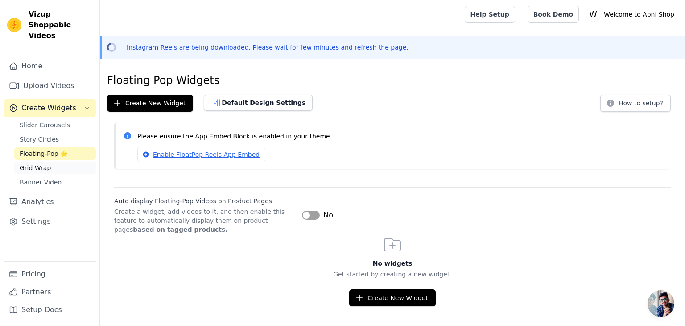
click at [33, 162] on link "Grid Wrap" at bounding box center [55, 167] width 82 height 12
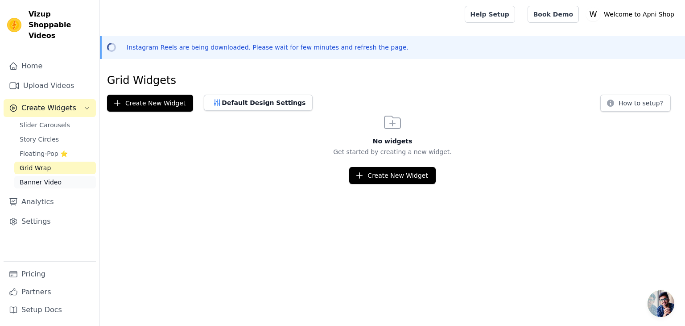
click at [34, 177] on link "Banner Video" at bounding box center [55, 182] width 82 height 12
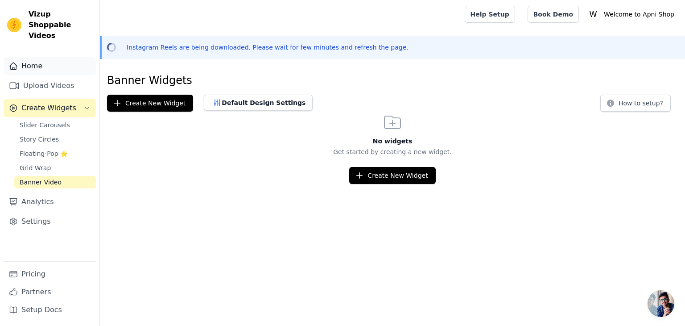
click at [40, 58] on link "Home" at bounding box center [50, 66] width 92 height 18
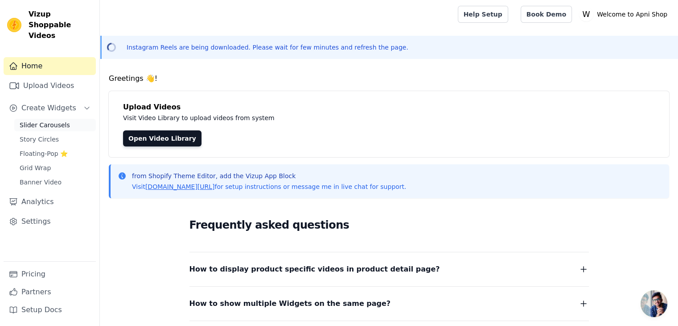
click at [47, 120] on span "Slider Carousels" at bounding box center [45, 124] width 50 height 9
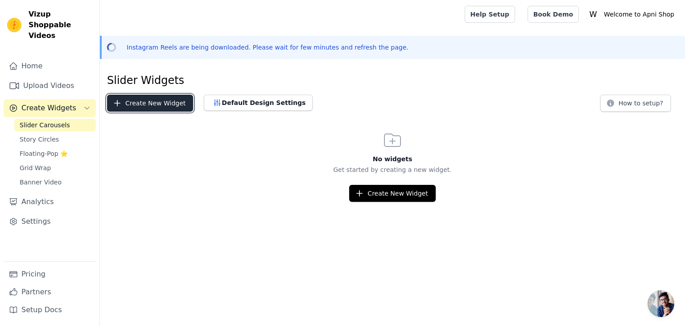
click at [143, 109] on button "Create New Widget" at bounding box center [150, 103] width 86 height 17
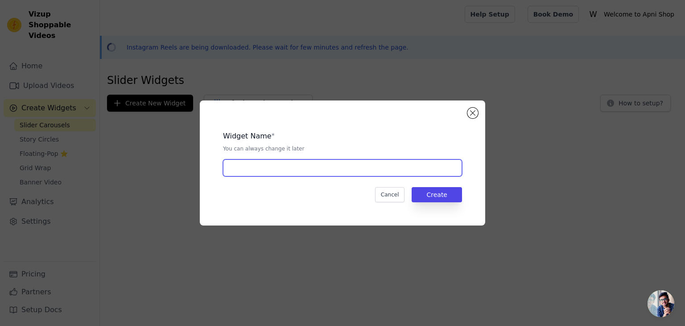
click at [289, 168] on input "text" at bounding box center [342, 167] width 239 height 17
type input "Trends Now"
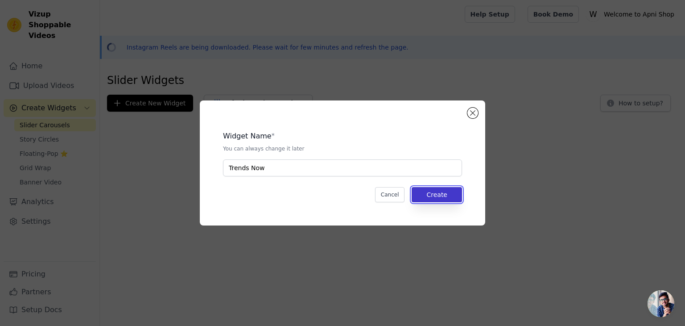
click at [441, 194] on button "Create" at bounding box center [437, 194] width 50 height 15
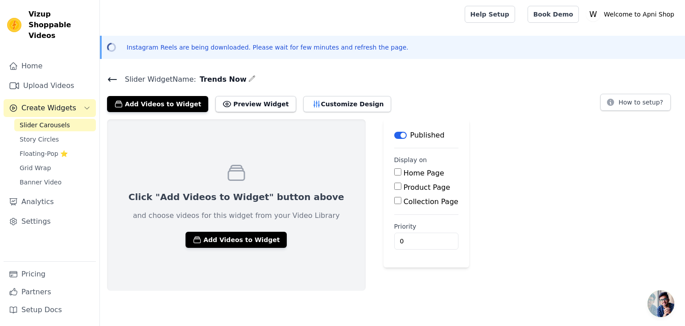
click at [404, 172] on label "Home Page" at bounding box center [424, 173] width 41 height 8
click at [394, 172] on input "Home Page" at bounding box center [397, 171] width 7 height 7
checkbox input "true"
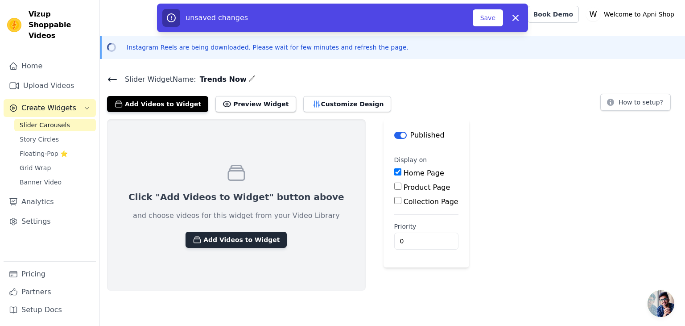
click at [227, 245] on button "Add Videos to Widget" at bounding box center [236, 239] width 101 height 16
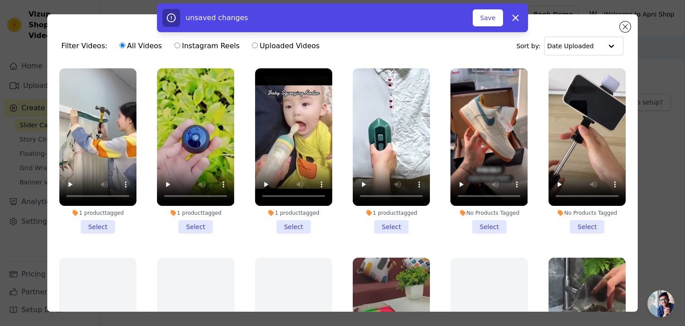
click at [200, 223] on li "1 product tagged Select" at bounding box center [195, 150] width 77 height 165
click at [0, 0] on input "1 product tagged Select" at bounding box center [0, 0] width 0 height 0
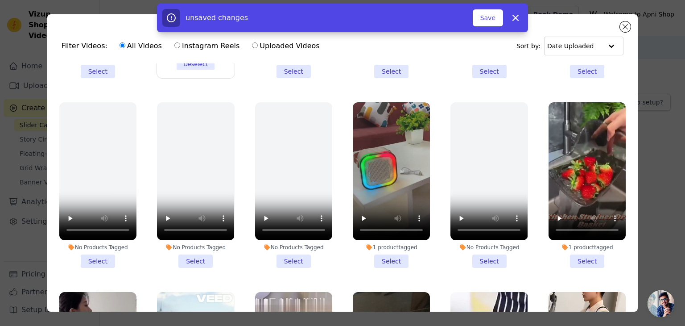
scroll to position [178, 0]
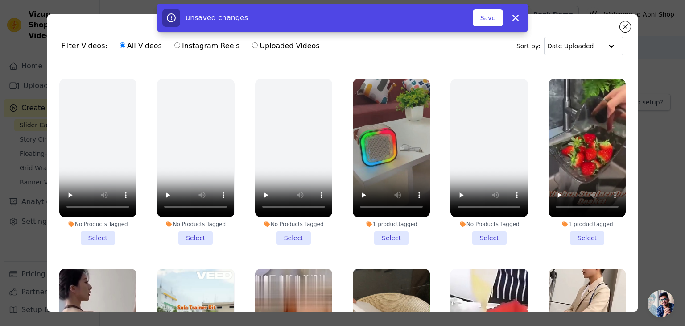
click at [379, 231] on li "1 product tagged Select" at bounding box center [391, 161] width 77 height 165
click at [0, 0] on input "1 product tagged Select" at bounding box center [0, 0] width 0 height 0
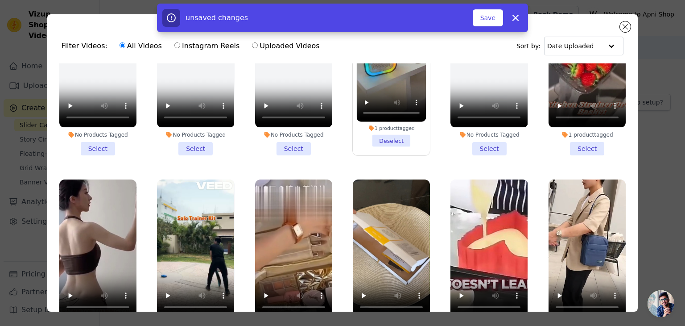
scroll to position [312, 0]
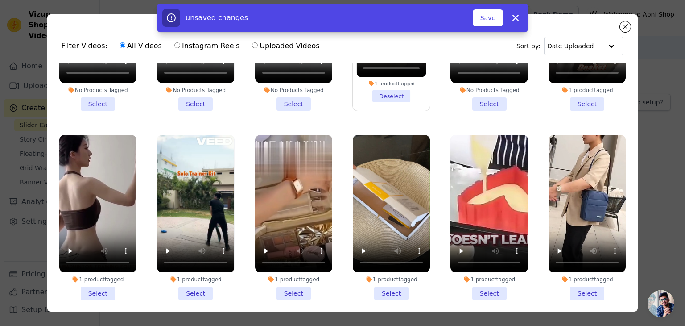
click at [102, 283] on li "1 product tagged Select" at bounding box center [97, 217] width 77 height 165
click at [0, 0] on input "1 product tagged Select" at bounding box center [0, 0] width 0 height 0
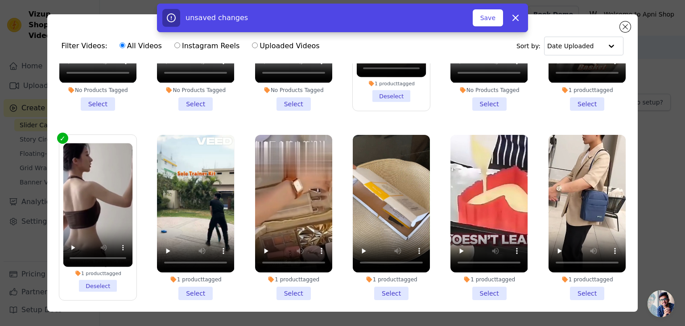
click at [196, 282] on li "1 product tagged Select" at bounding box center [195, 217] width 77 height 165
click at [0, 0] on input "1 product tagged Select" at bounding box center [0, 0] width 0 height 0
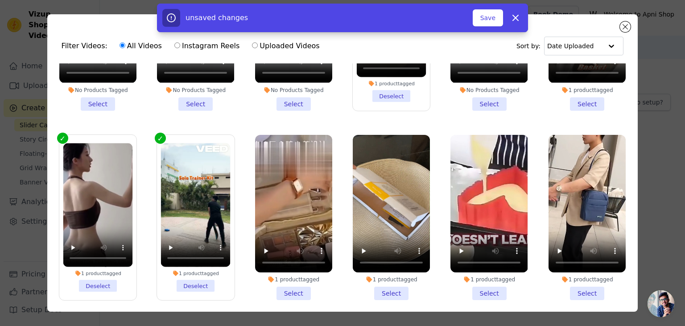
scroll to position [357, 0]
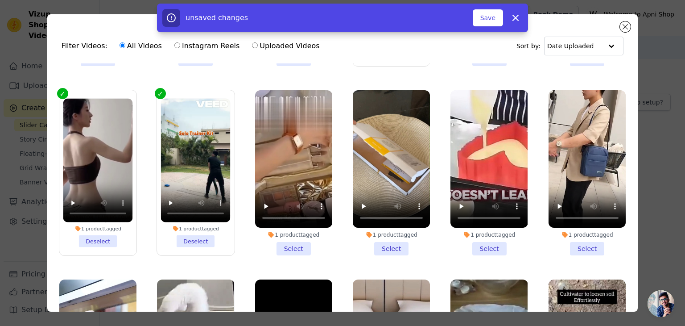
click at [291, 238] on li "1 product tagged Select" at bounding box center [293, 172] width 77 height 165
click at [0, 0] on input "1 product tagged Select" at bounding box center [0, 0] width 0 height 0
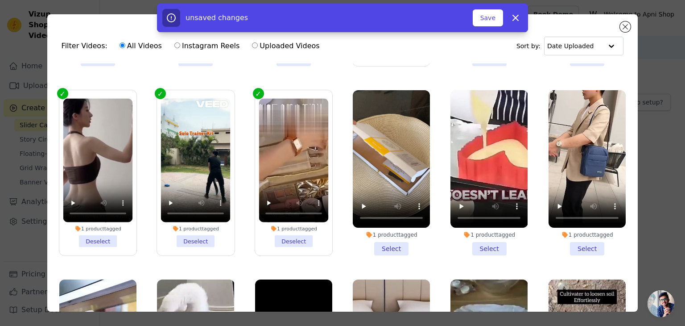
click at [390, 237] on li "1 product tagged Select" at bounding box center [391, 172] width 77 height 165
click at [0, 0] on input "1 product tagged Select" at bounding box center [0, 0] width 0 height 0
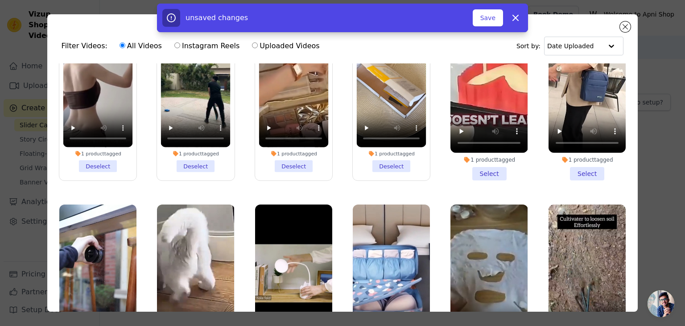
scroll to position [491, 0]
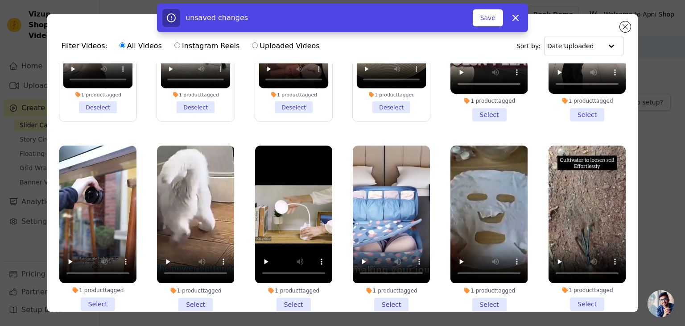
click at [200, 293] on li "1 product tagged Select" at bounding box center [195, 227] width 77 height 165
click at [0, 0] on input "1 product tagged Select" at bounding box center [0, 0] width 0 height 0
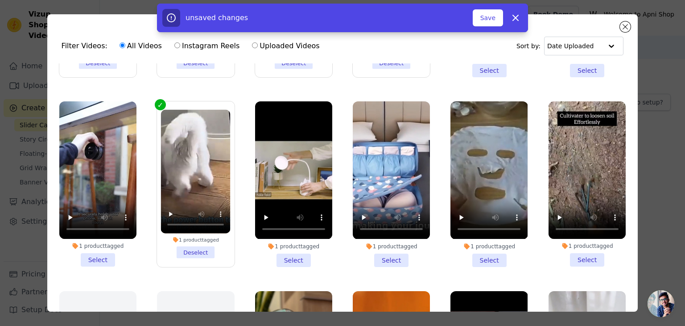
scroll to position [535, 0]
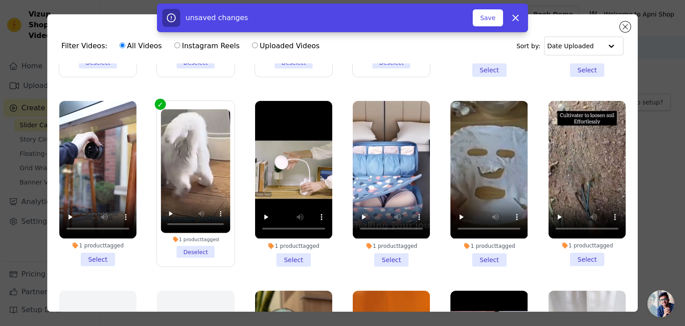
click at [100, 244] on li "1 product tagged Select" at bounding box center [97, 183] width 77 height 165
click at [0, 0] on input "1 product tagged Select" at bounding box center [0, 0] width 0 height 0
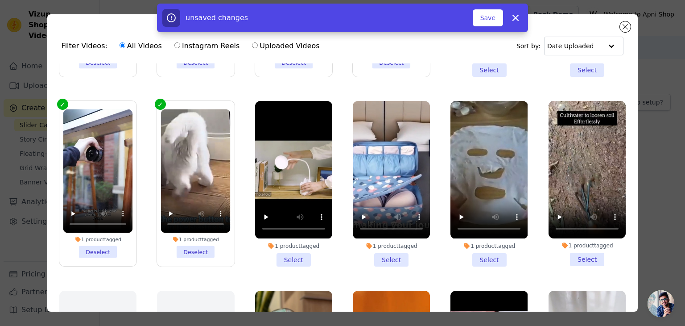
click at [284, 247] on li "1 product tagged Select" at bounding box center [293, 183] width 77 height 165
click at [0, 0] on input "1 product tagged Select" at bounding box center [0, 0] width 0 height 0
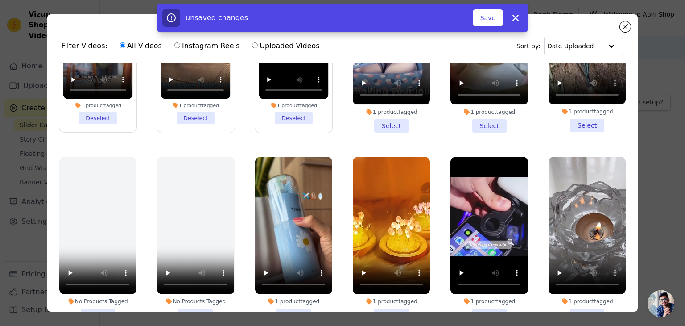
scroll to position [714, 0]
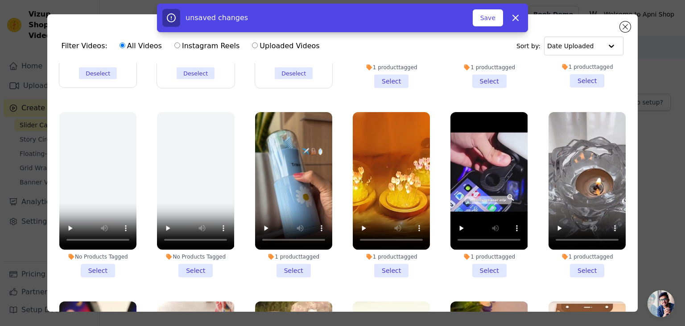
click at [286, 253] on li "1 product tagged Select" at bounding box center [293, 194] width 77 height 165
click at [0, 0] on input "1 product tagged Select" at bounding box center [0, 0] width 0 height 0
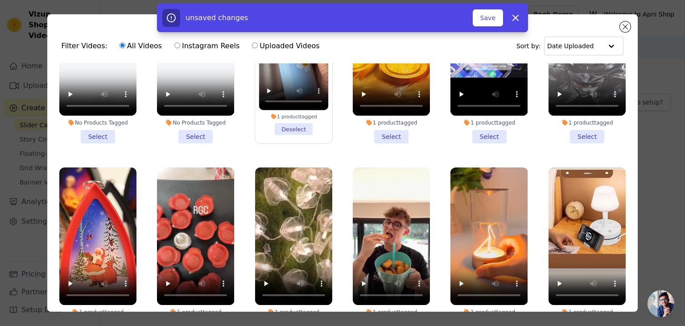
scroll to position [892, 0]
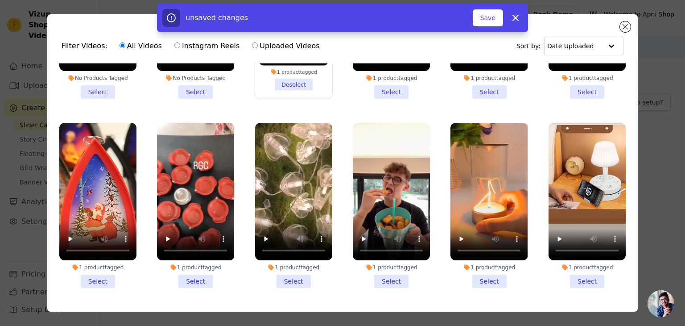
click at [96, 259] on li "1 product tagged Select" at bounding box center [97, 205] width 77 height 165
click at [0, 0] on input "1 product tagged Select" at bounding box center [0, 0] width 0 height 0
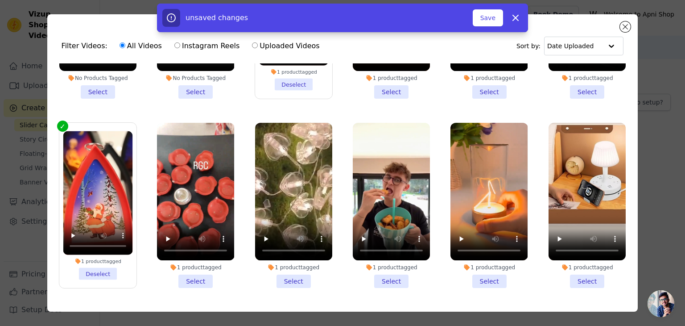
click at [187, 258] on li "1 product tagged Select" at bounding box center [195, 205] width 77 height 165
click at [0, 0] on input "1 product tagged Select" at bounding box center [0, 0] width 0 height 0
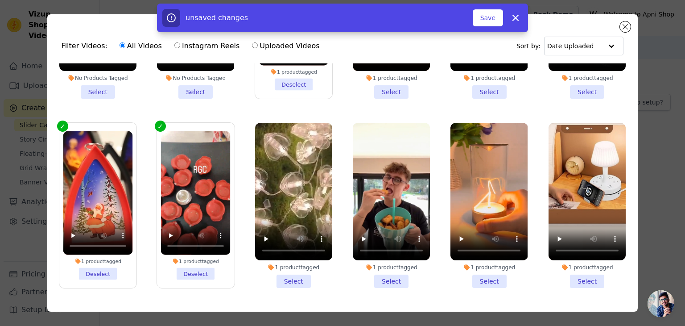
click at [390, 264] on li "1 product tagged Select" at bounding box center [391, 205] width 77 height 165
click at [0, 0] on input "1 product tagged Select" at bounding box center [0, 0] width 0 height 0
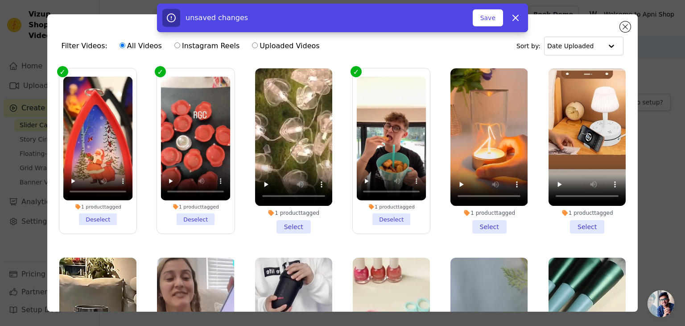
scroll to position [981, 0]
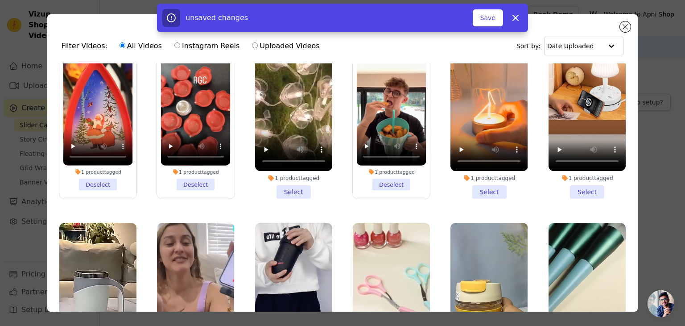
click at [589, 174] on li "1 product tagged Select" at bounding box center [587, 115] width 77 height 165
click at [0, 0] on input "1 product tagged Select" at bounding box center [0, 0] width 0 height 0
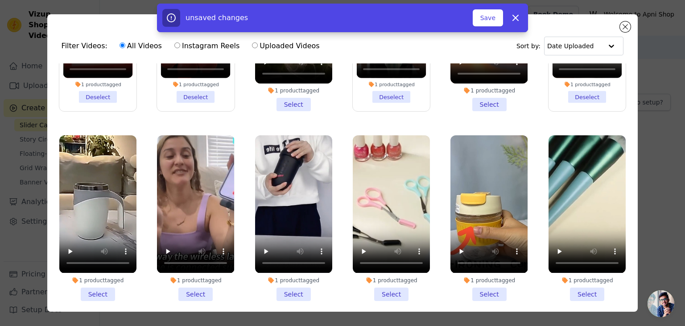
scroll to position [1070, 0]
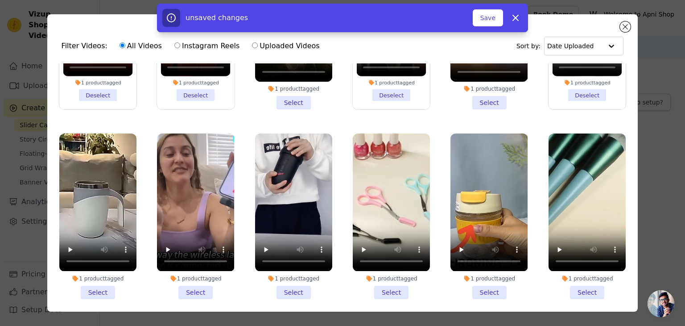
click at [289, 271] on li "1 product tagged Select" at bounding box center [293, 215] width 77 height 165
click at [0, 0] on input "1 product tagged Select" at bounding box center [0, 0] width 0 height 0
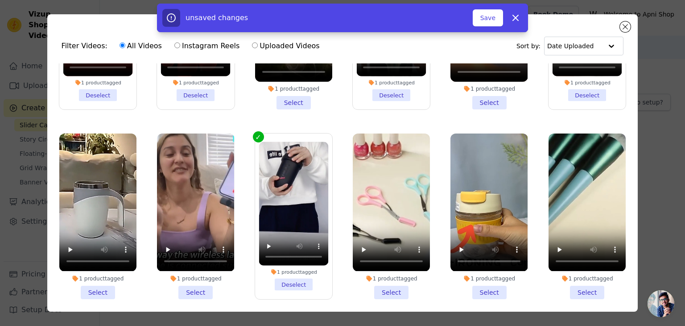
click at [184, 272] on li "1 product tagged Select" at bounding box center [195, 215] width 77 height 165
click at [0, 0] on input "1 product tagged Select" at bounding box center [0, 0] width 0 height 0
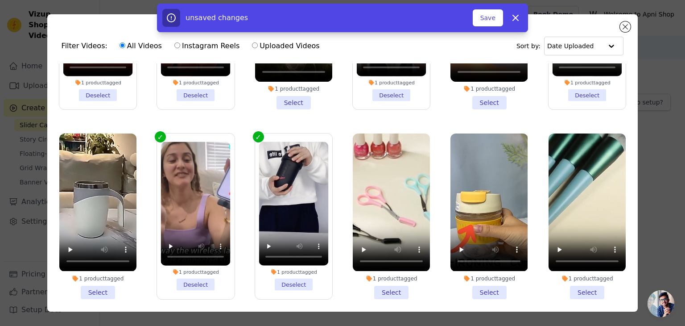
click at [109, 269] on li "1 product tagged Select" at bounding box center [97, 215] width 77 height 165
click at [0, 0] on input "1 product tagged Select" at bounding box center [0, 0] width 0 height 0
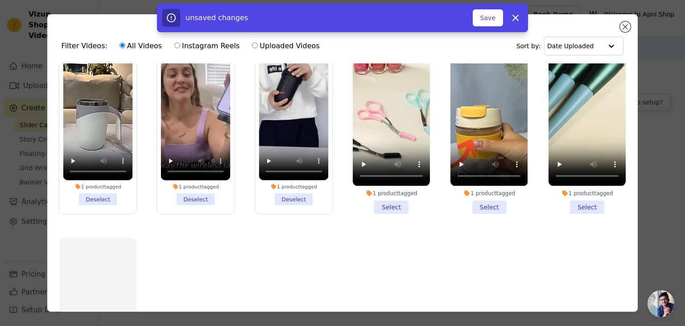
scroll to position [1160, 0]
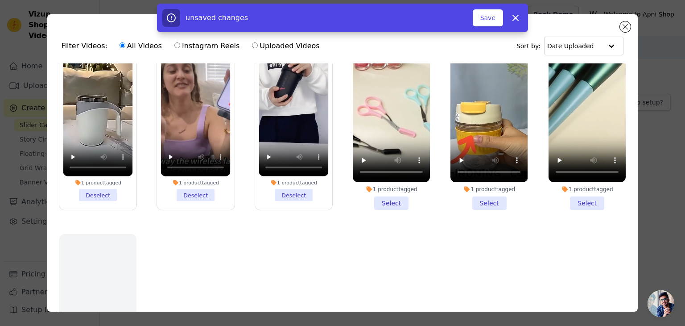
click at [481, 177] on li "1 product tagged Select" at bounding box center [488, 126] width 77 height 165
click at [0, 0] on input "1 product tagged Select" at bounding box center [0, 0] width 0 height 0
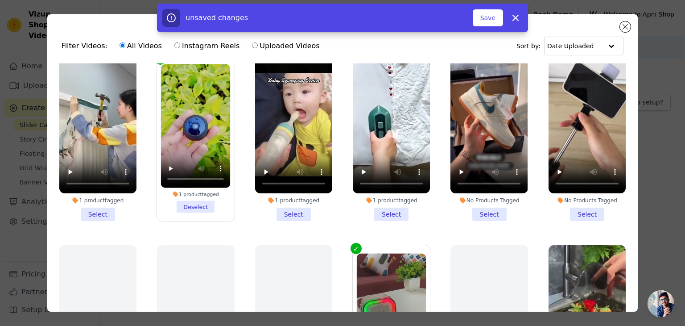
scroll to position [0, 0]
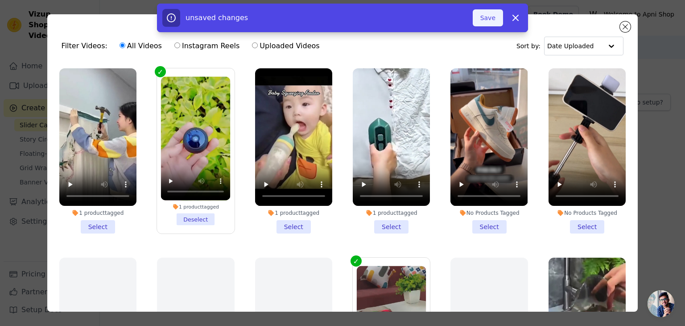
click at [497, 17] on button "Save" at bounding box center [488, 17] width 30 height 17
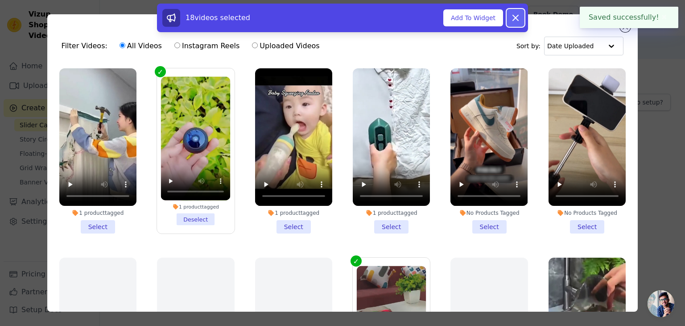
click at [516, 24] on button "Dismiss" at bounding box center [516, 18] width 18 height 18
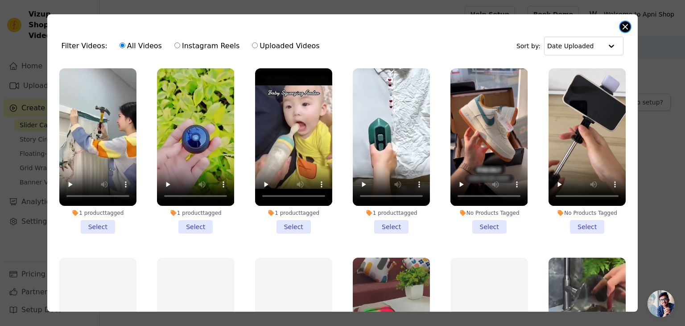
click at [625, 26] on button "Close modal" at bounding box center [625, 26] width 11 height 11
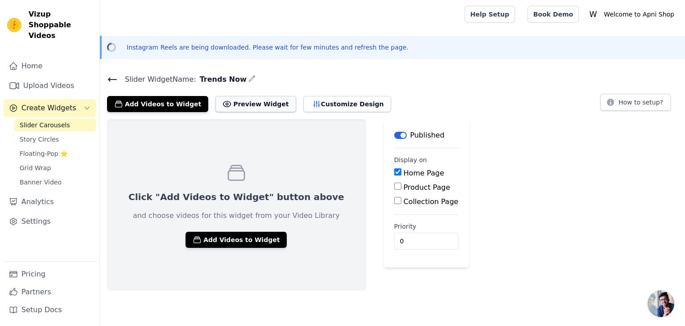
click at [240, 103] on button "Preview Widget" at bounding box center [255, 104] width 80 height 16
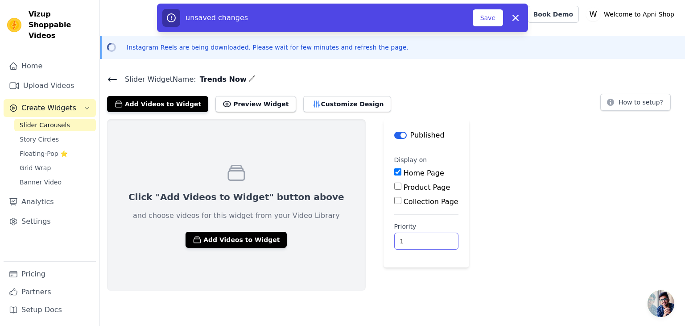
click at [398, 236] on input "1" at bounding box center [426, 240] width 64 height 17
click at [398, 240] on input "2" at bounding box center [426, 240] width 64 height 17
type input "1"
click at [397, 244] on input "1" at bounding box center [426, 240] width 64 height 17
click at [487, 17] on button "Save" at bounding box center [488, 17] width 30 height 17
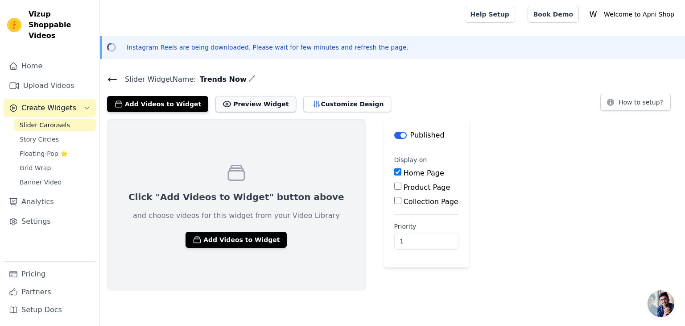
click at [237, 107] on button "Preview Widget" at bounding box center [255, 104] width 80 height 16
click at [308, 104] on button "Customize Design" at bounding box center [347, 104] width 88 height 16
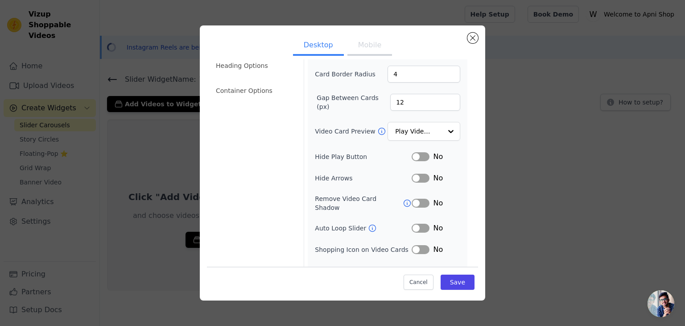
scroll to position [70, 0]
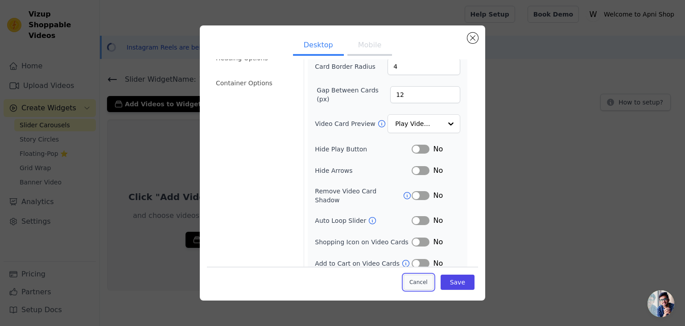
click at [415, 287] on button "Cancel" at bounding box center [419, 281] width 30 height 15
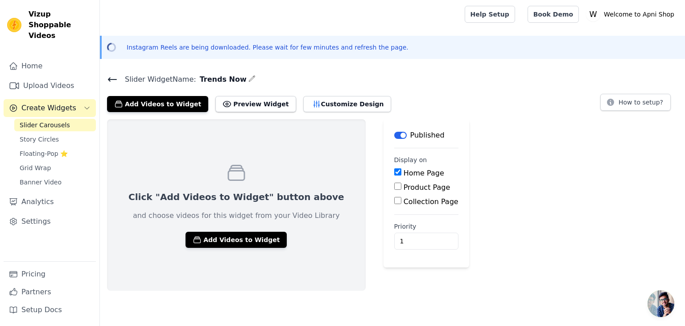
click at [248, 77] on icon "button" at bounding box center [251, 78] width 7 height 7
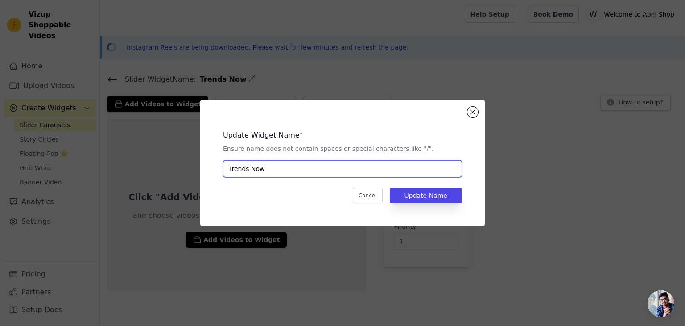
drag, startPoint x: 275, startPoint y: 169, endPoint x: 190, endPoint y: 170, distance: 84.3
click at [190, 170] on div "Update Widget Name * Ensure name does not contain spaces or special characters …" at bounding box center [342, 162] width 657 height 155
type input "Hot Selling"
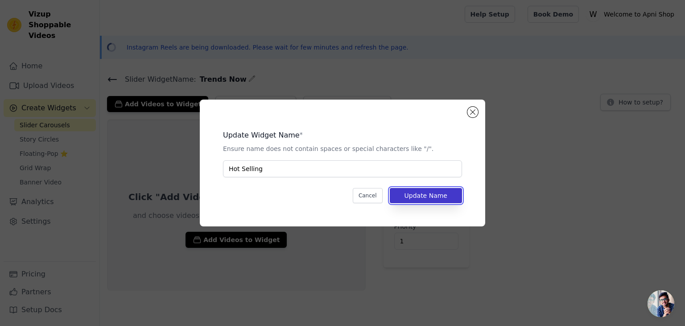
click at [407, 193] on button "Update Name" at bounding box center [426, 195] width 72 height 15
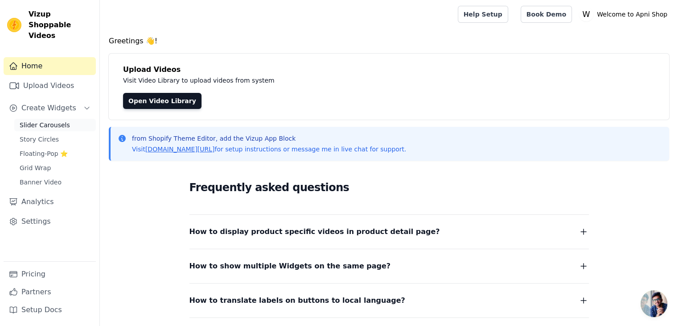
click at [44, 120] on span "Slider Carousels" at bounding box center [45, 124] width 50 height 9
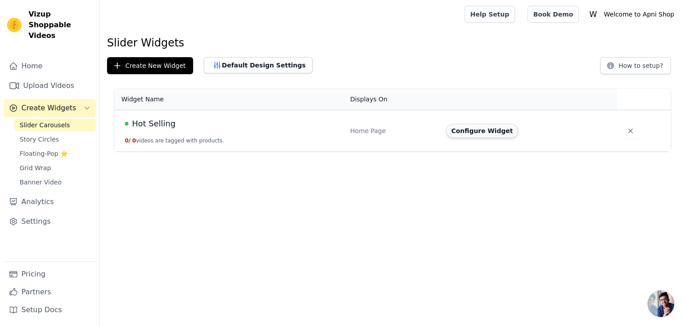
click at [451, 133] on button "Configure Widget" at bounding box center [482, 131] width 72 height 14
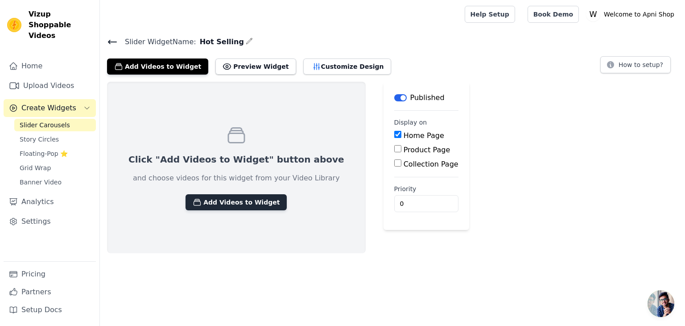
click at [227, 203] on button "Add Videos to Widget" at bounding box center [236, 202] width 101 height 16
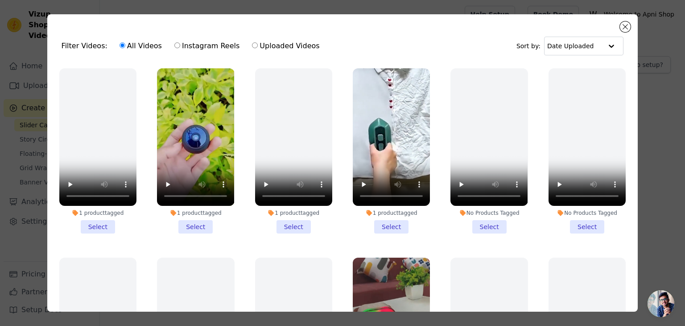
click at [194, 227] on li "1 product tagged Select" at bounding box center [195, 150] width 77 height 165
click at [0, 0] on input "1 product tagged Select" at bounding box center [0, 0] width 0 height 0
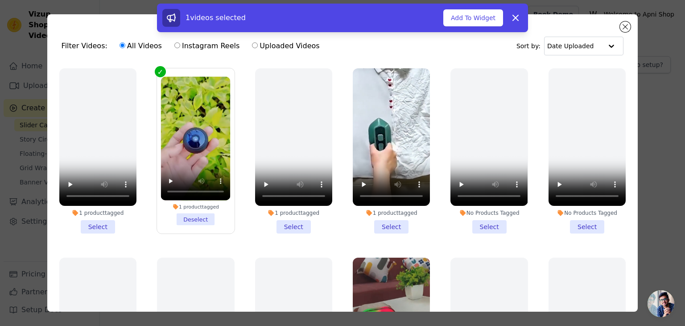
click at [381, 229] on li "1 product tagged Select" at bounding box center [391, 150] width 77 height 165
click at [0, 0] on input "1 product tagged Select" at bounding box center [0, 0] width 0 height 0
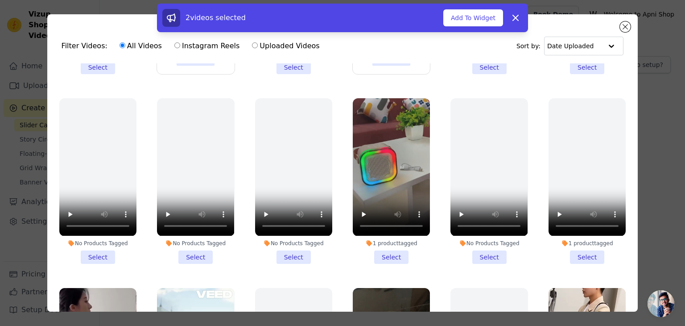
scroll to position [178, 0]
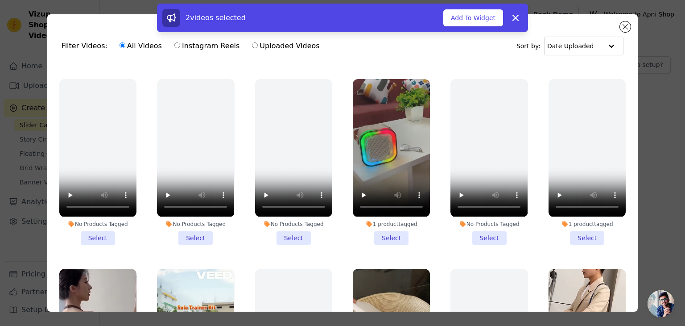
click at [385, 231] on li "1 product tagged Select" at bounding box center [391, 161] width 77 height 165
click at [0, 0] on input "1 product tagged Select" at bounding box center [0, 0] width 0 height 0
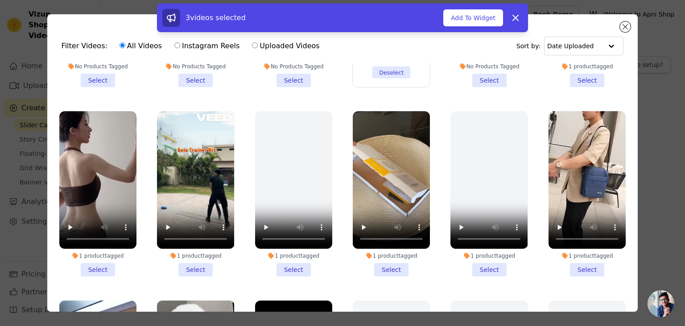
scroll to position [357, 0]
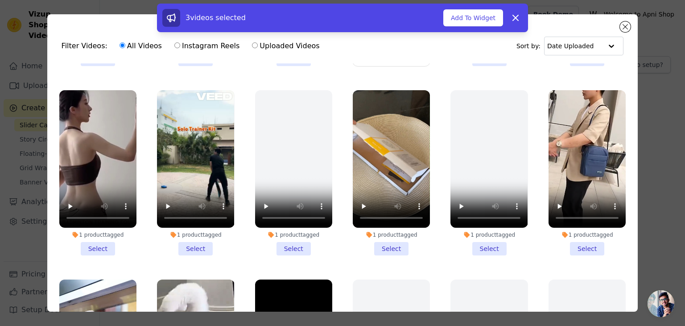
click at [95, 240] on li "1 product tagged Select" at bounding box center [97, 172] width 77 height 165
click at [0, 0] on input "1 product tagged Select" at bounding box center [0, 0] width 0 height 0
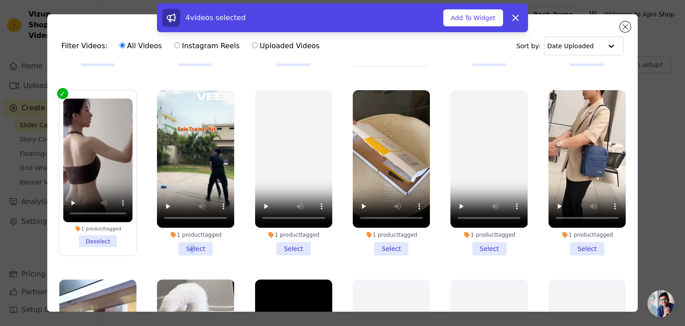
click at [190, 239] on li "1 product tagged Select" at bounding box center [195, 172] width 77 height 165
click at [196, 239] on li "1 product tagged Select" at bounding box center [195, 172] width 77 height 165
click at [0, 0] on input "1 product tagged Select" at bounding box center [0, 0] width 0 height 0
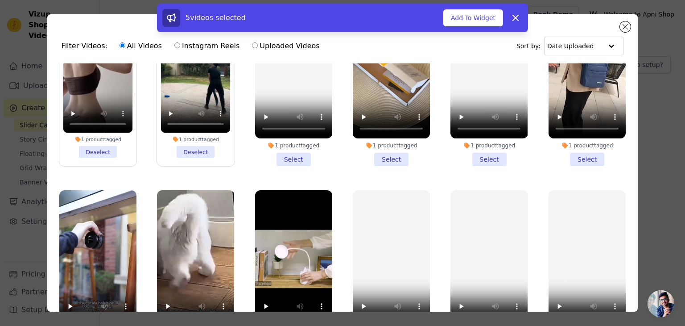
scroll to position [401, 0]
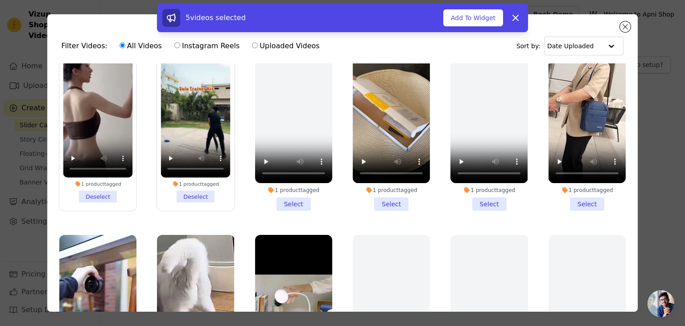
click at [391, 194] on li "1 product tagged Select" at bounding box center [391, 127] width 77 height 165
click at [0, 0] on input "1 product tagged Select" at bounding box center [0, 0] width 0 height 0
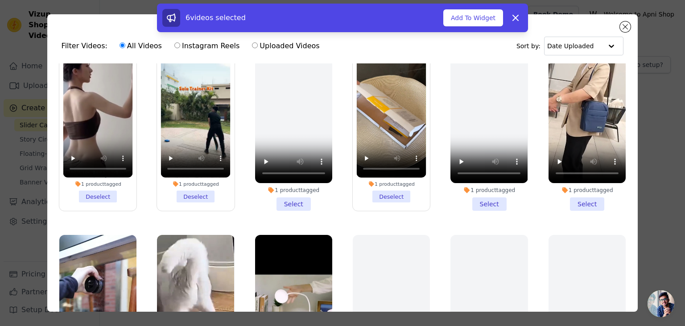
scroll to position [446, 0]
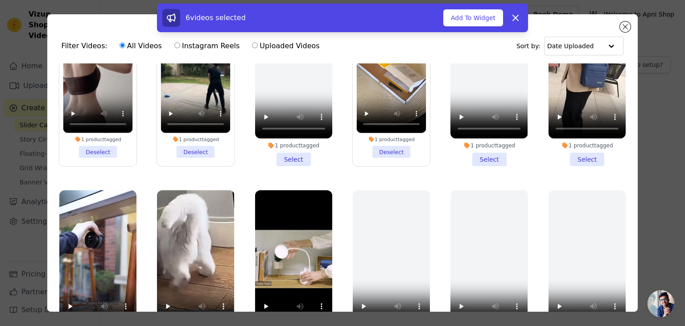
click at [581, 148] on li "1 product tagged Select" at bounding box center [587, 83] width 77 height 165
click at [0, 0] on input "1 product tagged Select" at bounding box center [0, 0] width 0 height 0
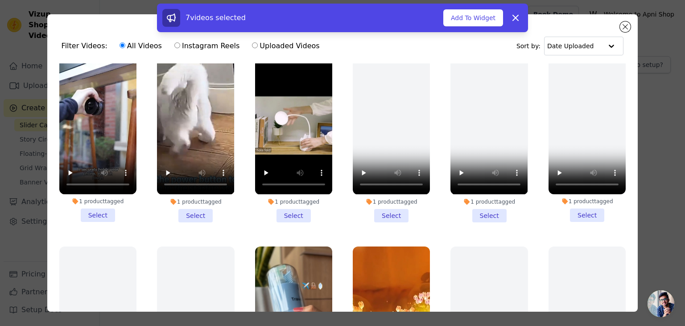
scroll to position [580, 0]
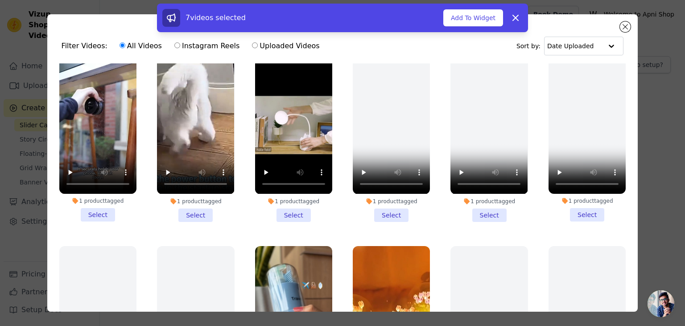
click at [92, 202] on li "1 product tagged Select" at bounding box center [97, 138] width 77 height 165
click at [0, 0] on input "1 product tagged Select" at bounding box center [0, 0] width 0 height 0
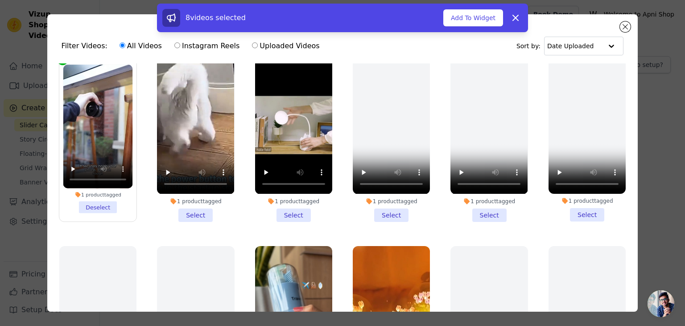
click at [197, 203] on li "1 product tagged Select" at bounding box center [195, 138] width 77 height 165
click at [0, 0] on input "1 product tagged Select" at bounding box center [0, 0] width 0 height 0
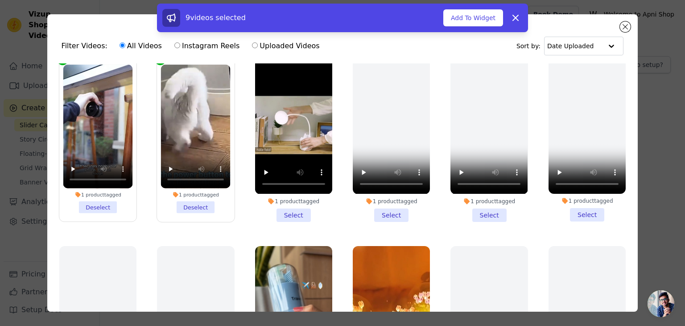
click at [287, 202] on li "1 product tagged Select" at bounding box center [293, 138] width 77 height 165
click at [0, 0] on input "1 product tagged Select" at bounding box center [0, 0] width 0 height 0
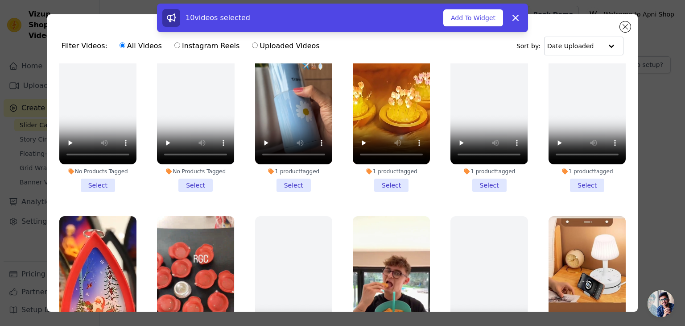
scroll to position [803, 0]
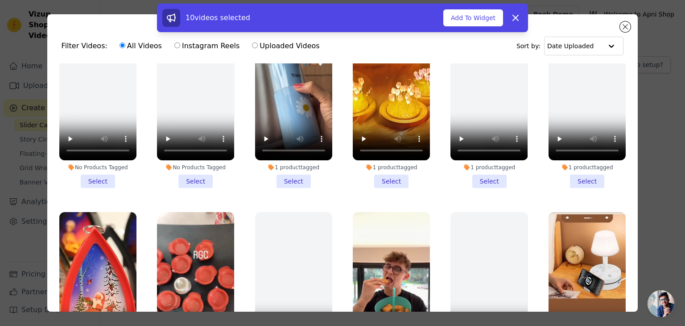
click at [289, 166] on li "1 product tagged Select" at bounding box center [293, 105] width 77 height 165
click at [0, 0] on input "1 product tagged Select" at bounding box center [0, 0] width 0 height 0
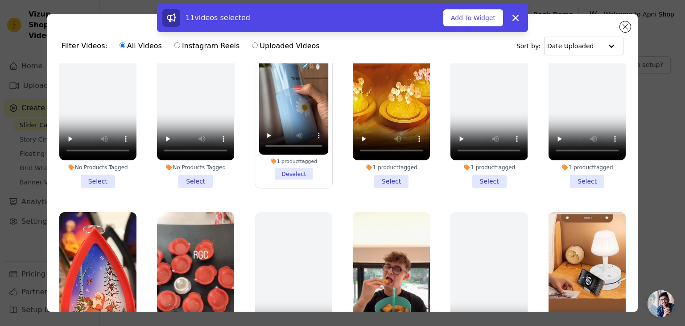
click at [388, 168] on li "1 product tagged Select" at bounding box center [391, 105] width 77 height 165
click at [0, 0] on input "1 product tagged Select" at bounding box center [0, 0] width 0 height 0
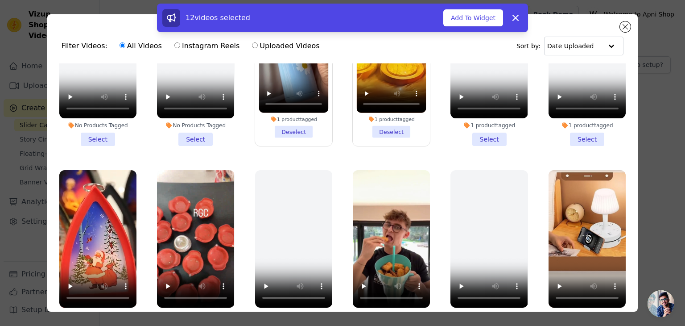
scroll to position [892, 0]
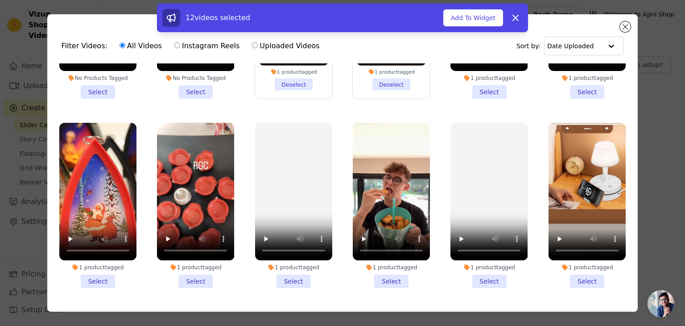
click at [100, 259] on li "1 product tagged Select" at bounding box center [97, 205] width 77 height 165
click at [0, 0] on input "1 product tagged Select" at bounding box center [0, 0] width 0 height 0
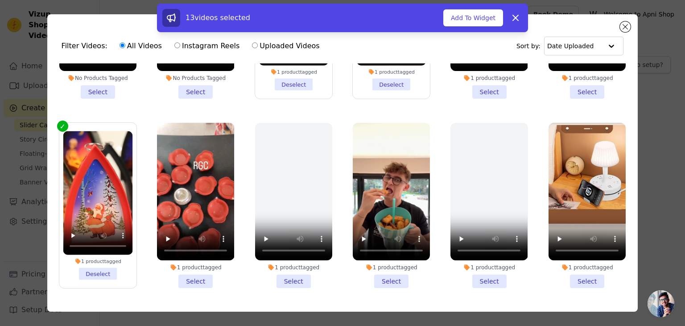
click at [206, 261] on li "1 product tagged Select" at bounding box center [195, 205] width 77 height 165
click at [0, 0] on input "1 product tagged Select" at bounding box center [0, 0] width 0 height 0
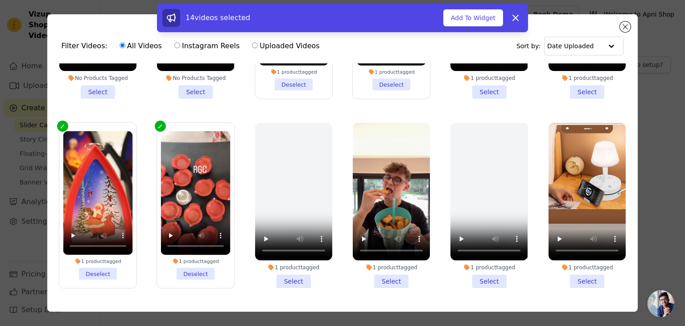
click at [386, 265] on li "1 product tagged Select" at bounding box center [391, 205] width 77 height 165
click at [0, 0] on input "1 product tagged Select" at bounding box center [0, 0] width 0 height 0
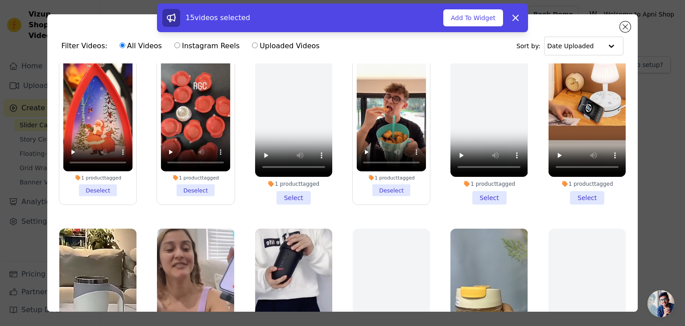
scroll to position [981, 0]
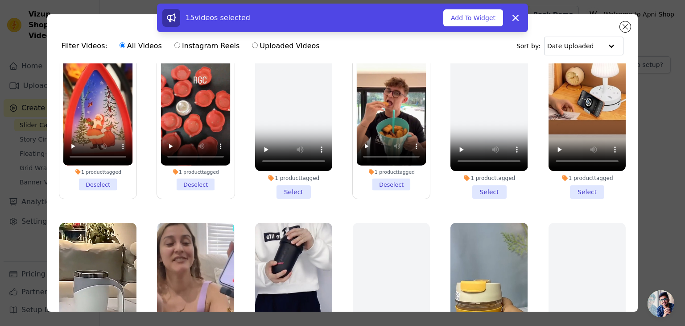
click at [578, 175] on li "1 product tagged Select" at bounding box center [587, 115] width 77 height 165
click at [0, 0] on input "1 product tagged Select" at bounding box center [0, 0] width 0 height 0
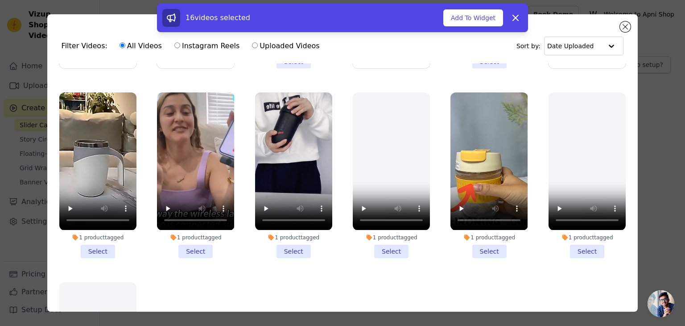
scroll to position [1115, 0]
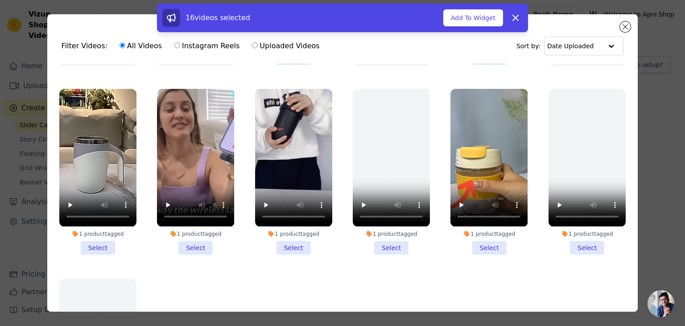
click at [94, 230] on li "1 product tagged Select" at bounding box center [97, 171] width 77 height 165
click at [0, 0] on input "1 product tagged Select" at bounding box center [0, 0] width 0 height 0
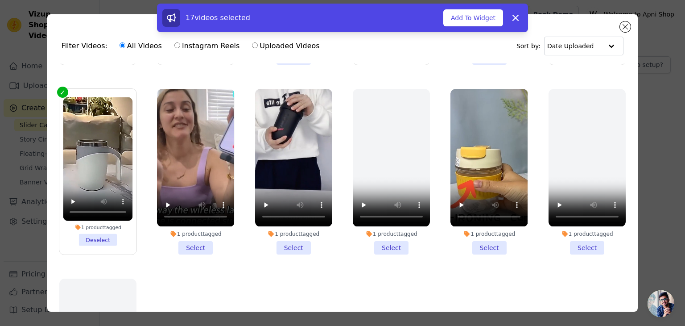
click at [200, 227] on li "1 product tagged Select" at bounding box center [195, 171] width 77 height 165
click at [0, 0] on input "1 product tagged Select" at bounding box center [0, 0] width 0 height 0
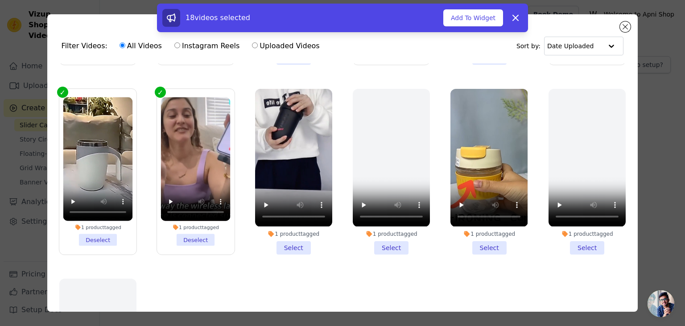
click at [297, 226] on li "1 product tagged Select" at bounding box center [293, 171] width 77 height 165
click at [0, 0] on input "1 product tagged Select" at bounding box center [0, 0] width 0 height 0
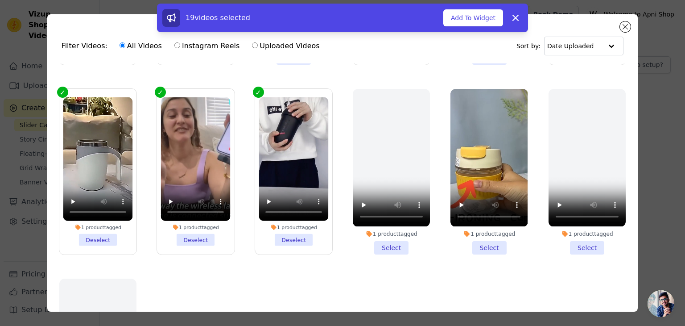
click at [476, 223] on li "1 product tagged Select" at bounding box center [488, 171] width 77 height 165
click at [0, 0] on input "1 product tagged Select" at bounding box center [0, 0] width 0 height 0
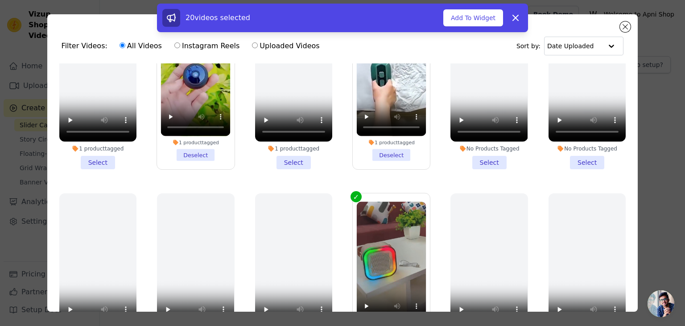
scroll to position [0, 0]
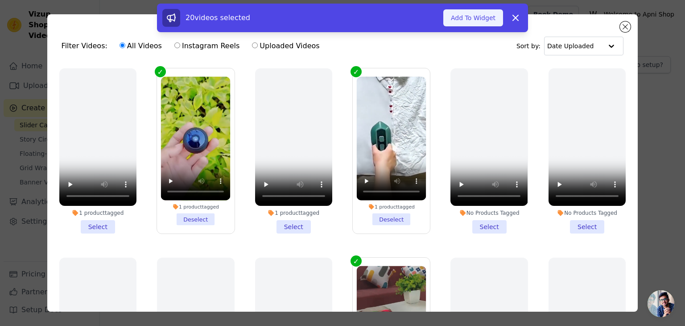
click at [477, 16] on button "Add To Widget" at bounding box center [473, 17] width 60 height 17
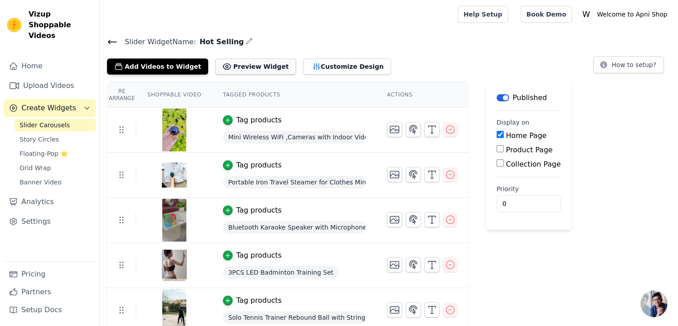
click at [241, 67] on button "Preview Widget" at bounding box center [255, 66] width 80 height 16
click at [323, 65] on button "Customize Design" at bounding box center [347, 66] width 88 height 16
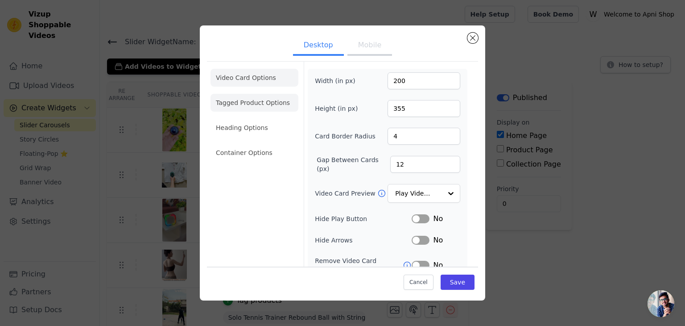
click at [255, 109] on li "Tagged Product Options" at bounding box center [255, 103] width 88 height 18
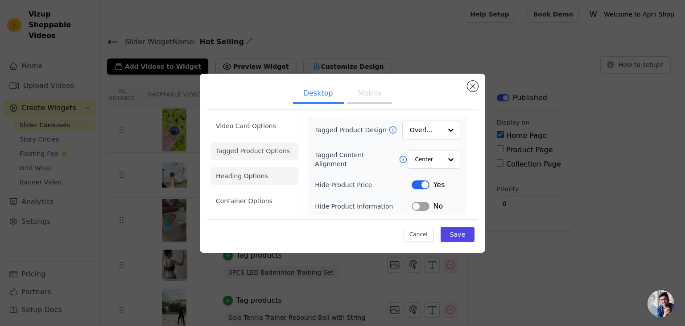
click at [248, 179] on li "Heading Options" at bounding box center [255, 176] width 88 height 18
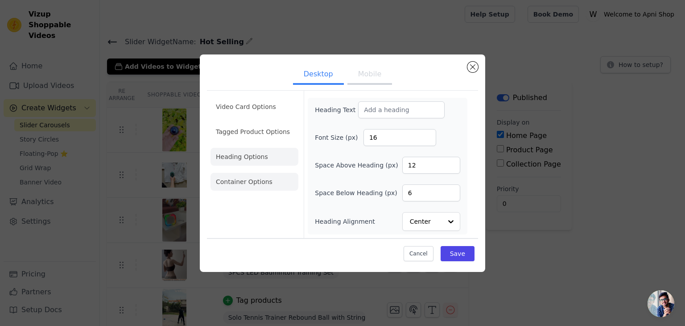
click at [252, 183] on li "Container Options" at bounding box center [255, 182] width 88 height 18
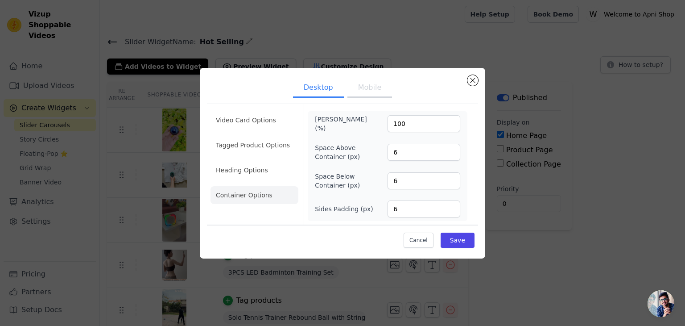
click at [376, 86] on button "Mobile" at bounding box center [369, 88] width 45 height 20
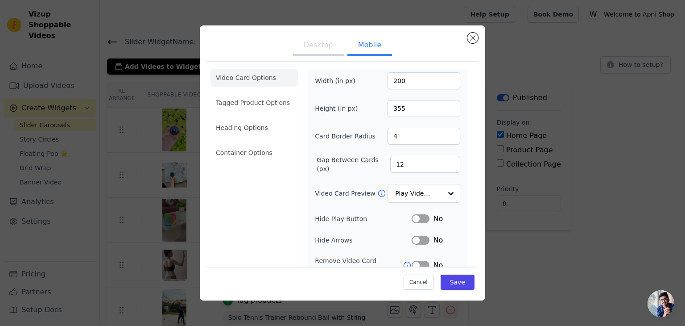
click at [309, 50] on button "Desktop" at bounding box center [318, 46] width 51 height 20
click at [253, 104] on li "Tagged Product Options" at bounding box center [255, 103] width 88 height 18
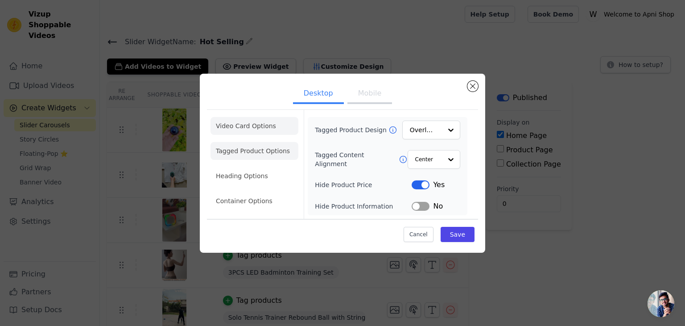
click at [252, 119] on li "Video Card Options" at bounding box center [255, 126] width 88 height 18
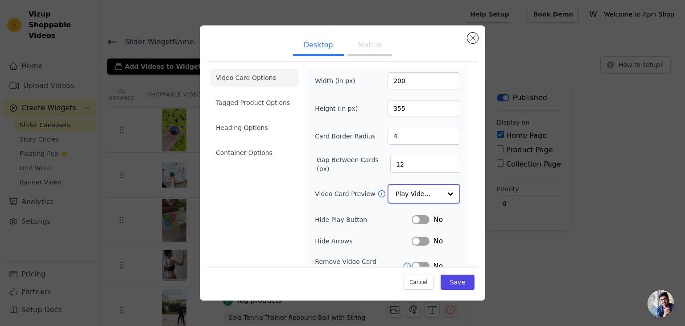
click at [421, 193] on input "Video Card Preview" at bounding box center [419, 194] width 46 height 18
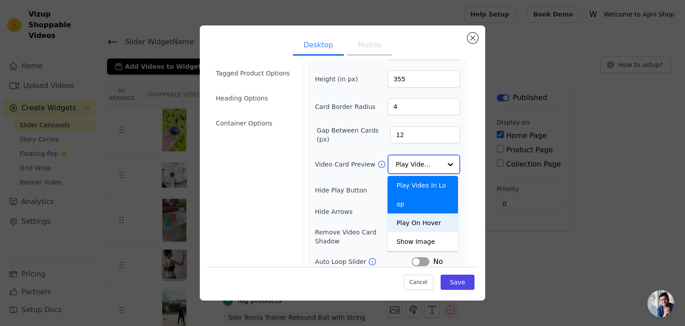
scroll to position [45, 0]
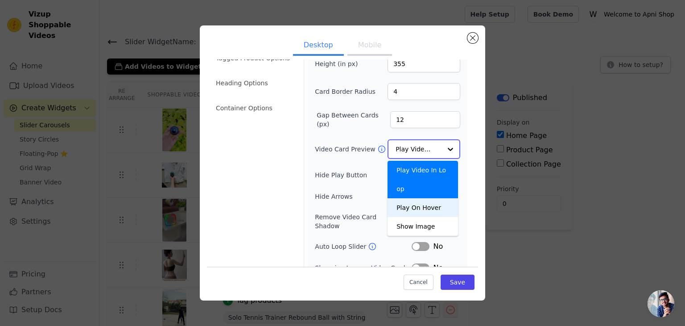
click at [421, 198] on div "Play On Hover" at bounding box center [423, 207] width 70 height 19
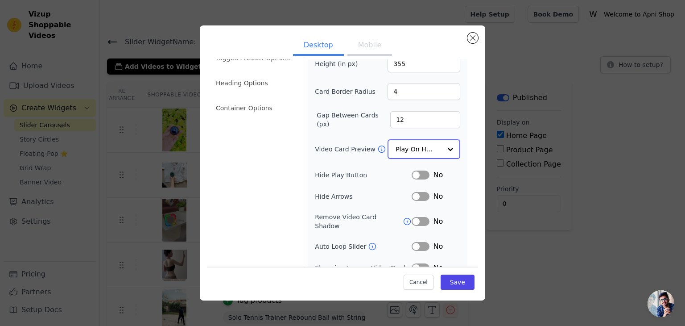
click at [407, 150] on input "Video Card Preview" at bounding box center [419, 149] width 46 height 18
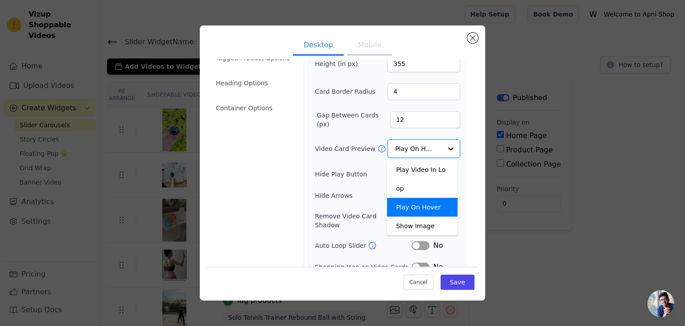
click at [321, 164] on div "Width (in px) 200 Height (in px) 355 Card Border Radius 4 Gap Between Cards (px…" at bounding box center [387, 161] width 145 height 266
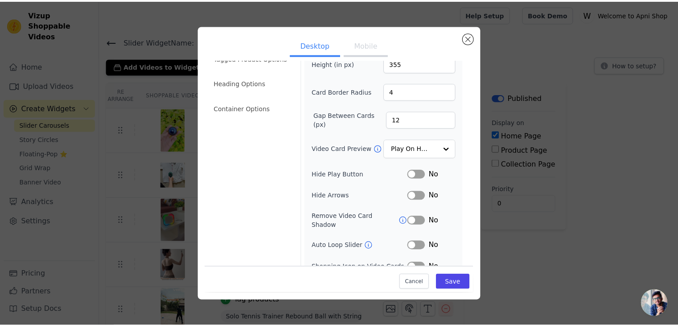
scroll to position [70, 0]
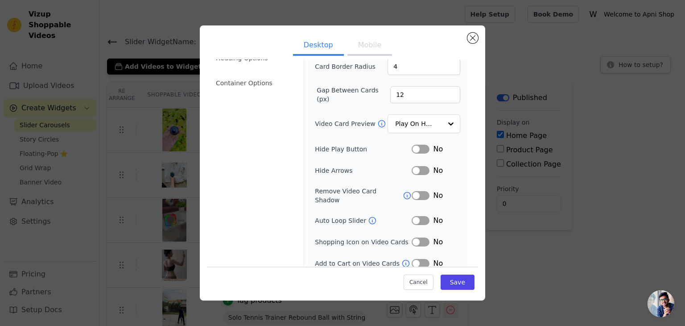
click at [421, 237] on button "Label" at bounding box center [421, 241] width 18 height 9
click at [417, 259] on button "Label" at bounding box center [421, 263] width 18 height 9
click at [448, 281] on button "Save" at bounding box center [458, 281] width 34 height 15
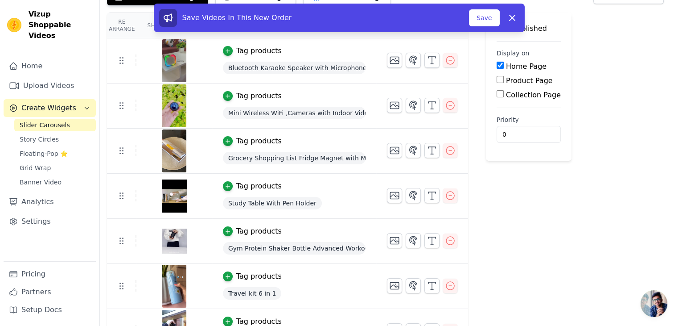
scroll to position [11, 0]
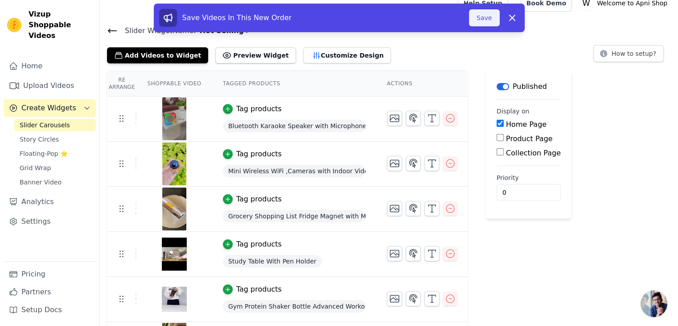
click at [485, 21] on button "Save" at bounding box center [484, 17] width 30 height 17
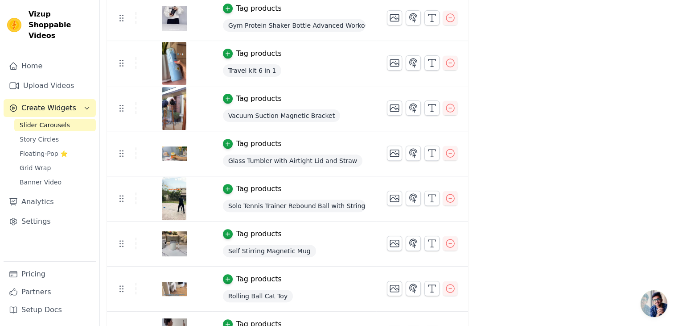
scroll to position [312, 0]
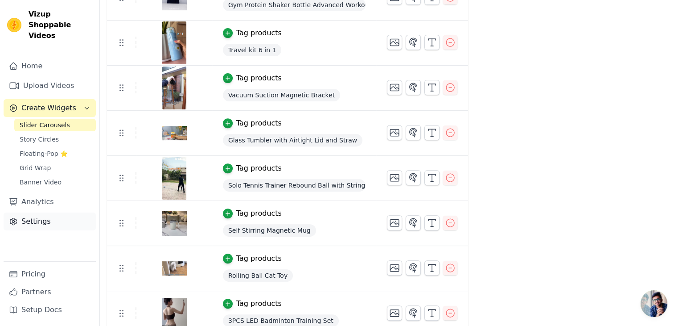
click at [34, 212] on link "Settings" at bounding box center [50, 221] width 92 height 18
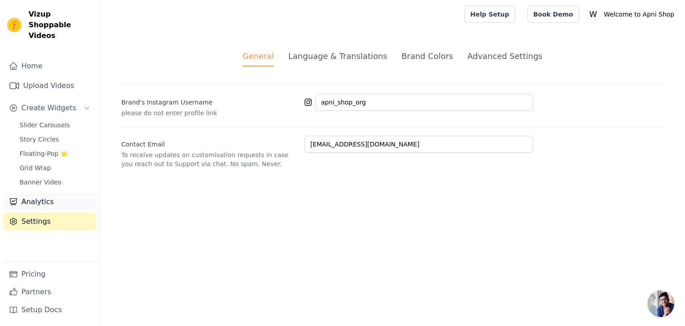
click at [35, 193] on link "Analytics" at bounding box center [50, 202] width 92 height 18
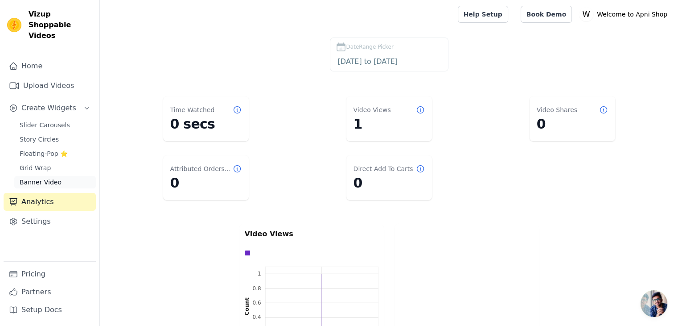
click at [35, 178] on span "Banner Video" at bounding box center [41, 182] width 42 height 9
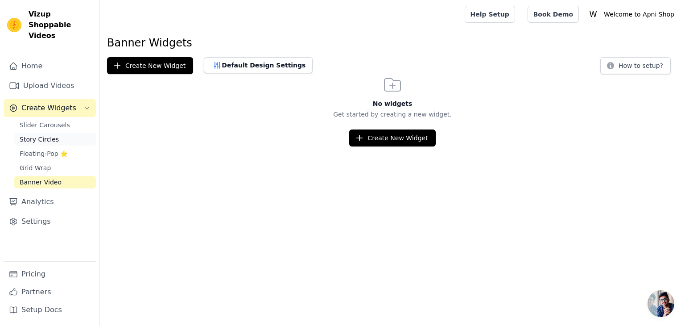
click at [35, 135] on span "Story Circles" at bounding box center [39, 139] width 39 height 9
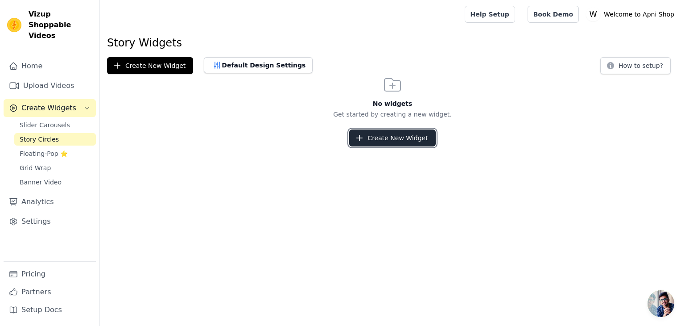
click at [392, 136] on button "Create New Widget" at bounding box center [392, 137] width 86 height 17
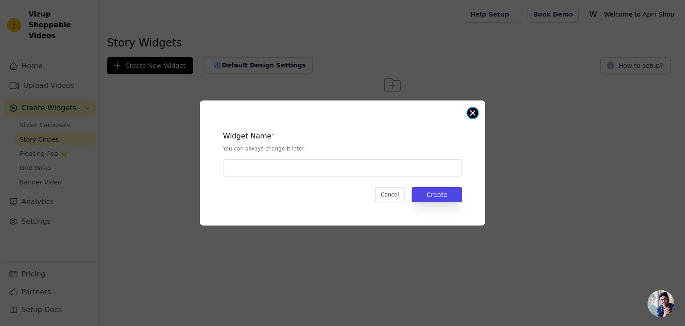
click at [472, 115] on button "Close modal" at bounding box center [472, 112] width 11 height 11
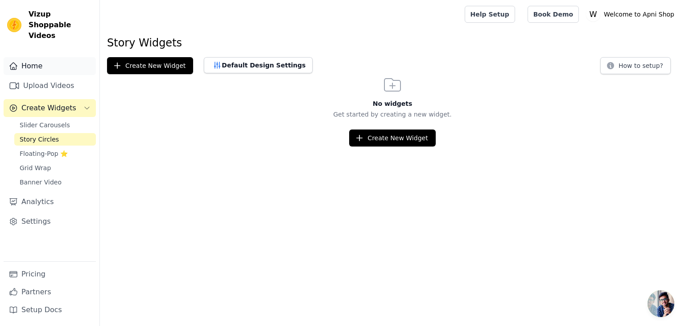
click at [29, 58] on link "Home" at bounding box center [50, 66] width 92 height 18
